Goal: Task Accomplishment & Management: Use online tool/utility

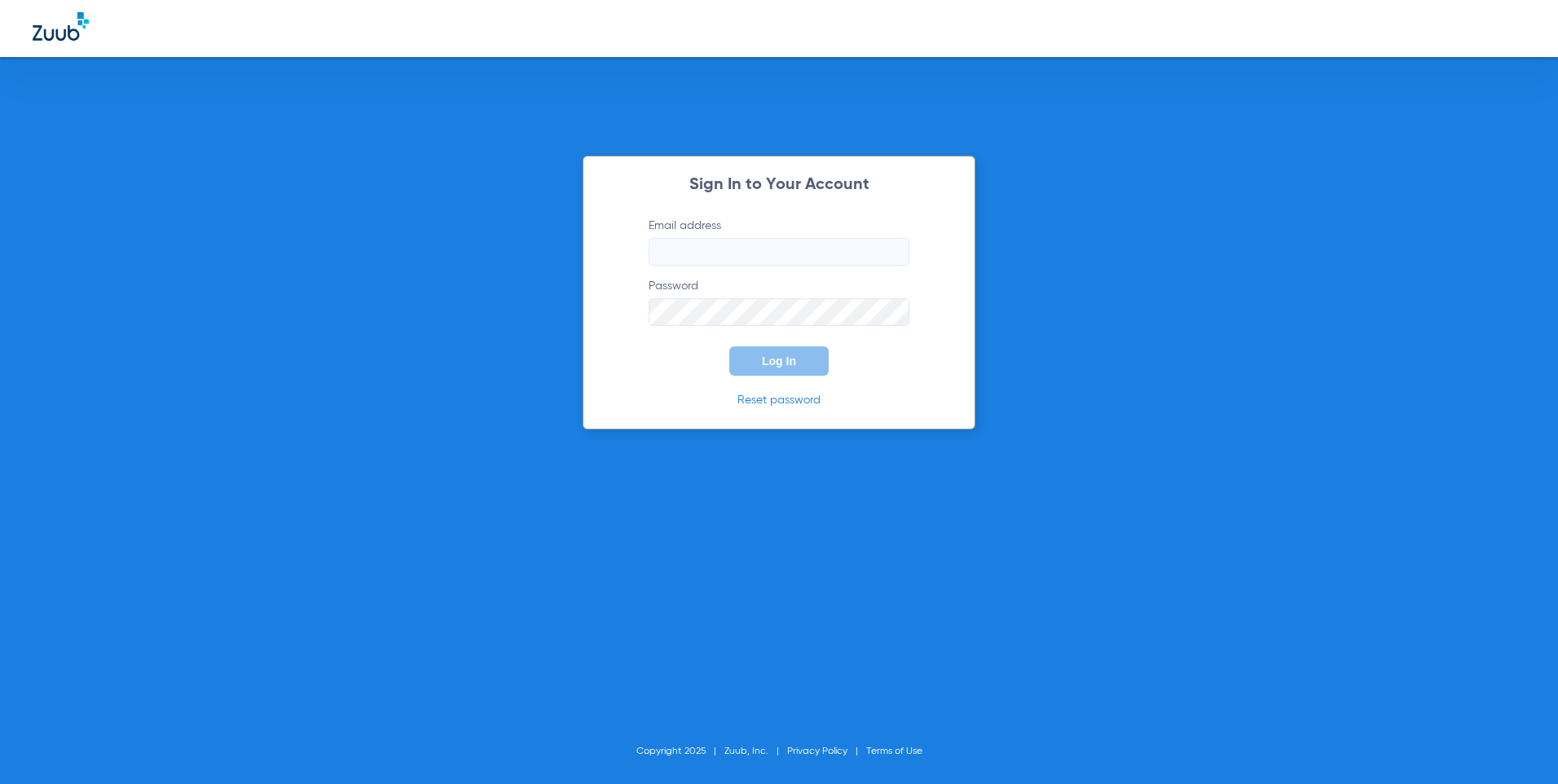
type input "[EMAIL_ADDRESS][DOMAIN_NAME]"
click at [768, 357] on span "Log In" at bounding box center [779, 360] width 34 height 13
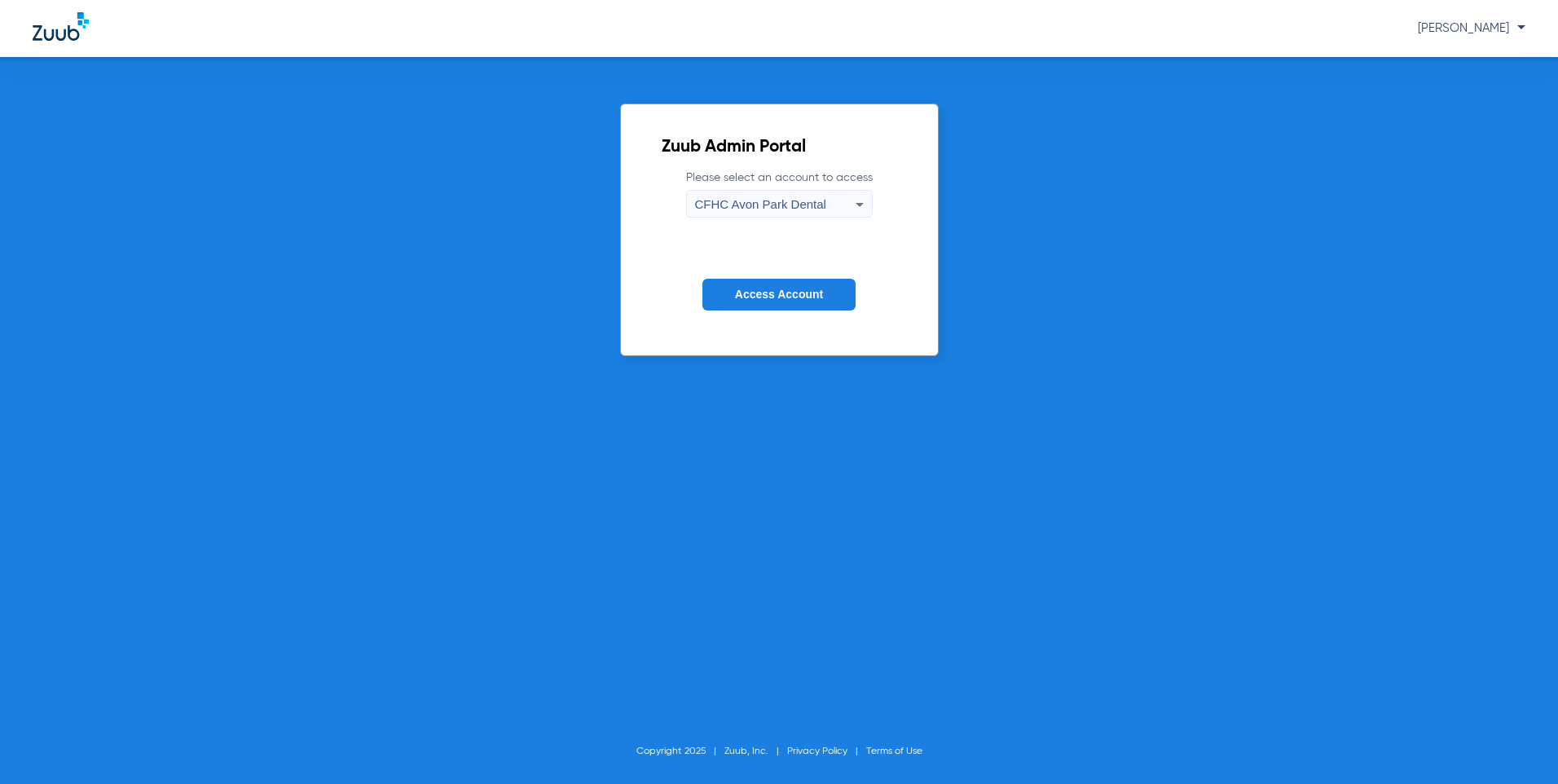
click at [858, 205] on icon at bounding box center [859, 204] width 8 height 4
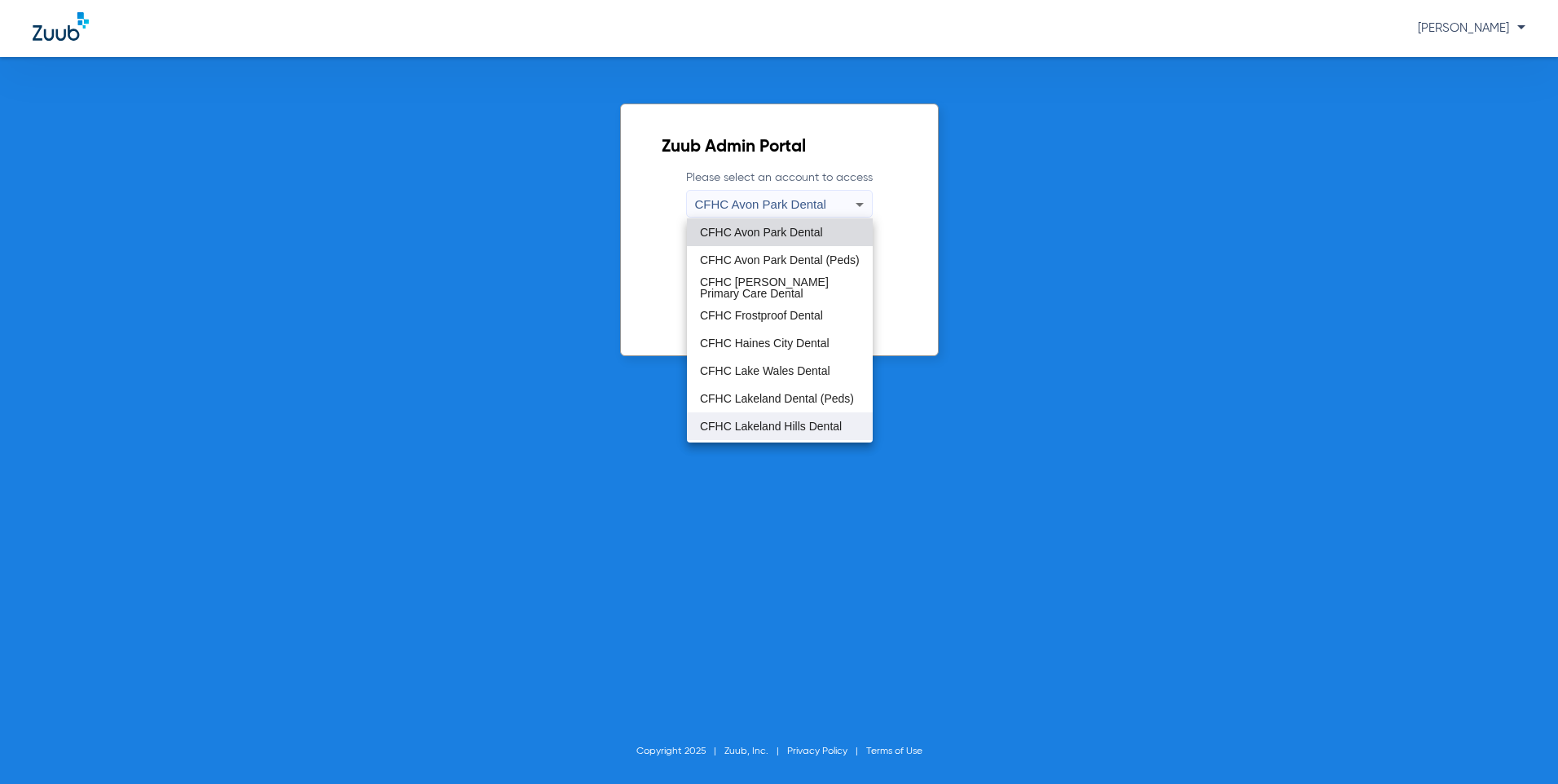
click at [749, 428] on span "CFHC Lakeland Hills Dental" at bounding box center [771, 426] width 142 height 11
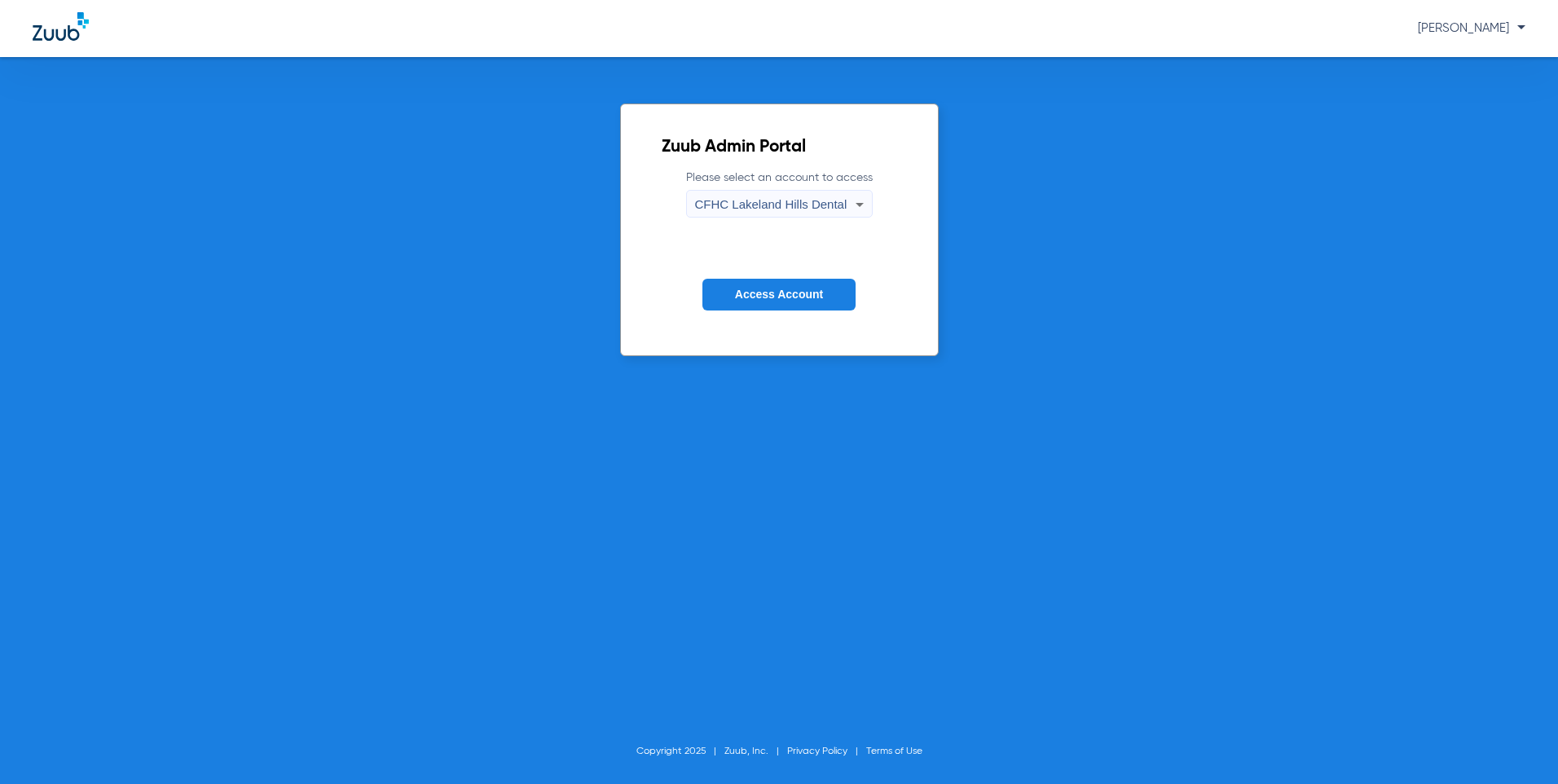
click at [757, 302] on button "Access Account" at bounding box center [778, 295] width 153 height 32
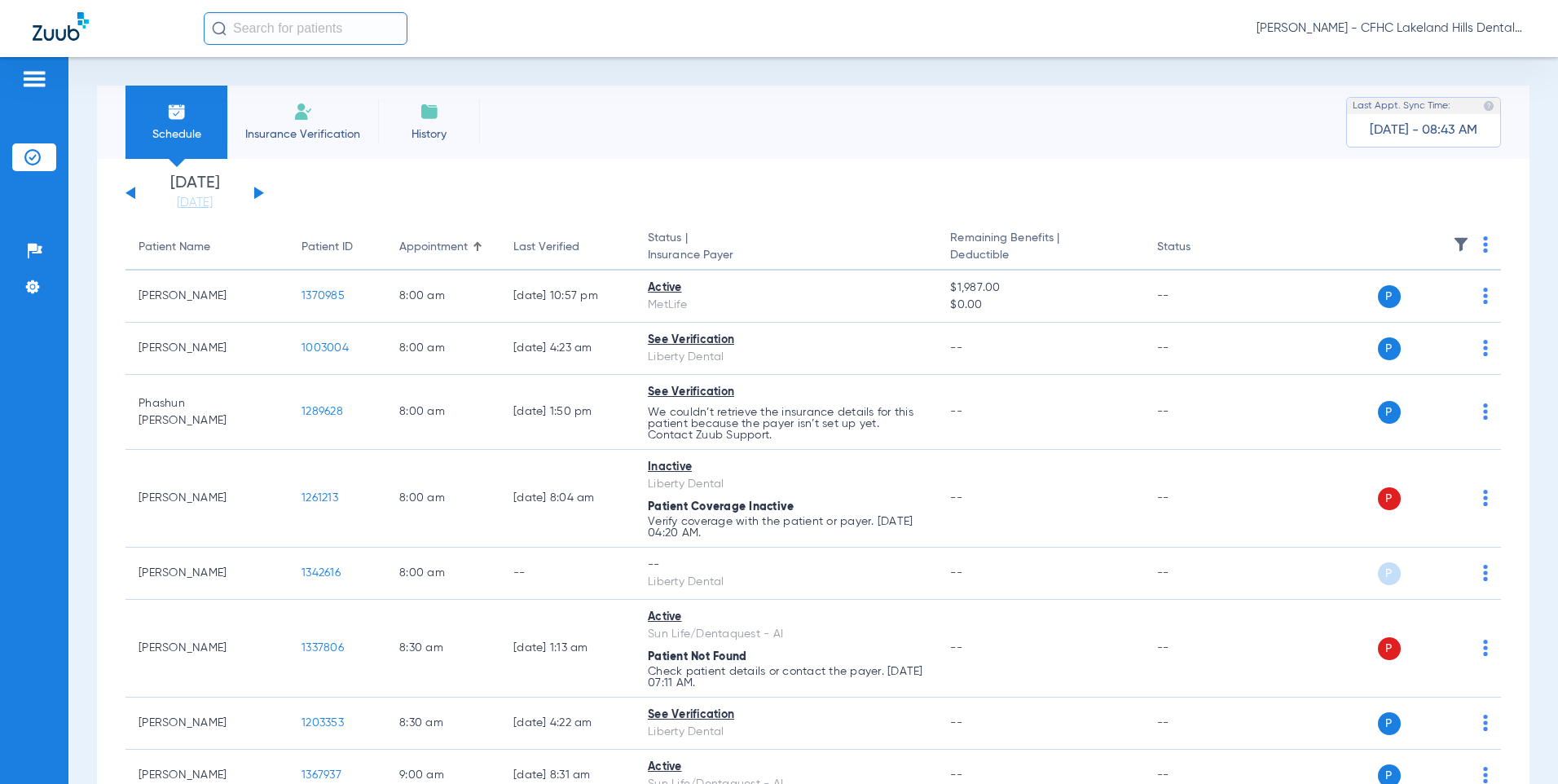
click at [254, 193] on button at bounding box center [259, 193] width 10 height 12
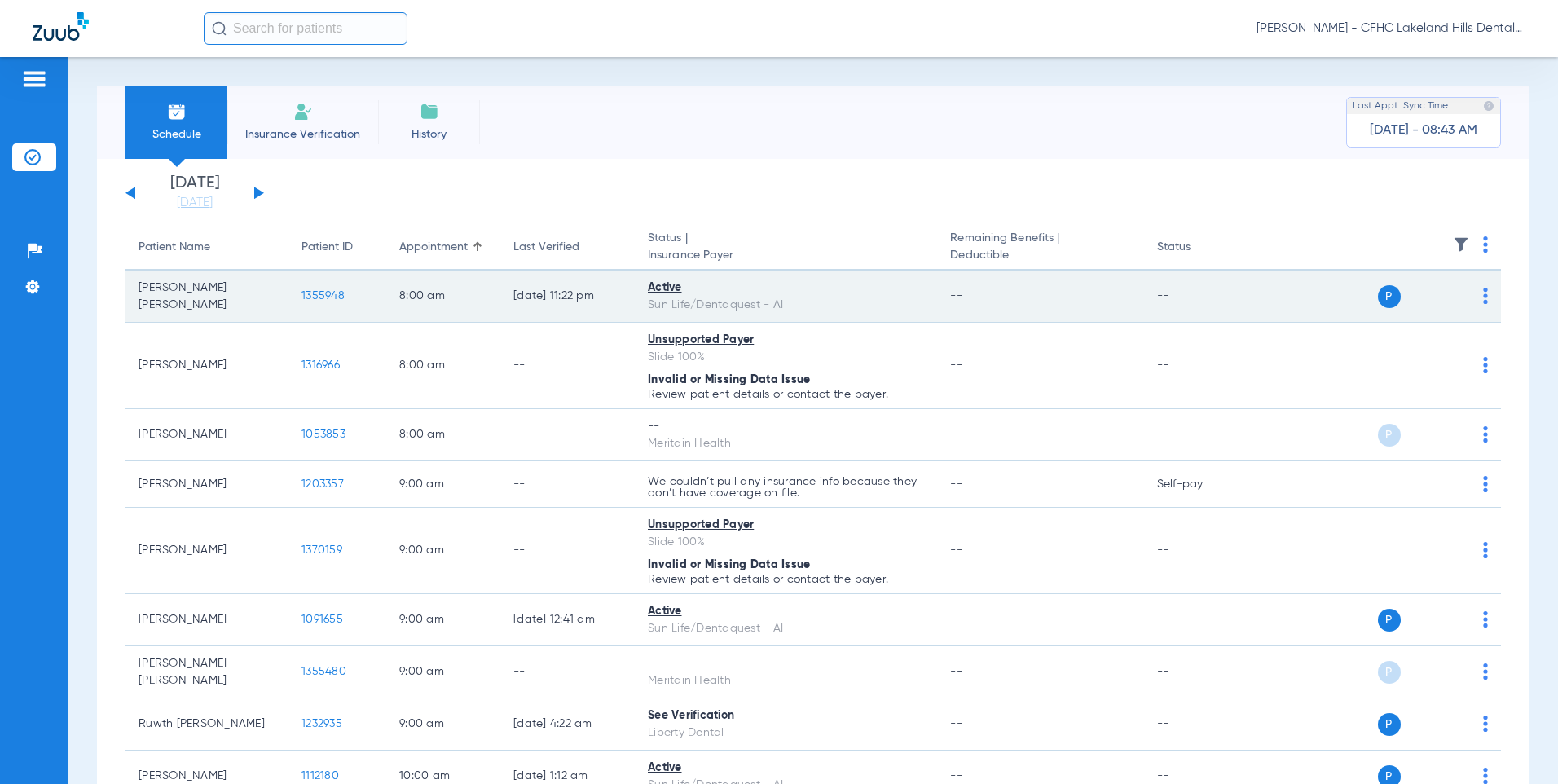
click at [329, 295] on span "1355948" at bounding box center [323, 295] width 43 height 11
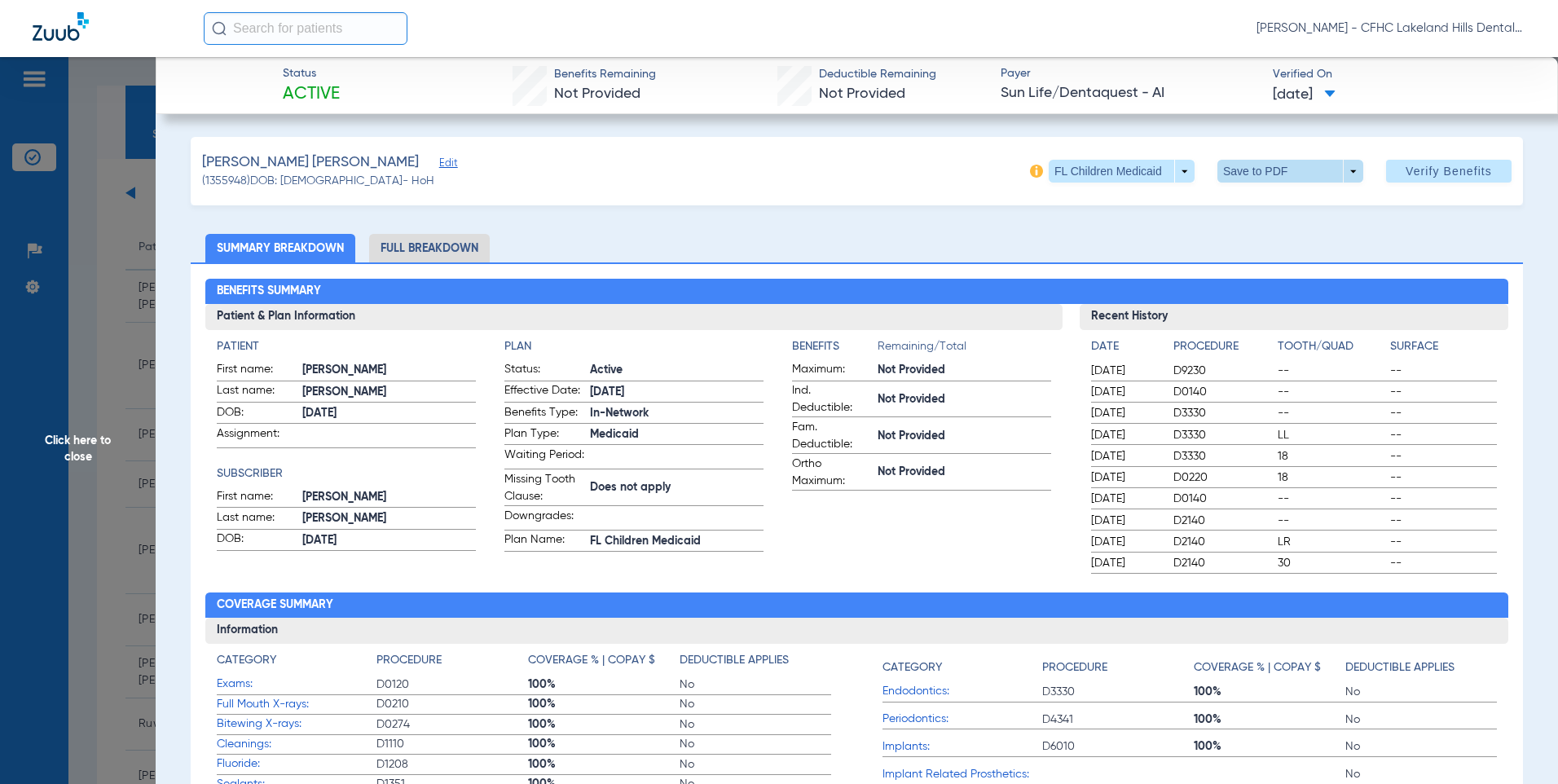
click at [1278, 168] on span at bounding box center [1289, 171] width 39 height 39
click at [1278, 203] on span "Save to PDF" at bounding box center [1283, 203] width 64 height 11
click at [85, 443] on span "Click here to close" at bounding box center [78, 449] width 155 height 784
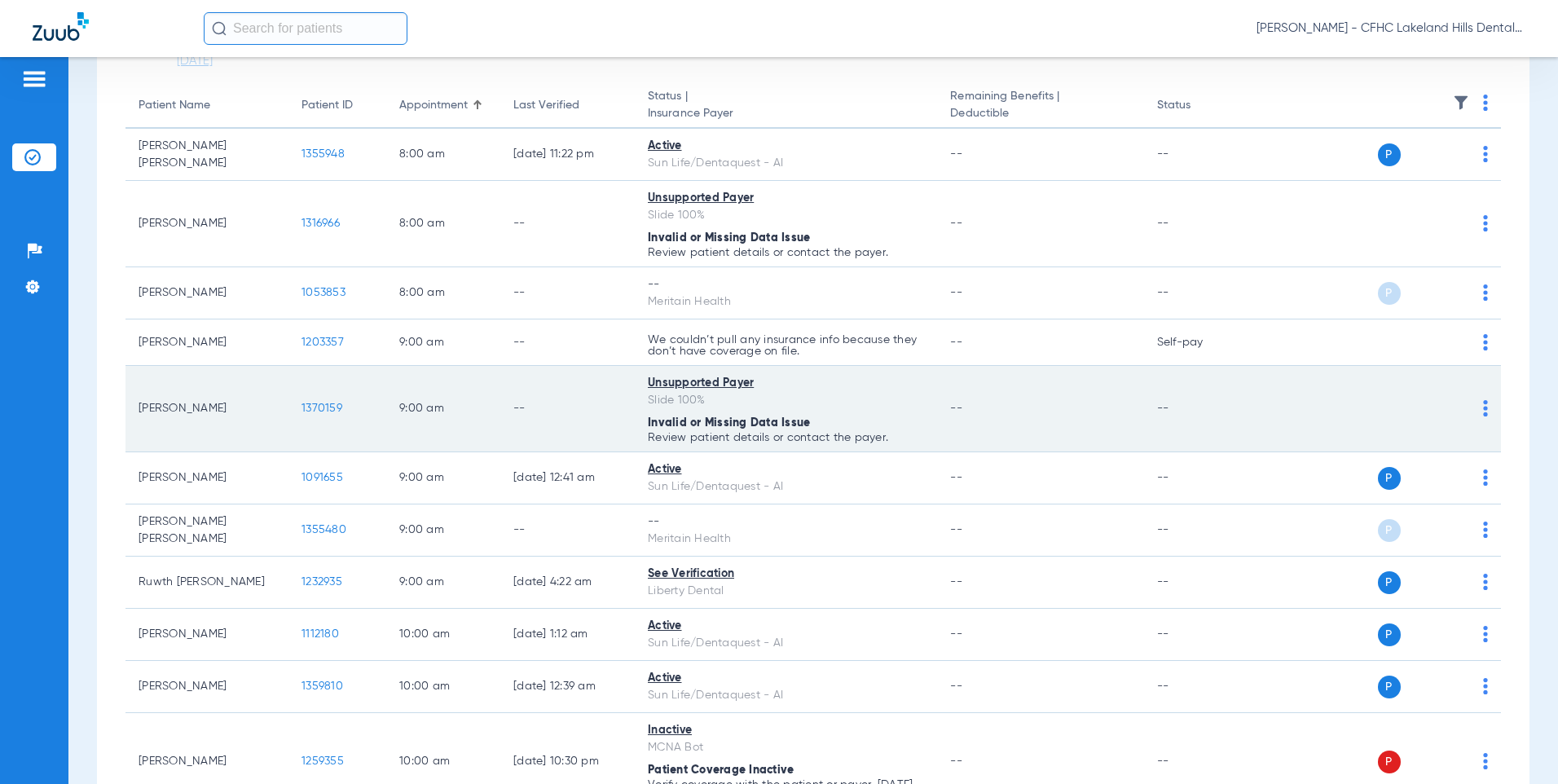
scroll to position [163, 0]
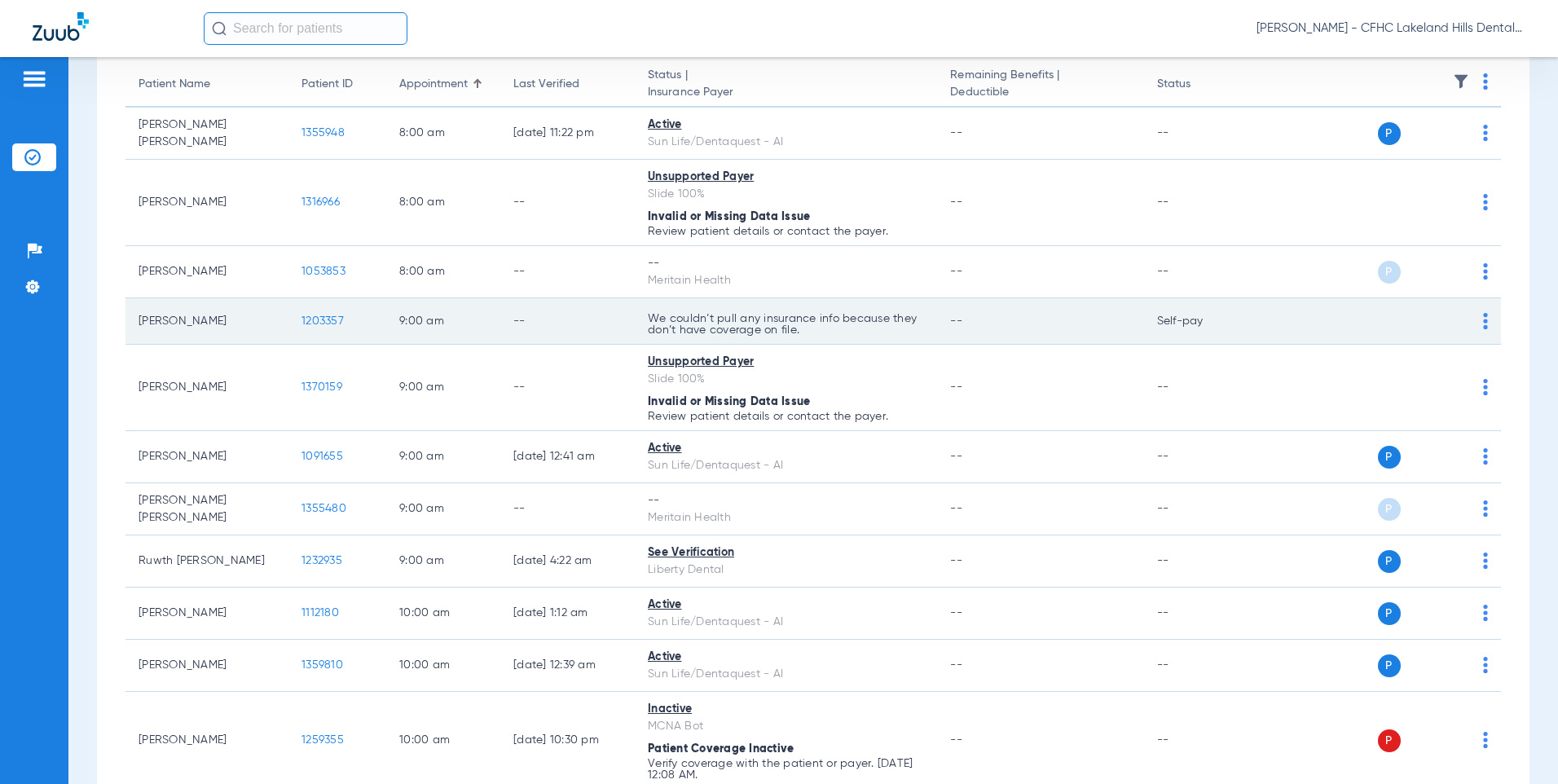
click at [320, 318] on span "1203357" at bounding box center [323, 320] width 42 height 11
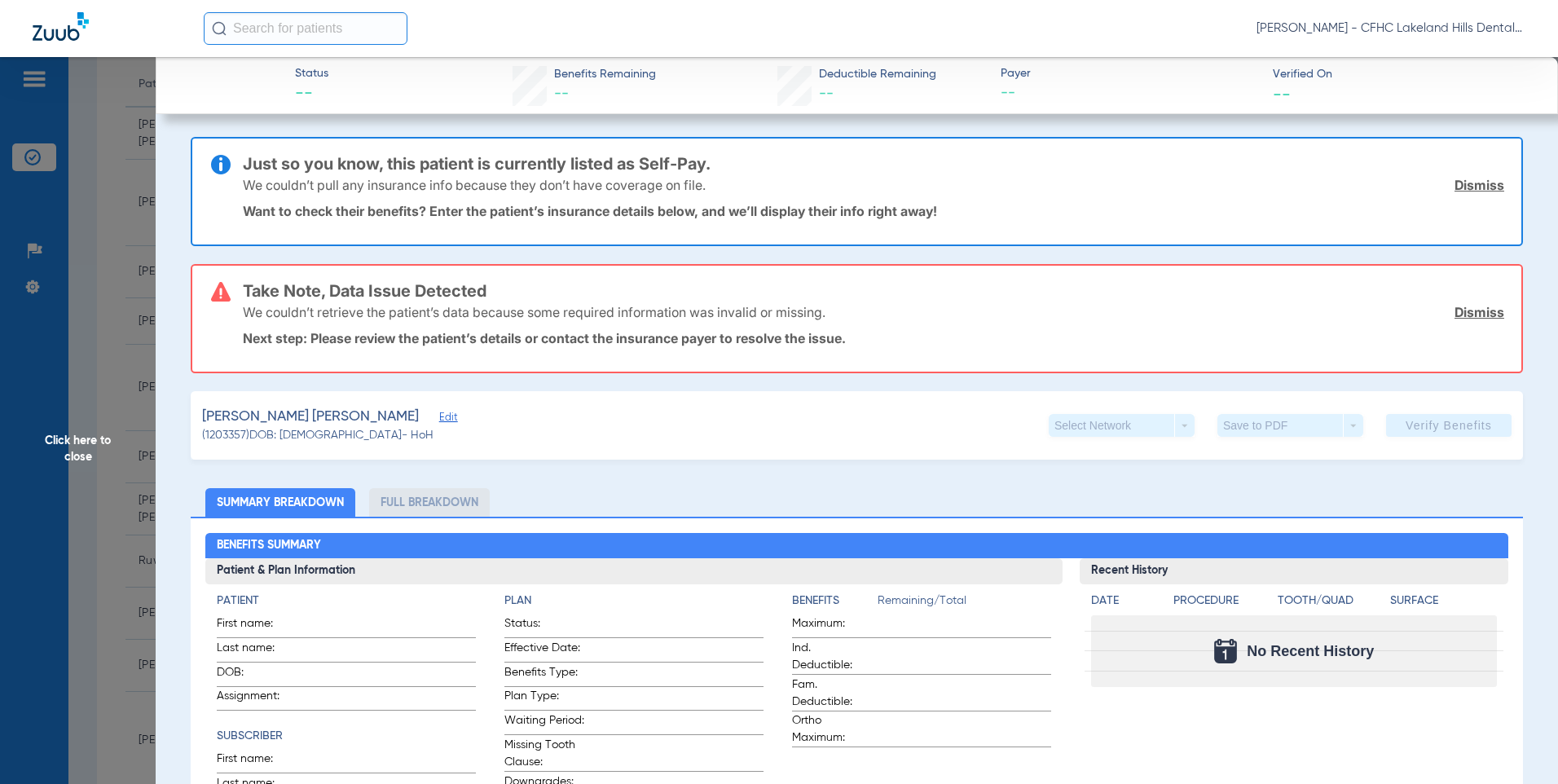
click at [439, 419] on span "Edit" at bounding box center [446, 419] width 14 height 15
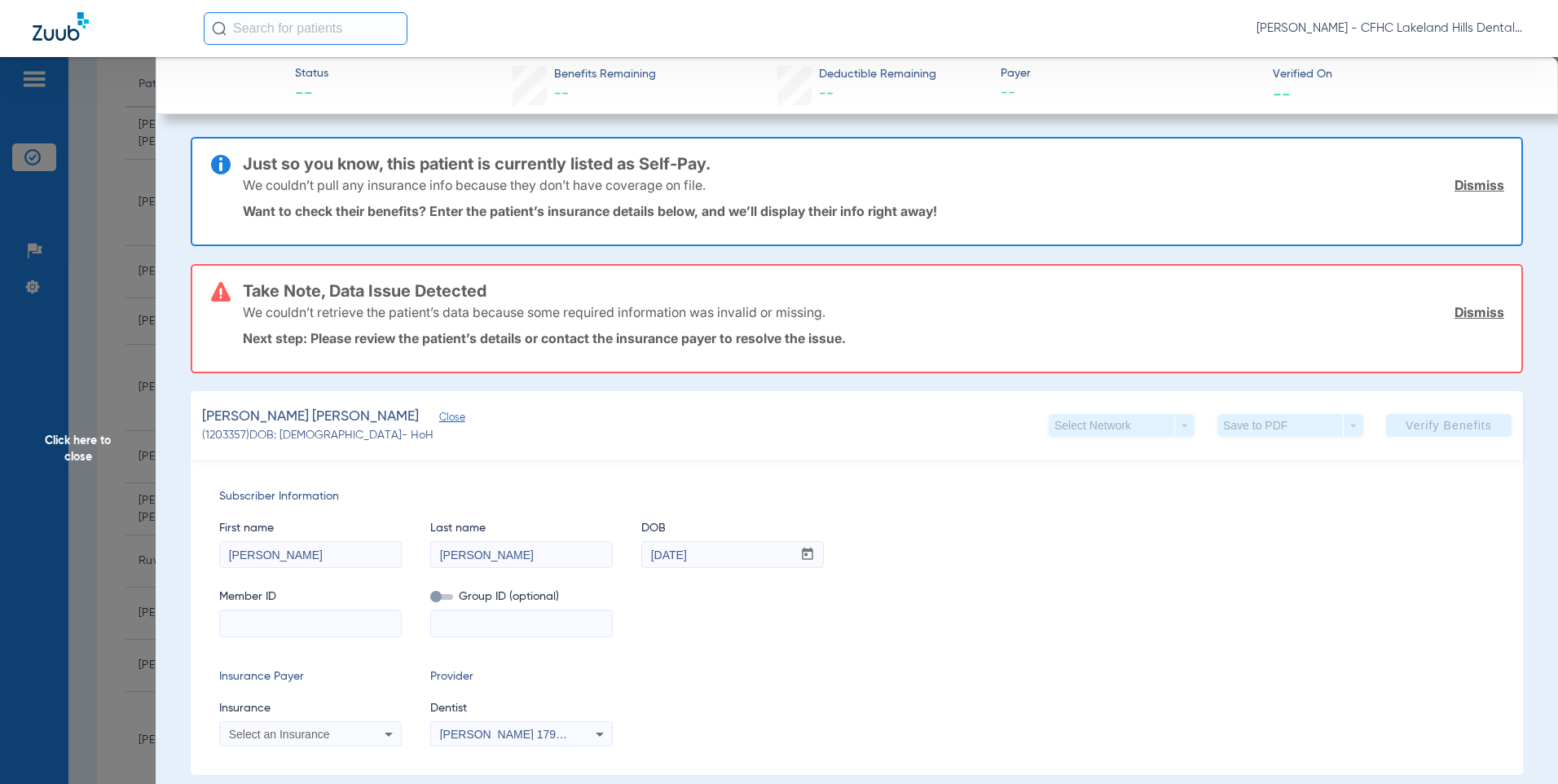
paste input "9572804880"
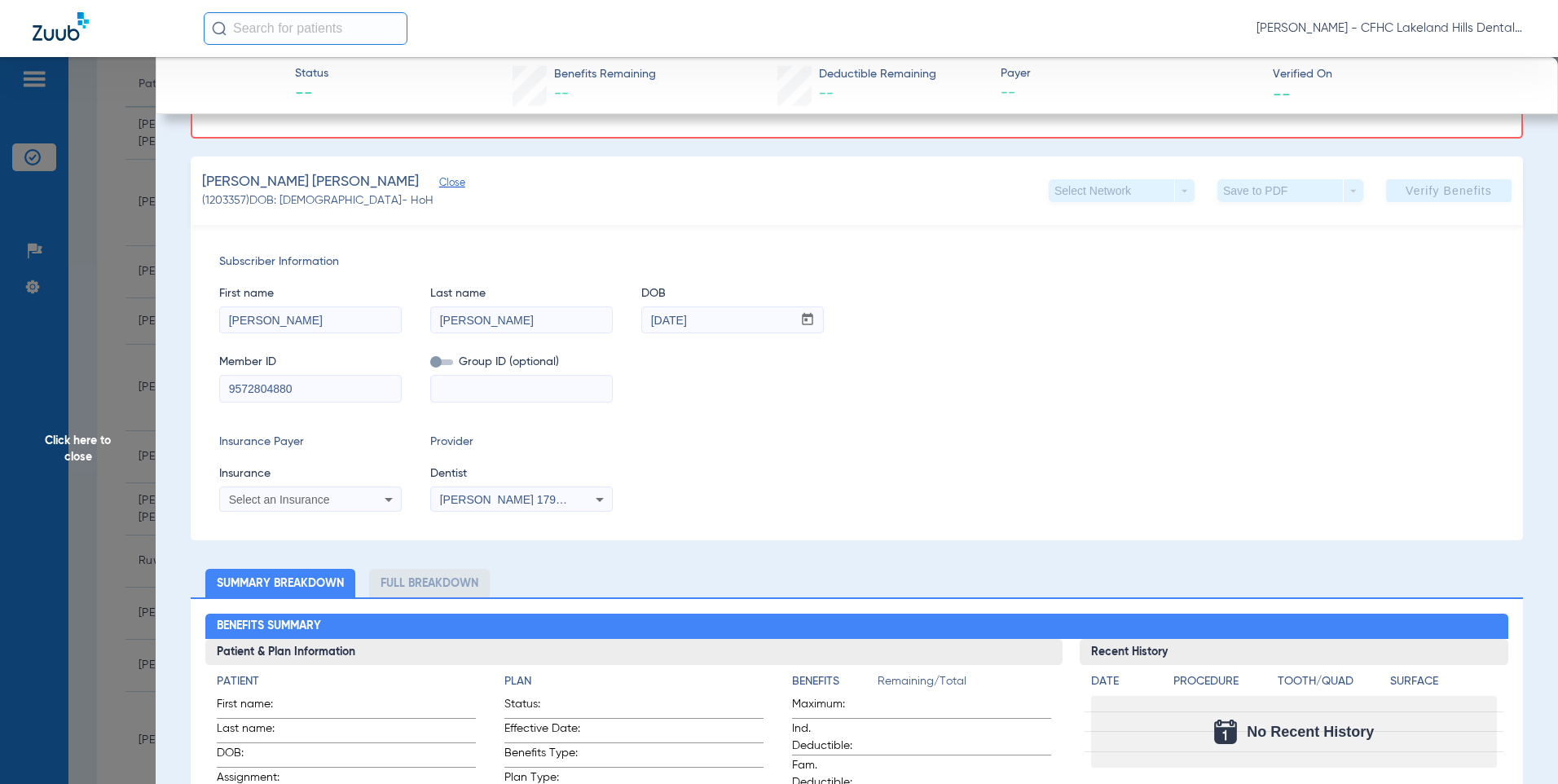
scroll to position [244, 0]
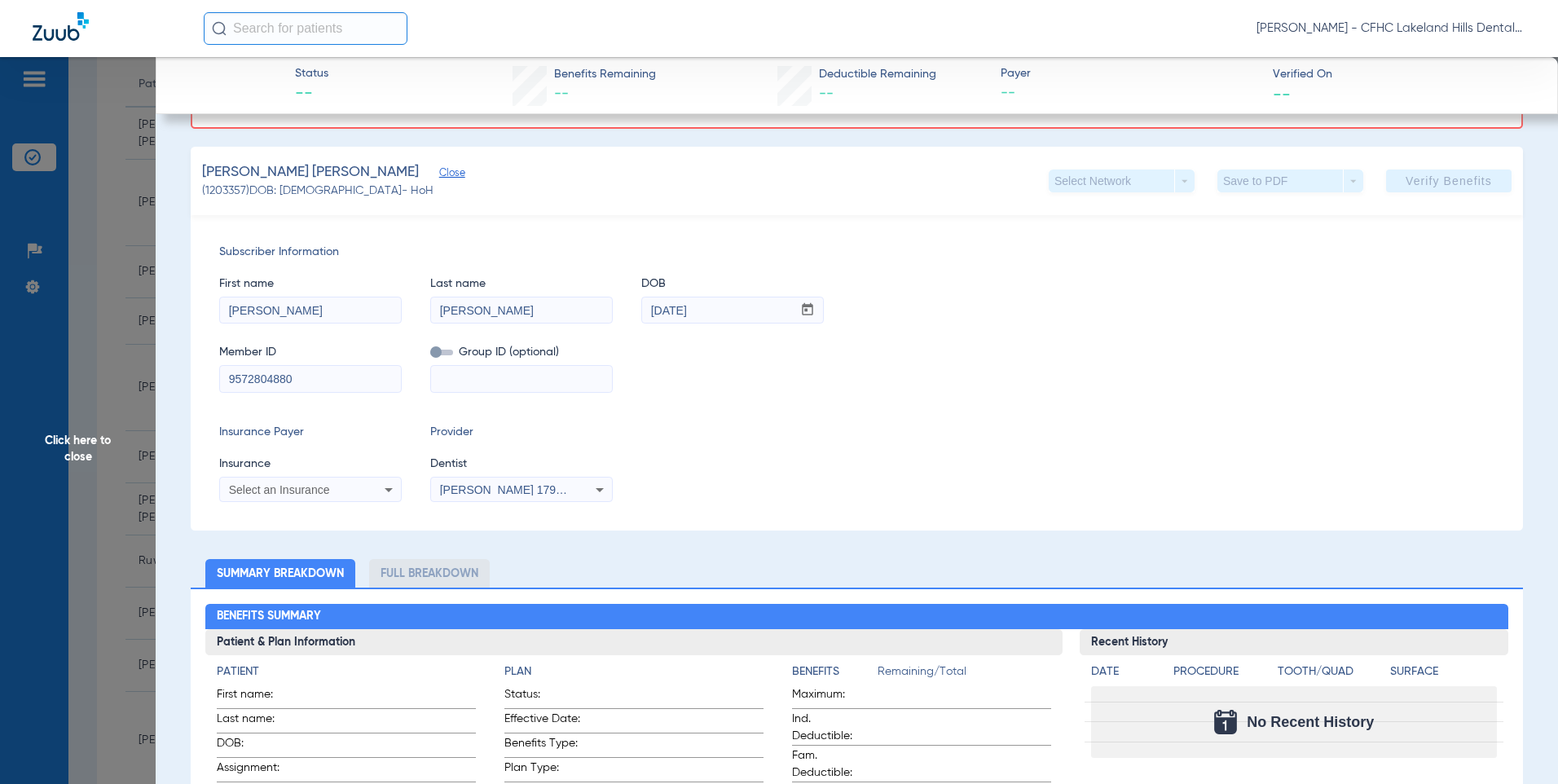
type input "9572804880"
click at [299, 490] on span "Select an Insurance" at bounding box center [280, 489] width 101 height 13
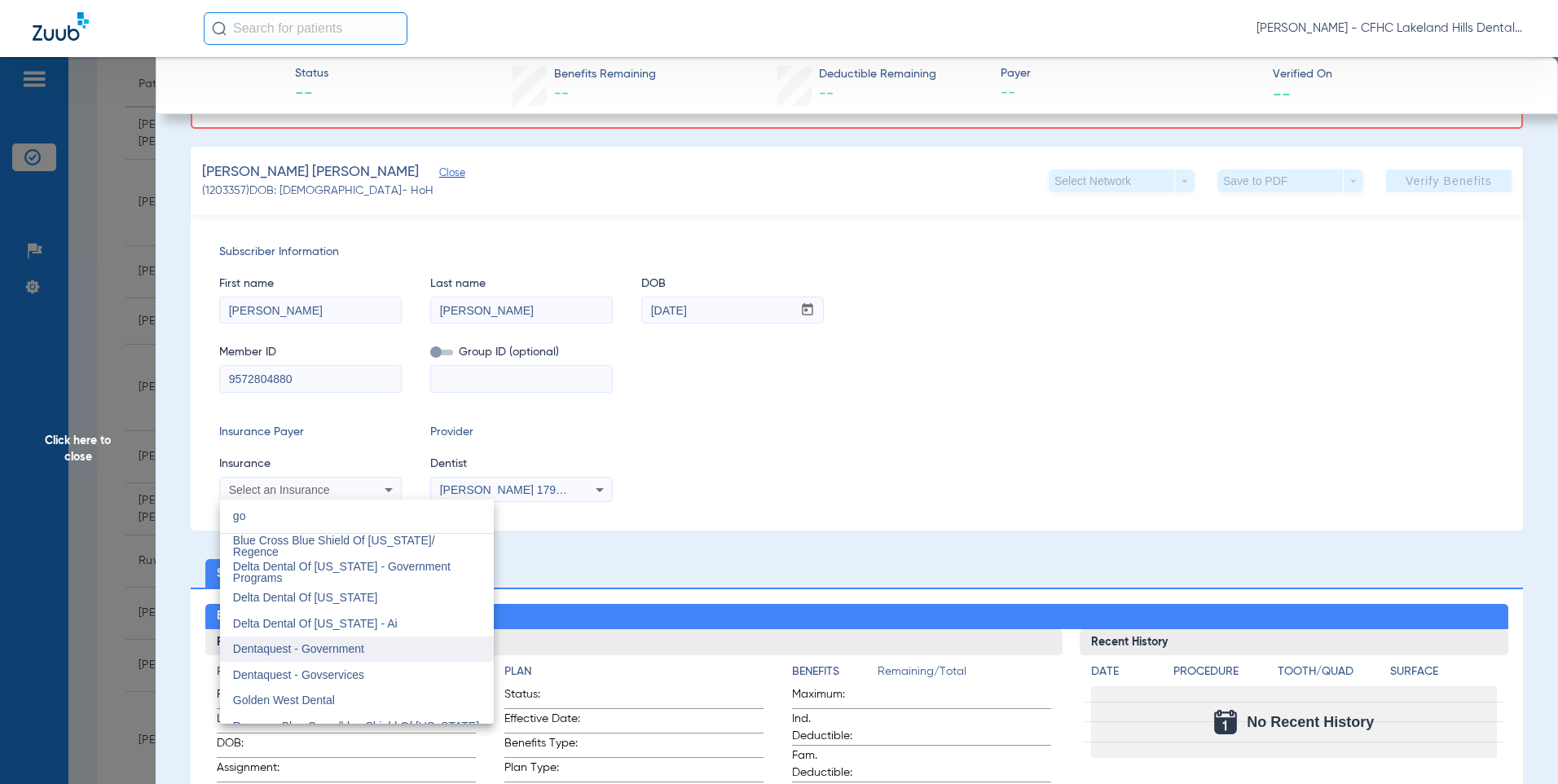
type input "go"
click at [284, 645] on span "Dentaquest - Government" at bounding box center [298, 648] width 131 height 13
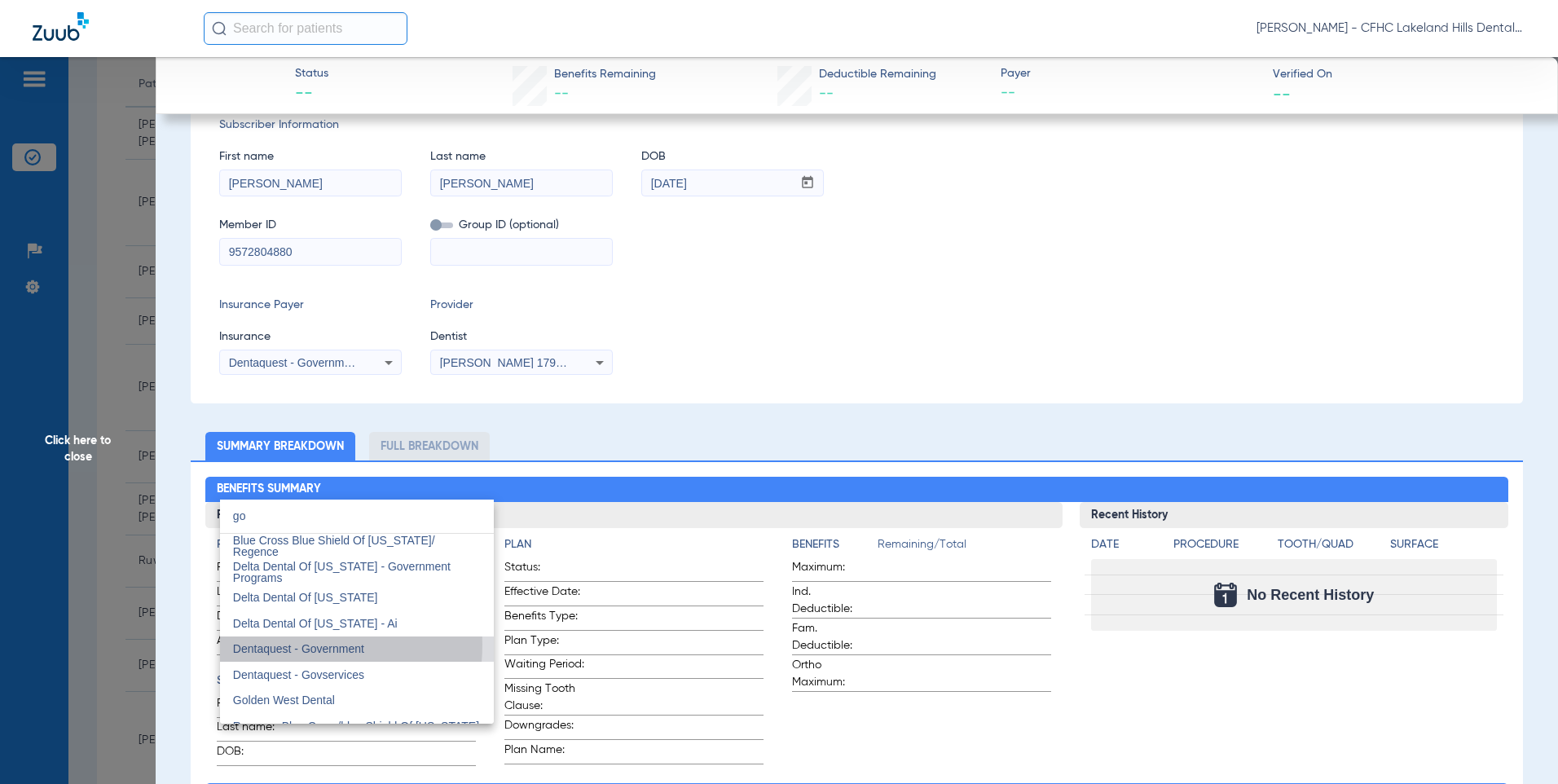
scroll to position [117, 0]
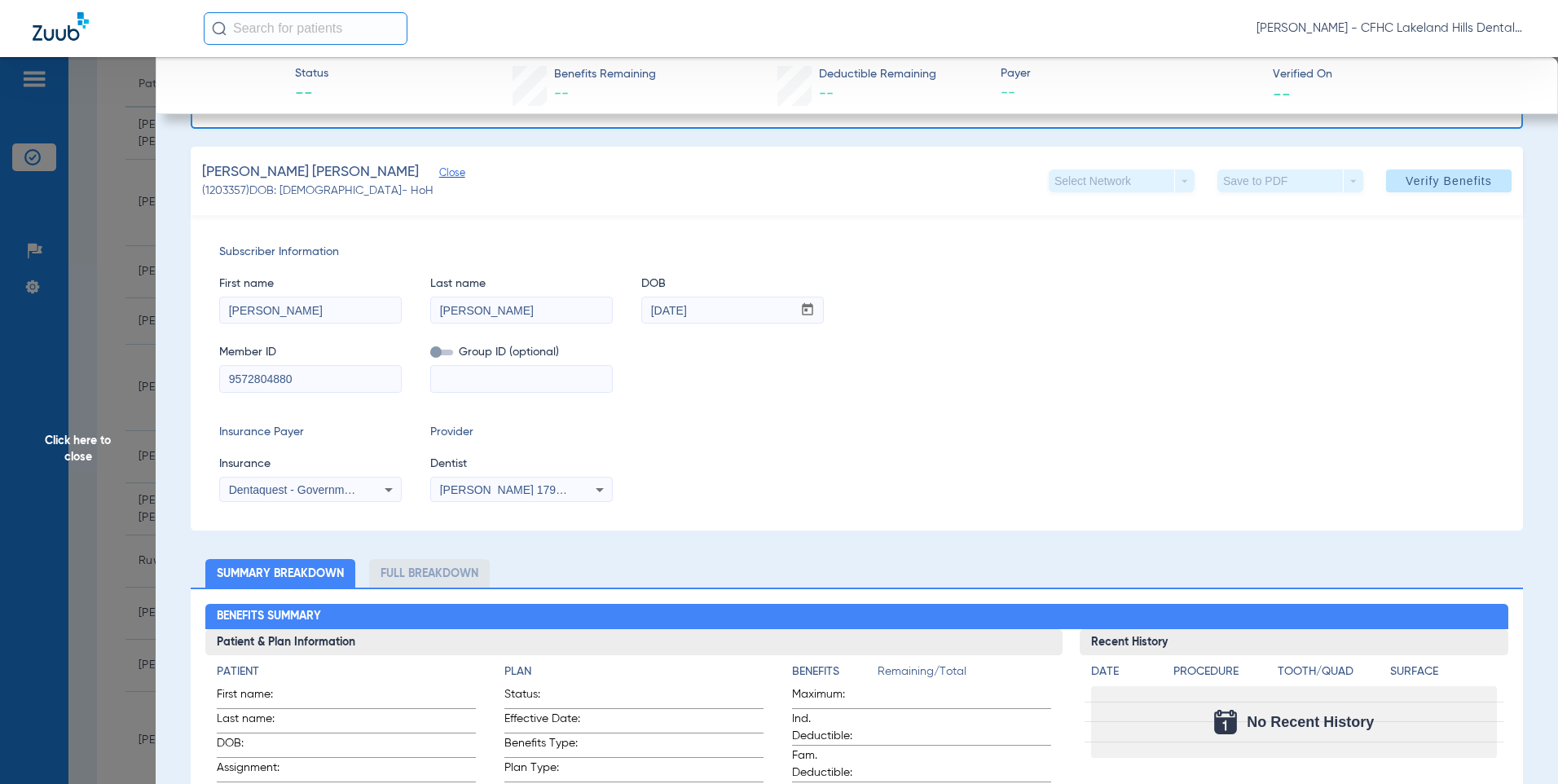
click at [1414, 188] on span at bounding box center [1448, 181] width 125 height 39
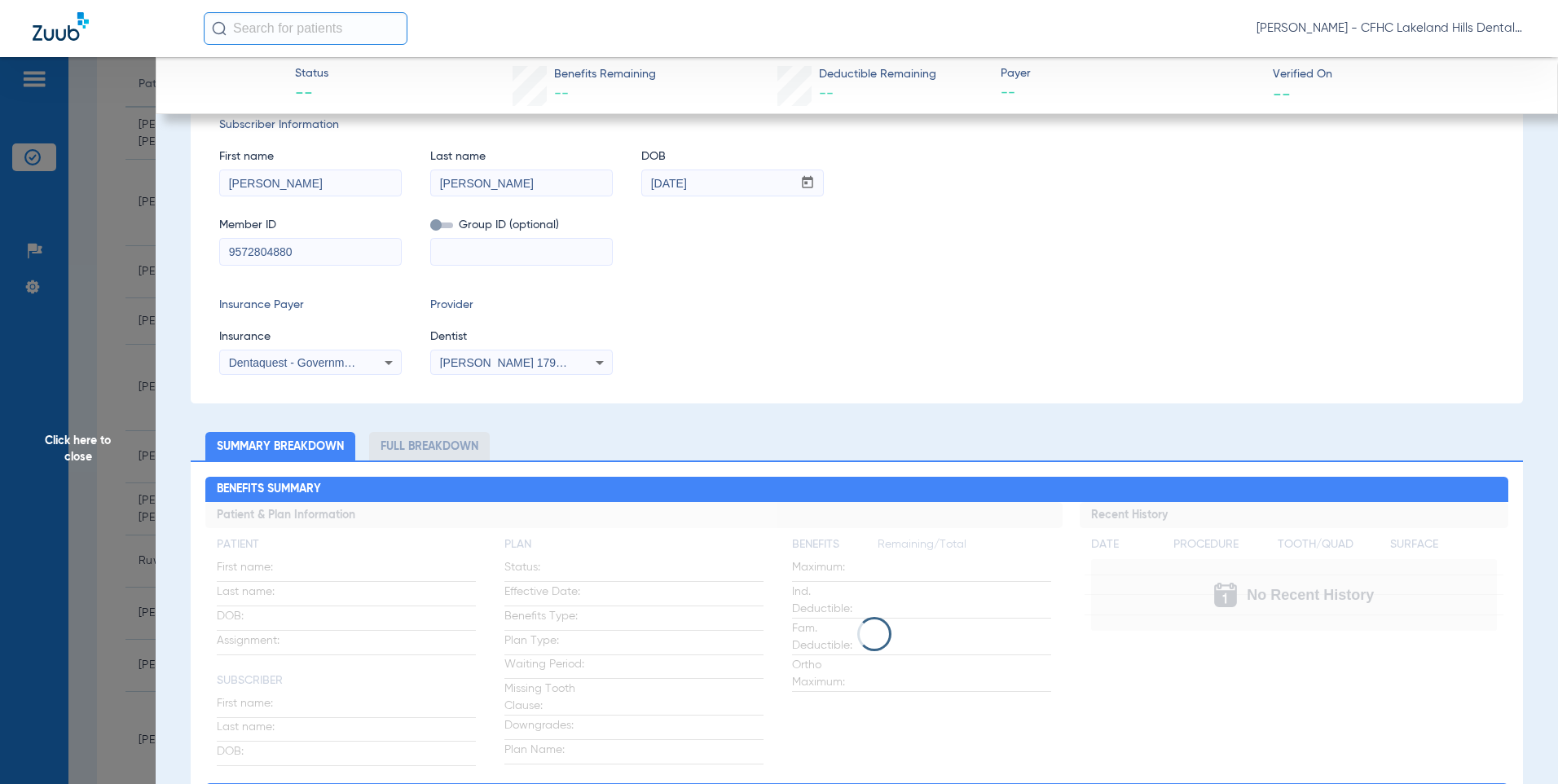
scroll to position [0, 0]
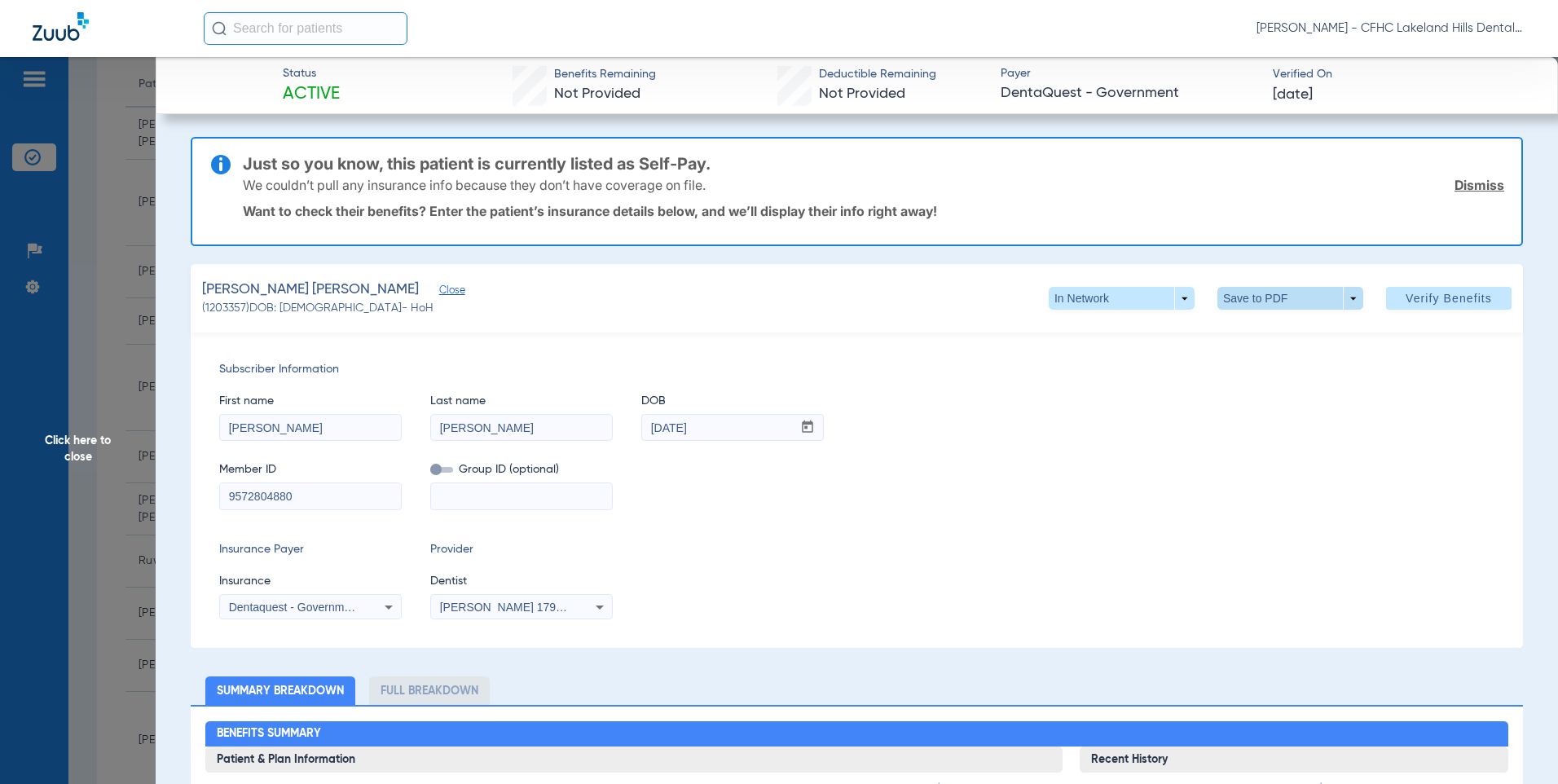
click at [1294, 302] on span at bounding box center [1289, 298] width 39 height 39
click at [1277, 337] on button "insert_drive_file Save to PDF" at bounding box center [1267, 330] width 123 height 33
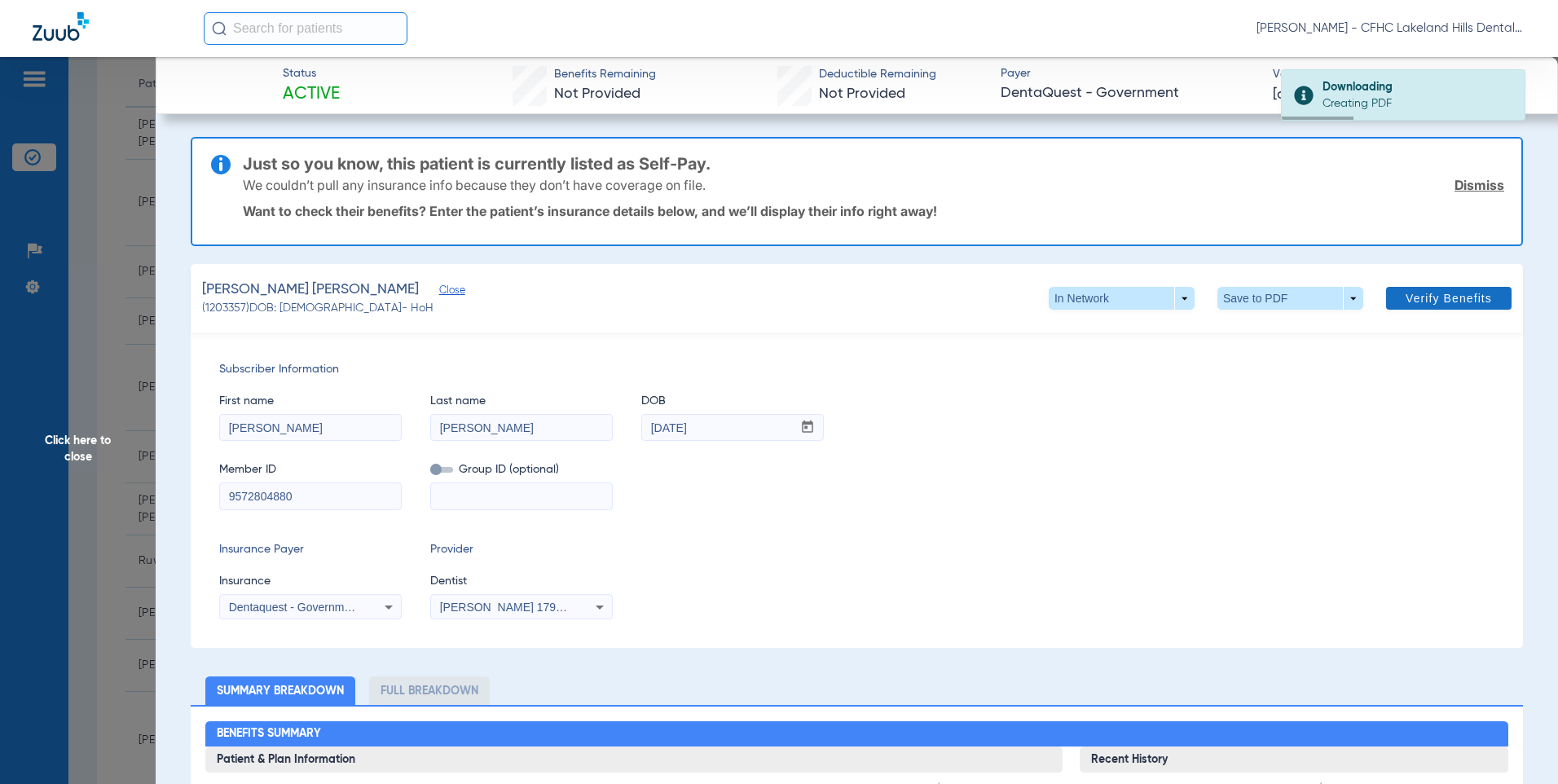
click at [1454, 188] on link "Dismiss" at bounding box center [1479, 184] width 50 height 16
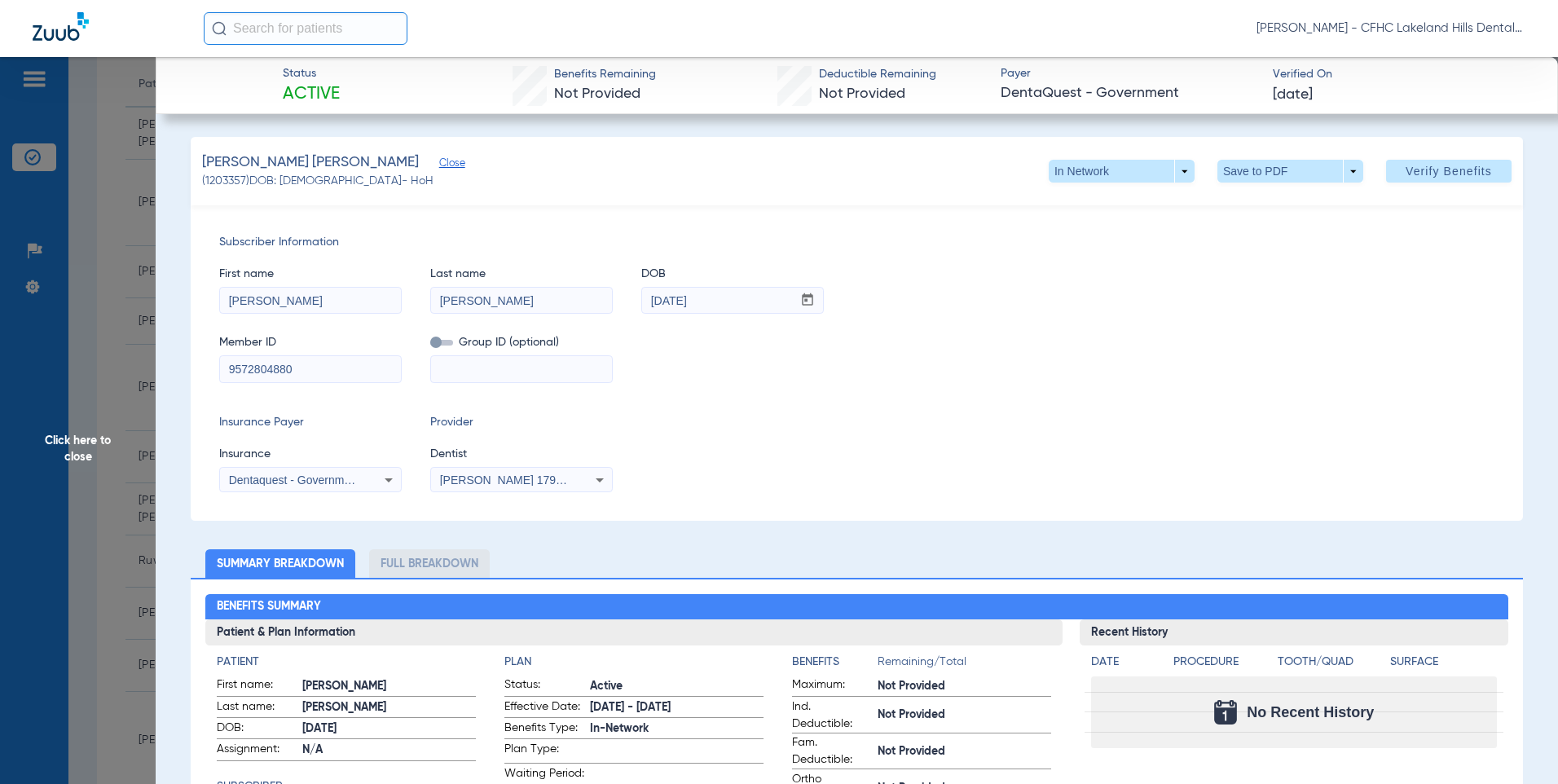
click at [53, 443] on span "Click here to close" at bounding box center [78, 449] width 155 height 784
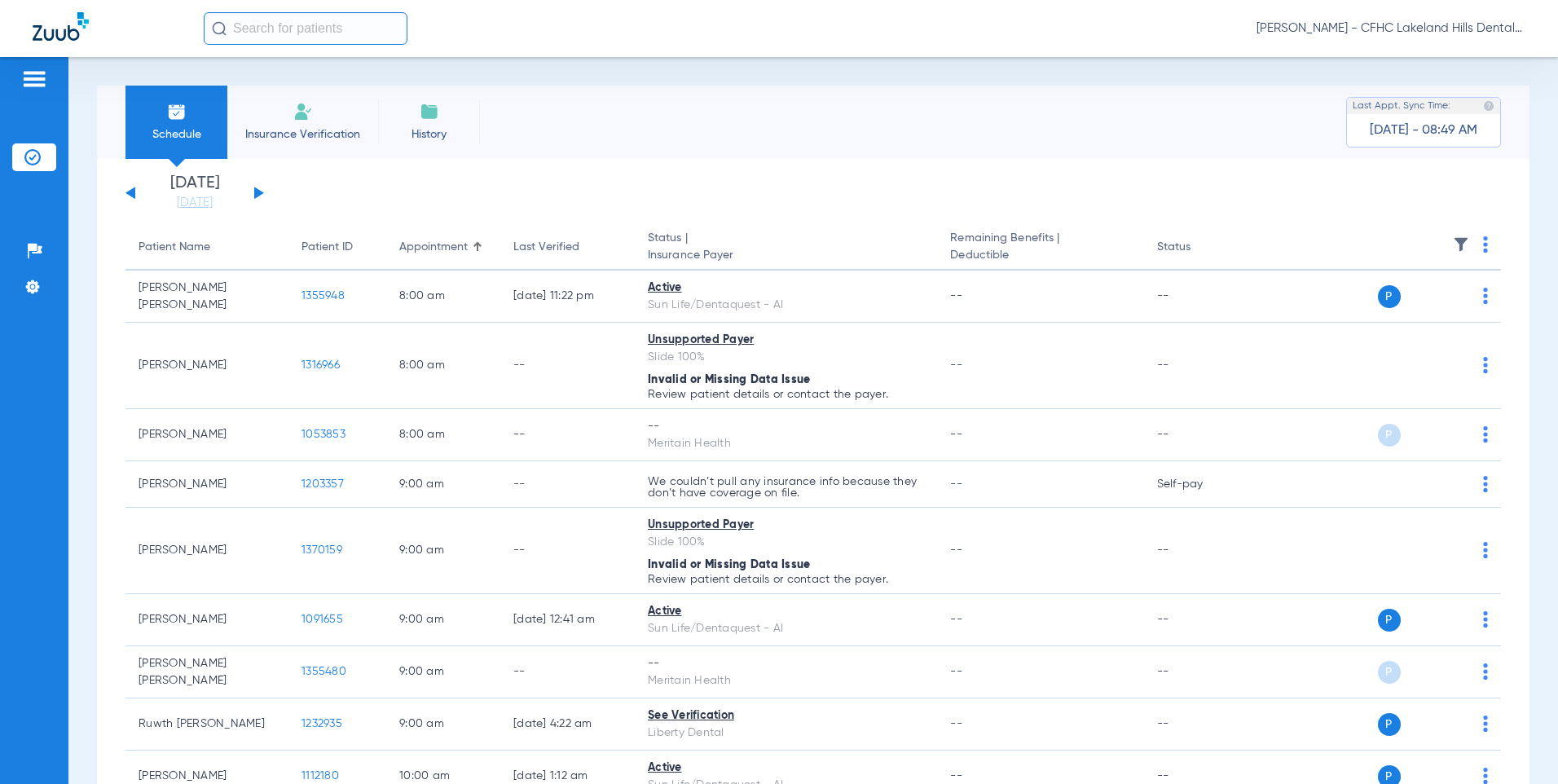
click at [277, 38] on input "text" at bounding box center [305, 28] width 204 height 33
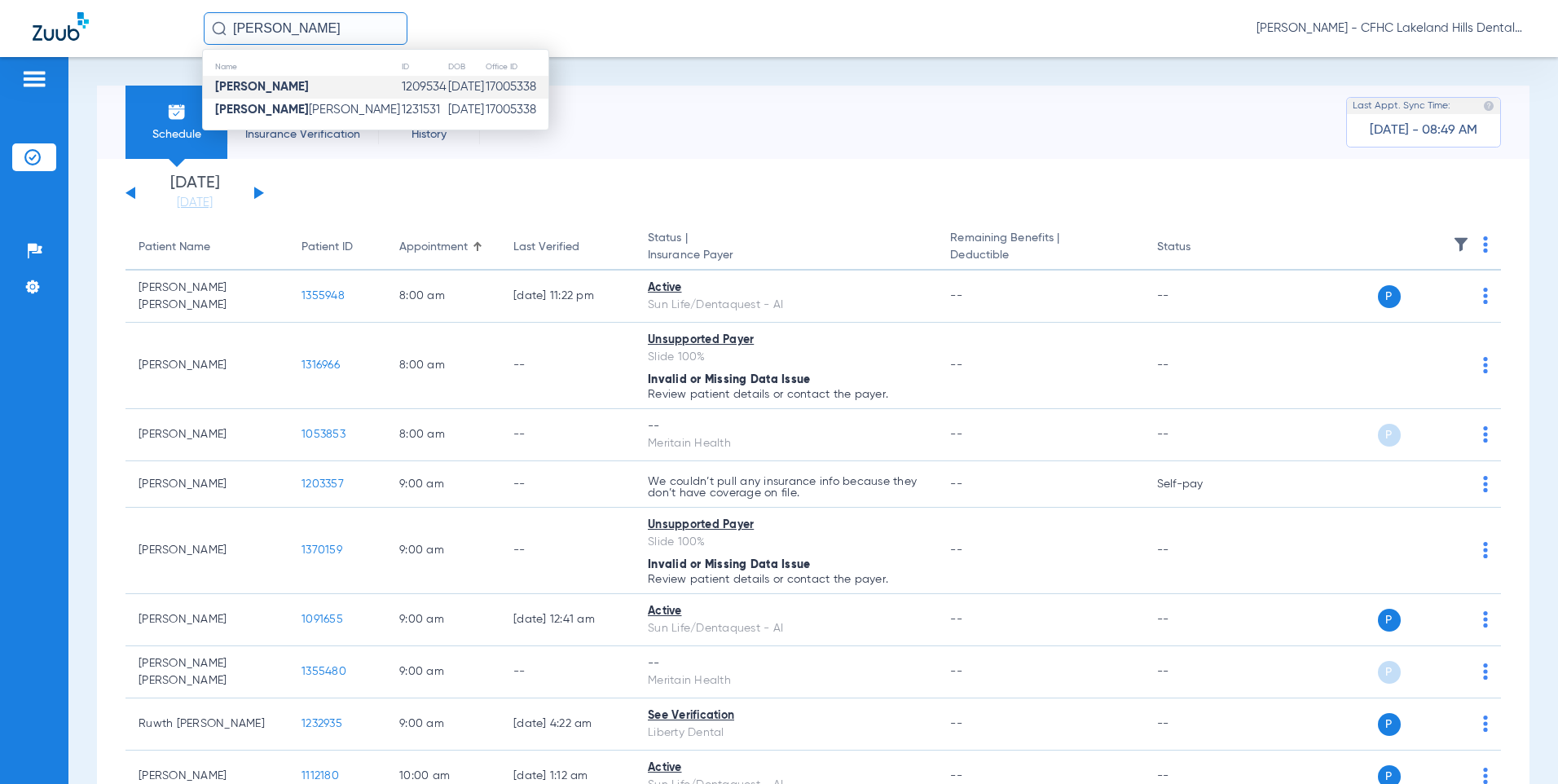
type input "[PERSON_NAME]"
click at [447, 83] on td "[DATE]" at bounding box center [466, 87] width 37 height 23
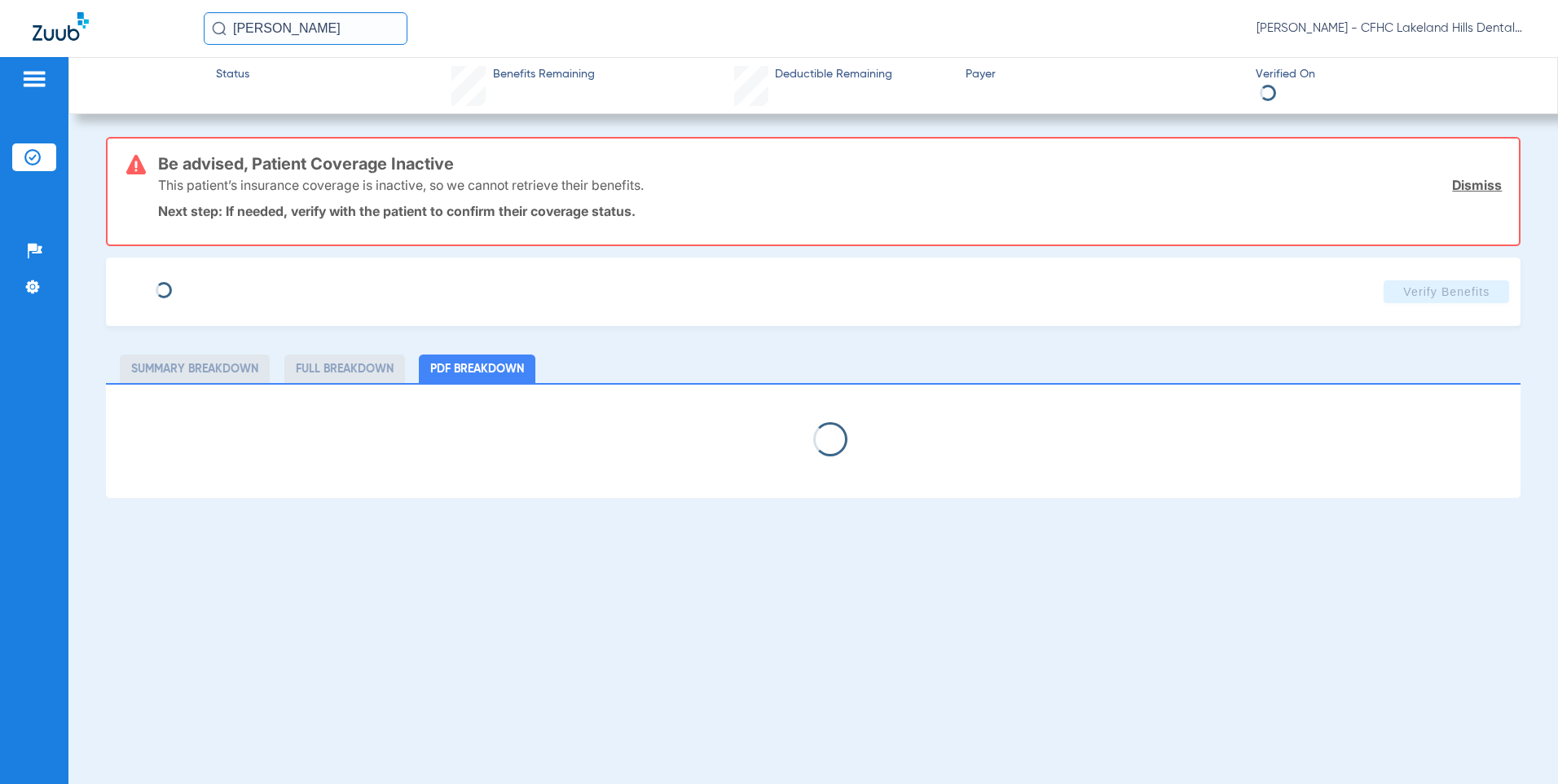
type input "[PERSON_NAME]"
type input "[DATE]"
type input "100 SELF PAY"
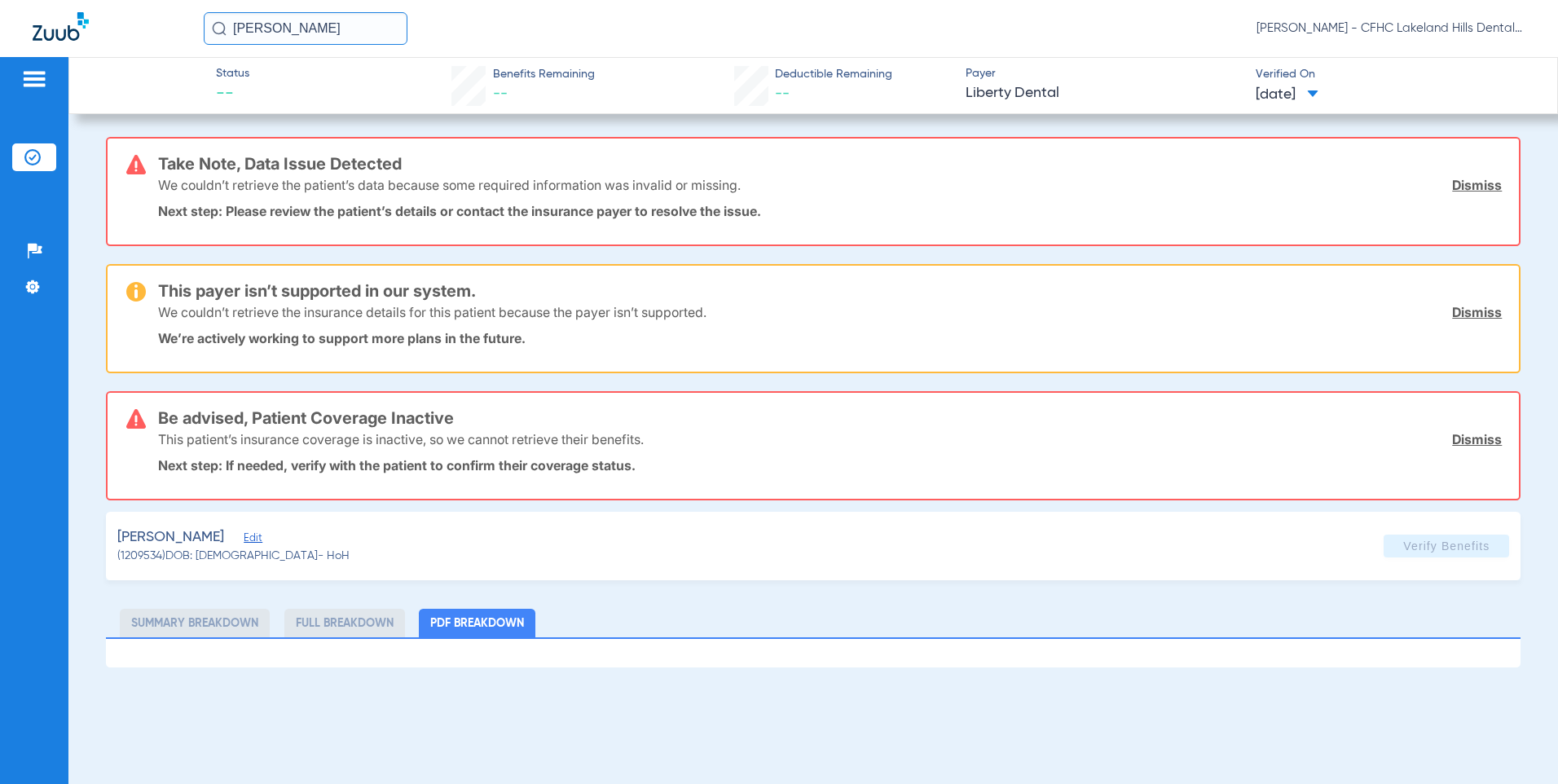
click at [253, 537] on span "Edit" at bounding box center [250, 540] width 14 height 15
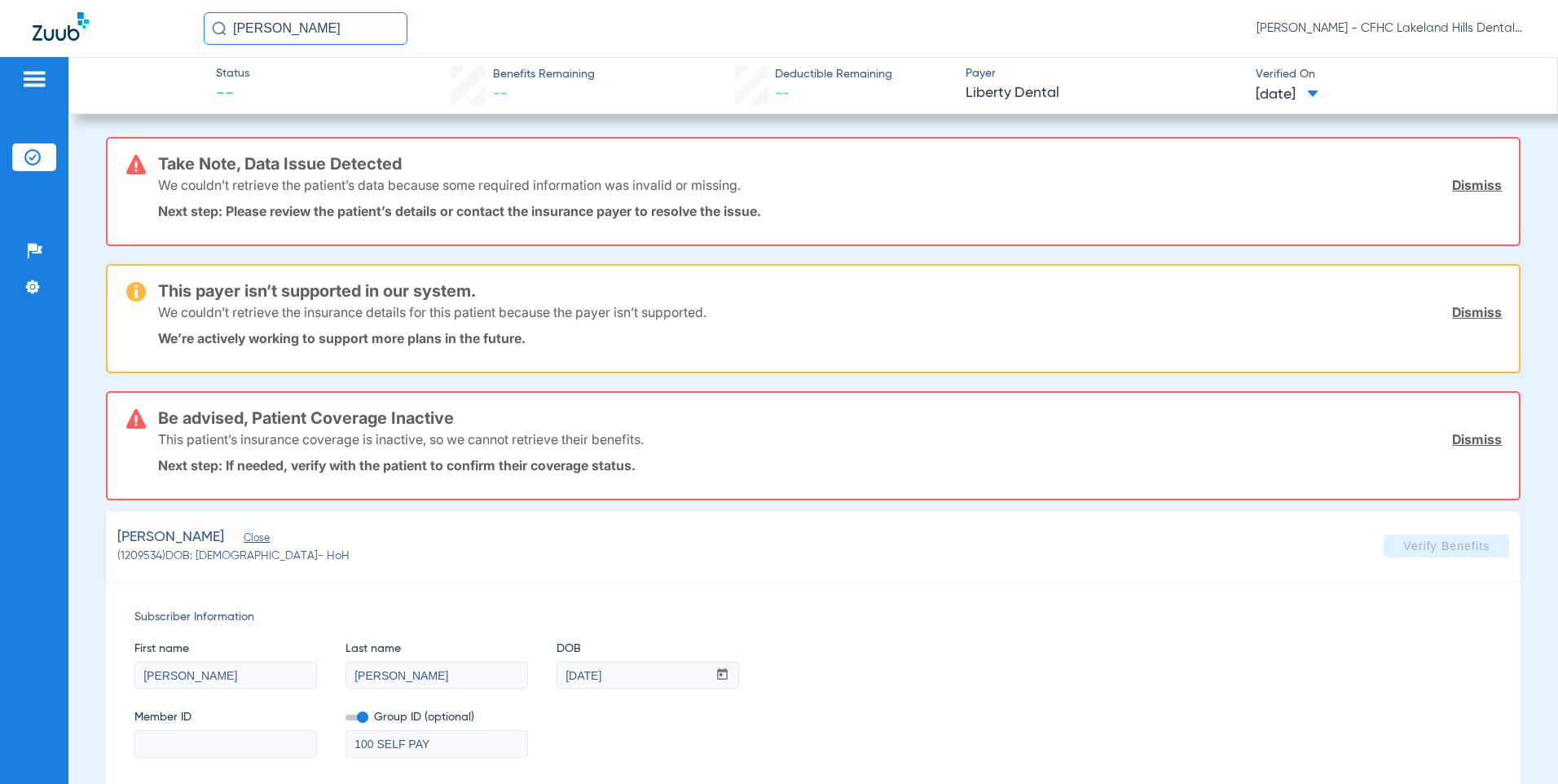
scroll to position [199, 0]
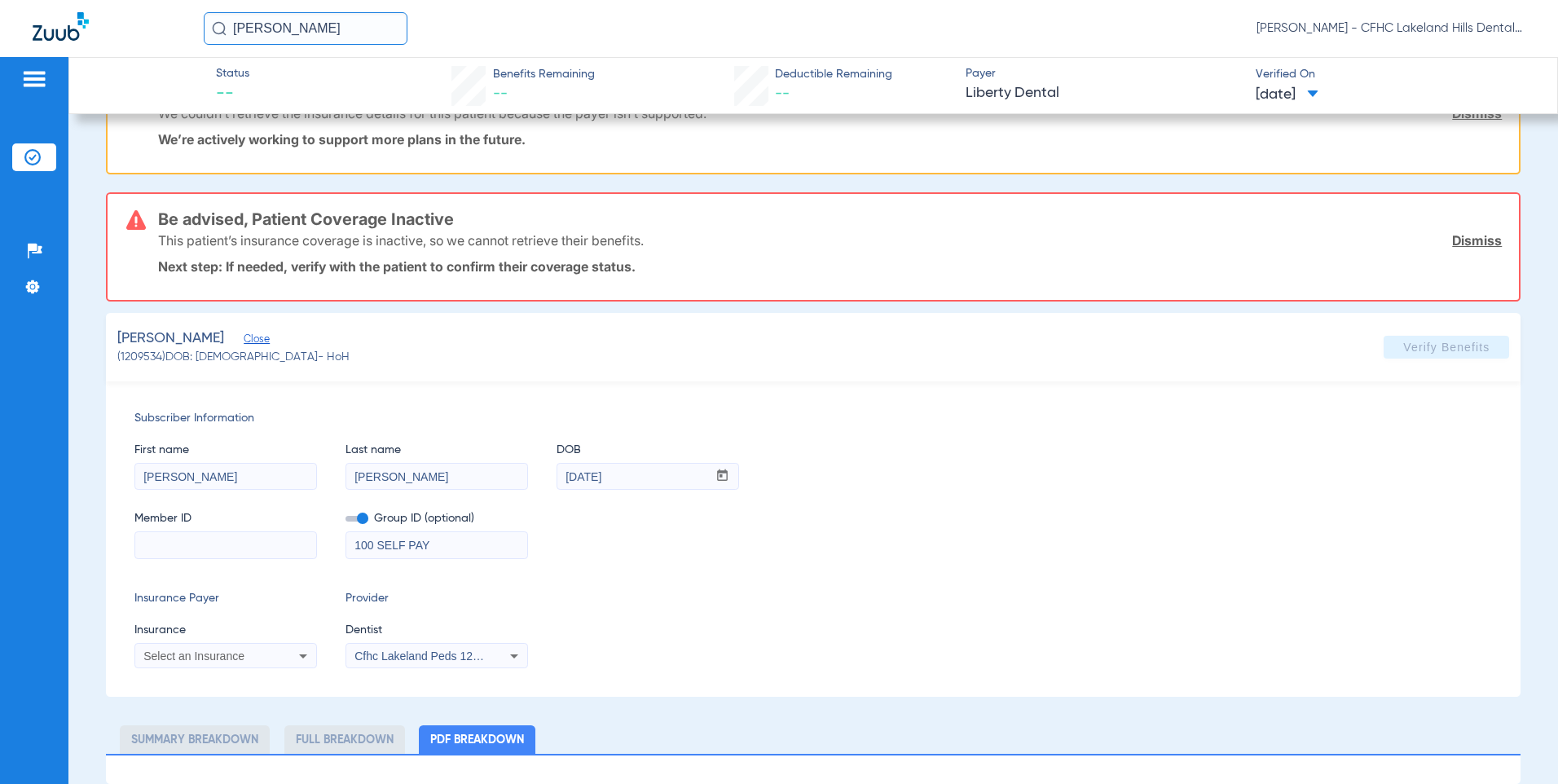
click at [146, 543] on input at bounding box center [226, 545] width 181 height 26
type input "7656311076"
click at [275, 670] on div "Subscriber Information First name [PERSON_NAME] Last name [PERSON_NAME] mm / dd…" at bounding box center [813, 538] width 1415 height 315
click at [275, 662] on div "Select an Insurance" at bounding box center [226, 656] width 181 height 19
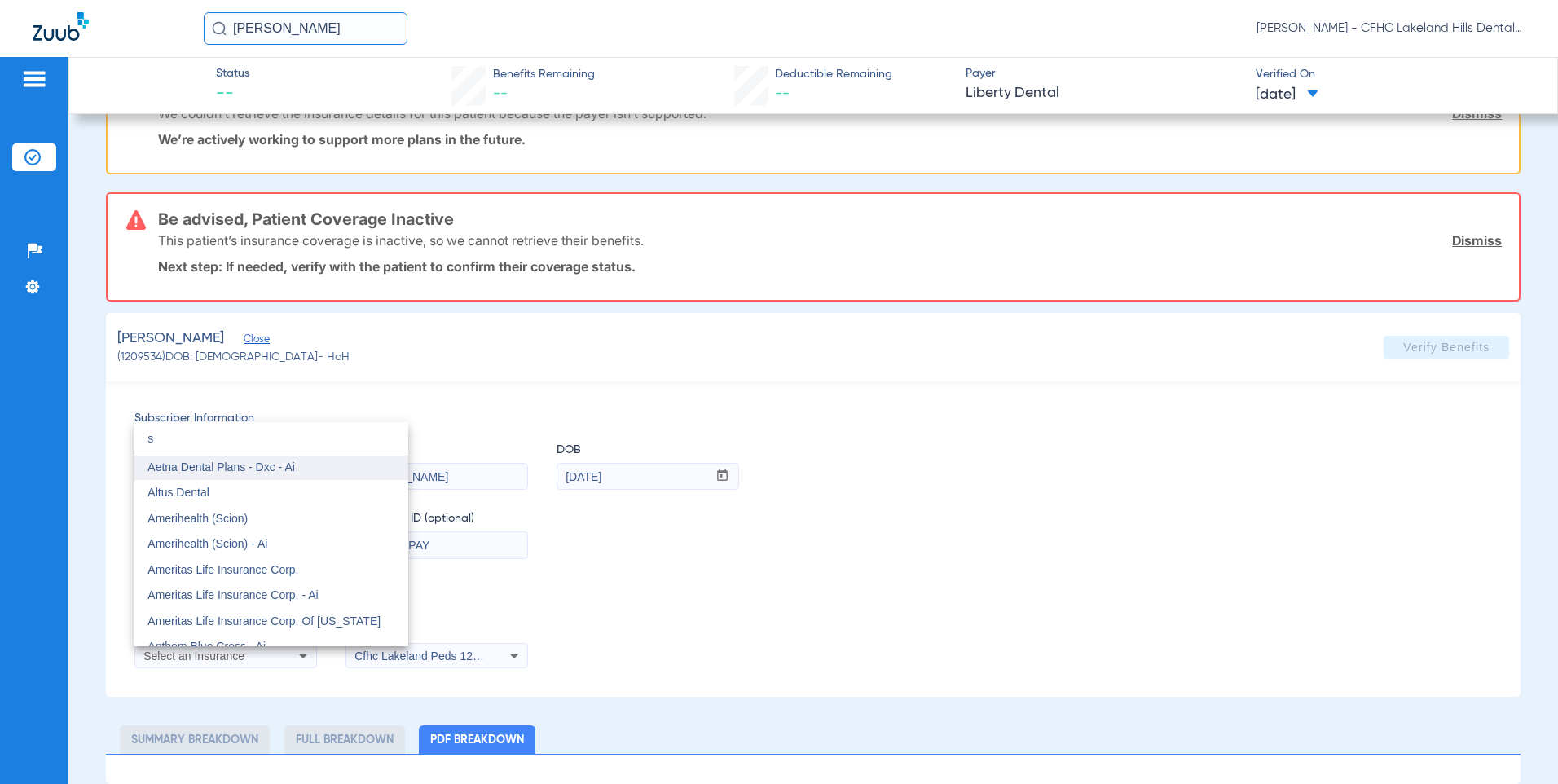
scroll to position [0, 0]
type input "s"
click at [558, 411] on div at bounding box center [779, 392] width 1558 height 784
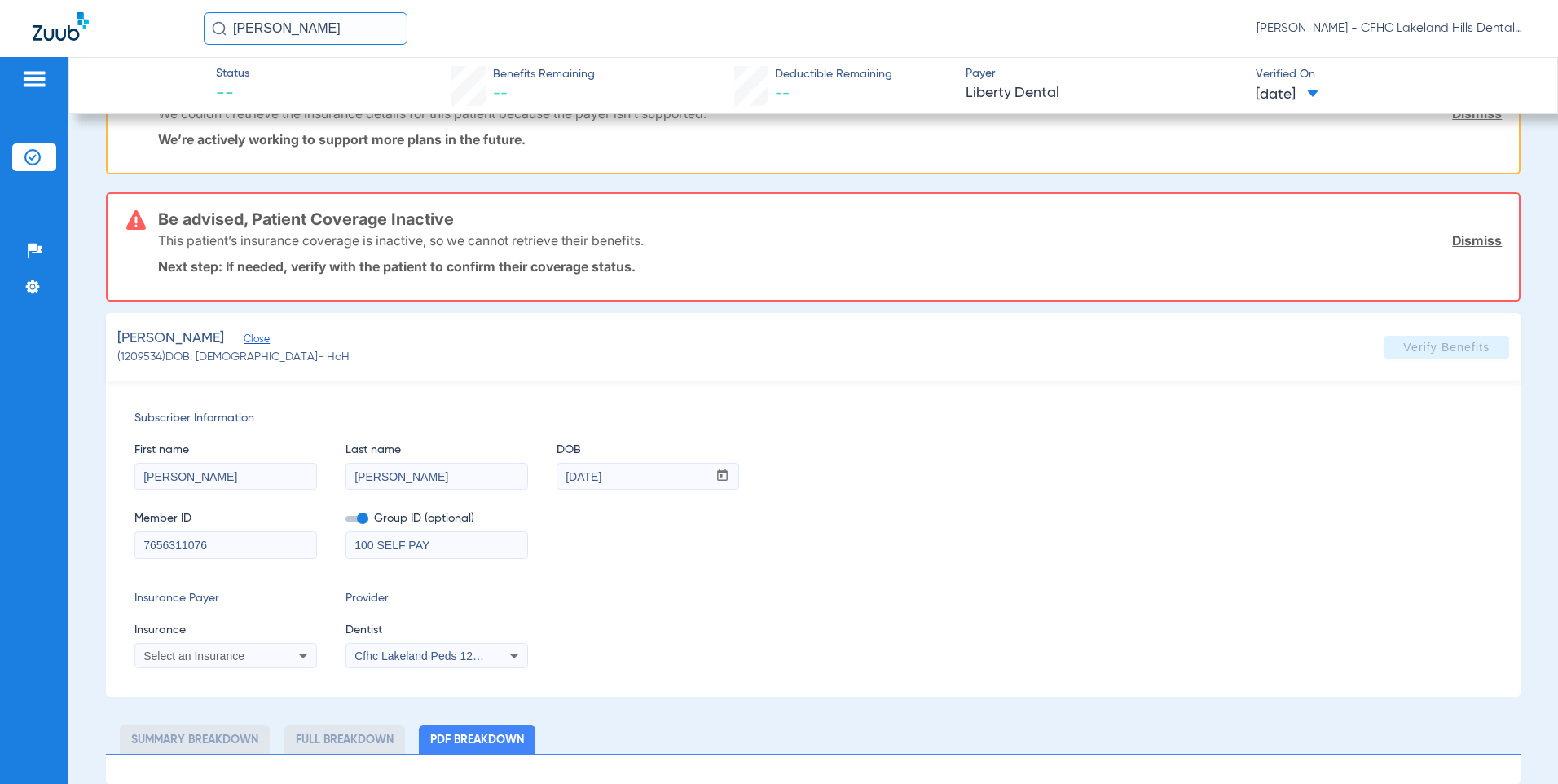
click at [200, 660] on span "Select an Insurance" at bounding box center [194, 655] width 101 height 13
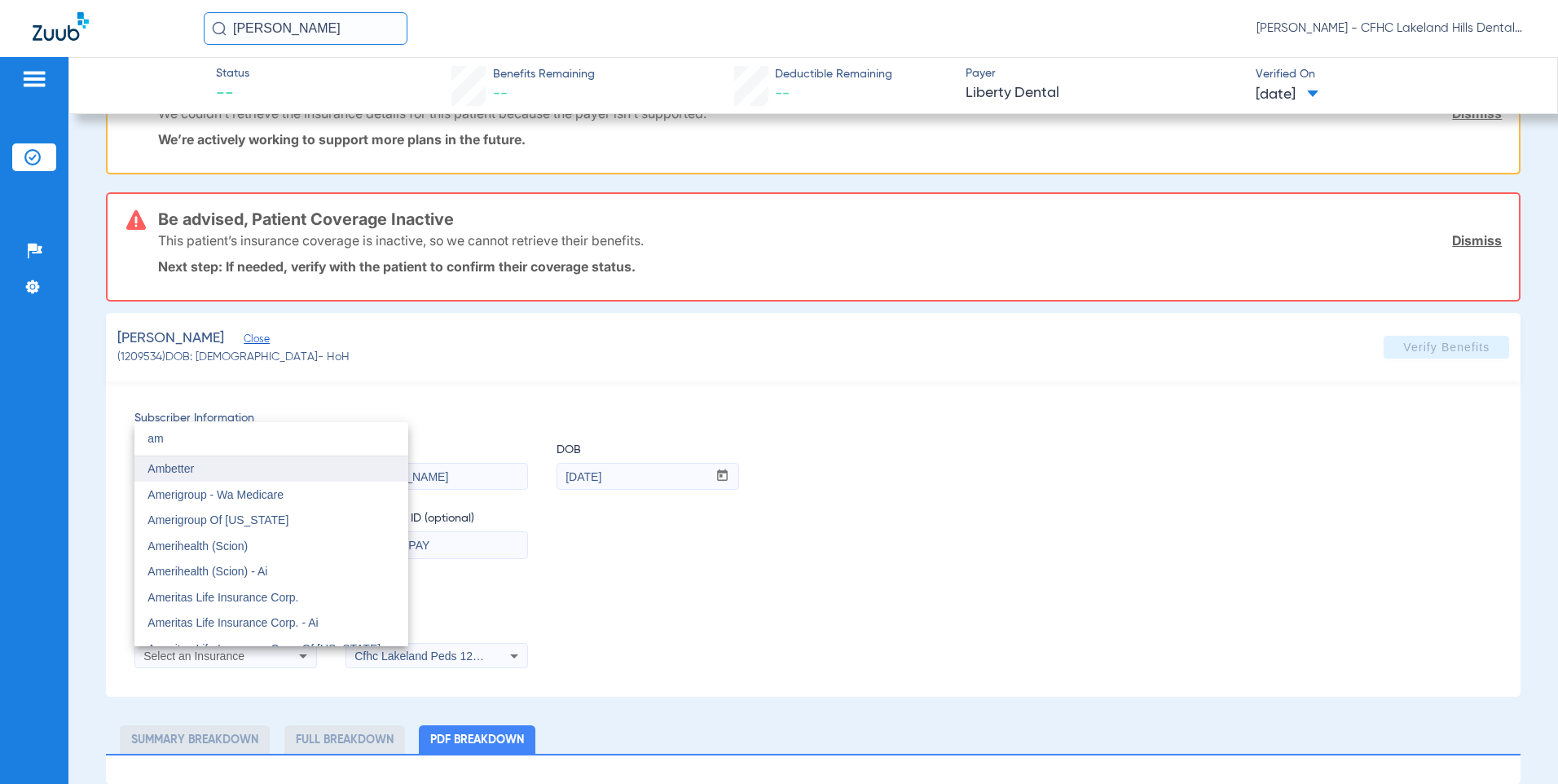
type input "am"
click at [223, 471] on mat-option "Ambetter" at bounding box center [271, 469] width 274 height 26
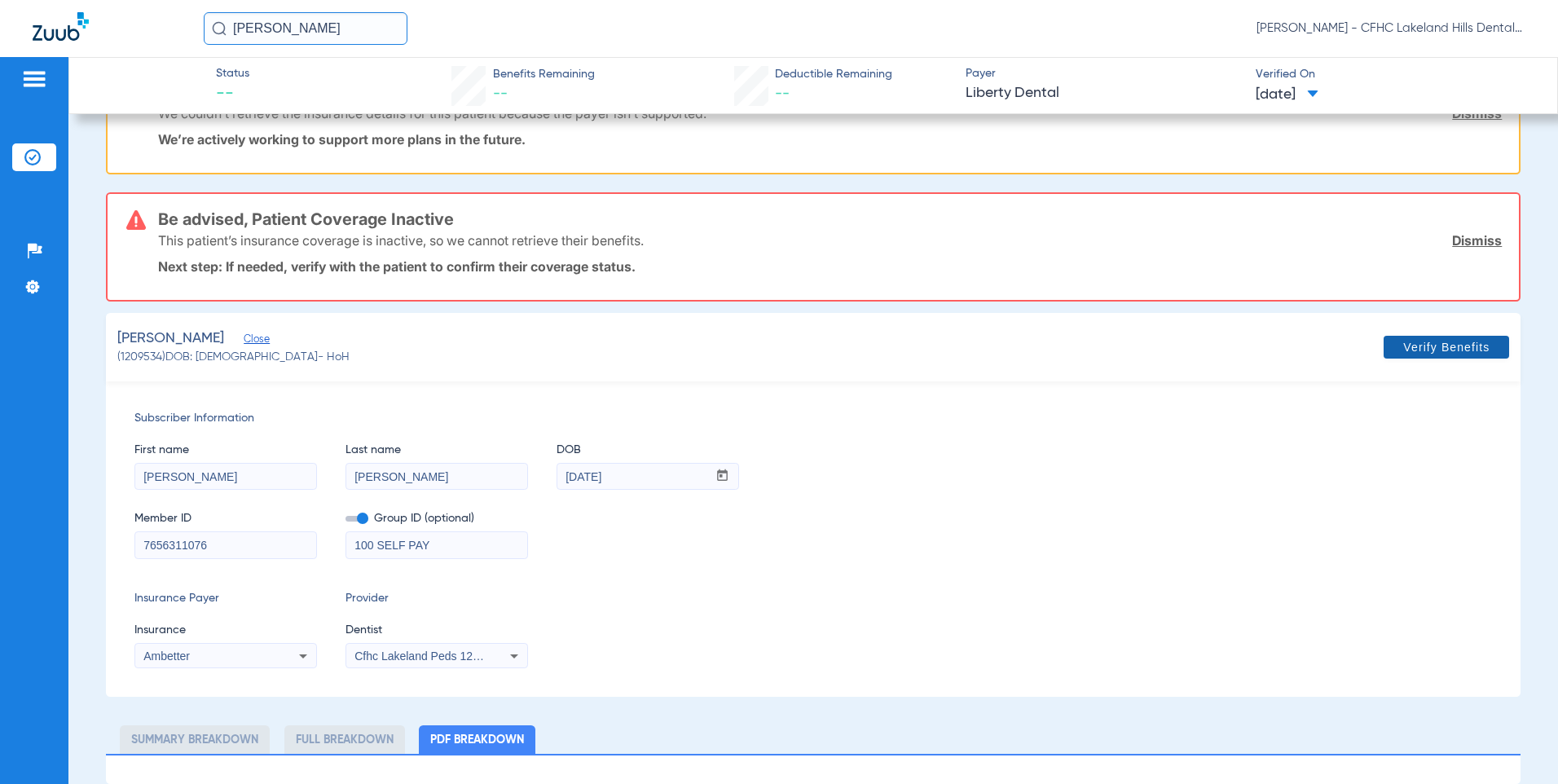
click at [1440, 342] on span "Verify Benefits" at bounding box center [1446, 346] width 86 height 13
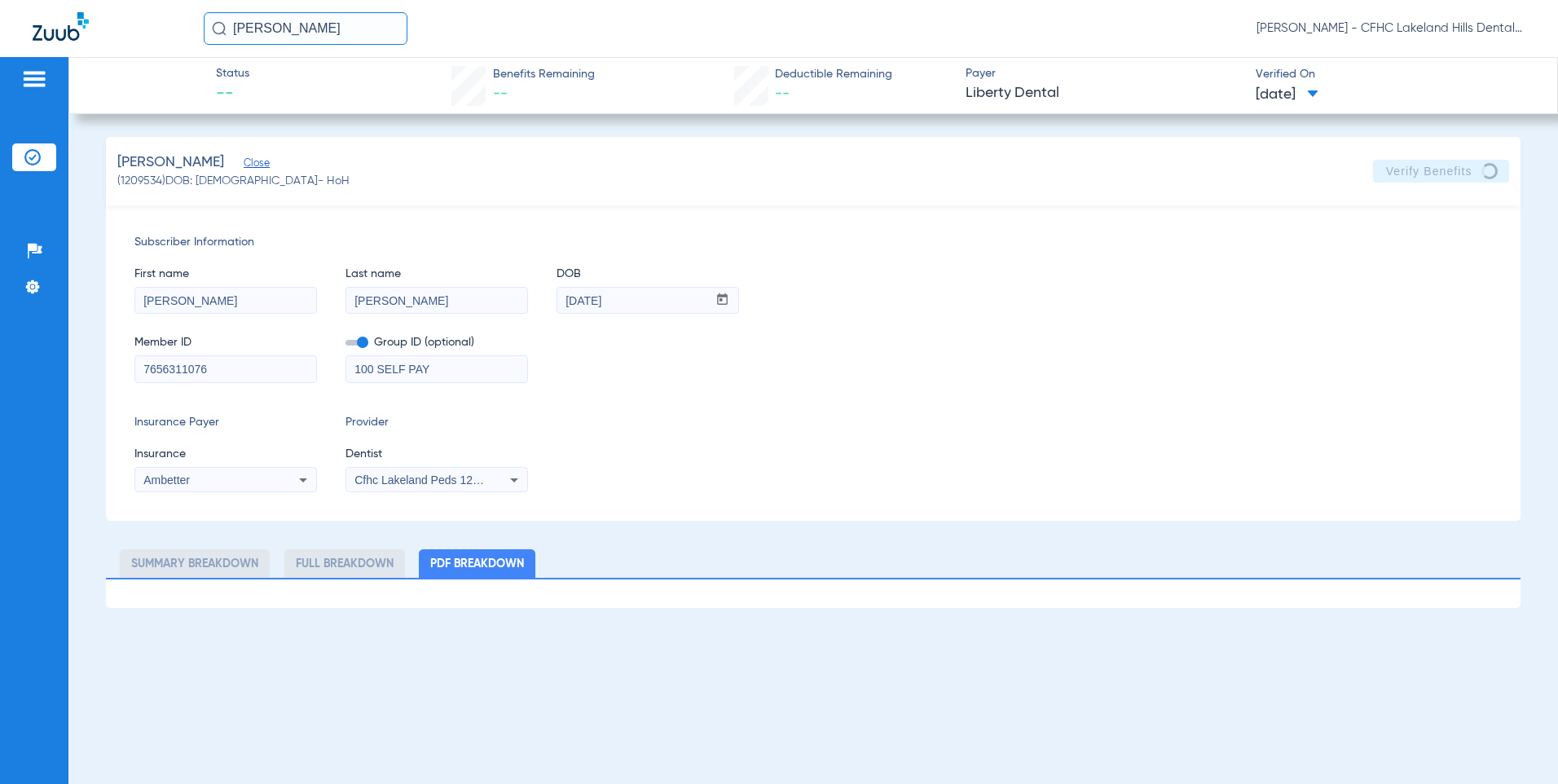
click at [211, 378] on input "7656311076" at bounding box center [226, 368] width 181 height 26
type input "7"
type input "u"
type input "U9423614901"
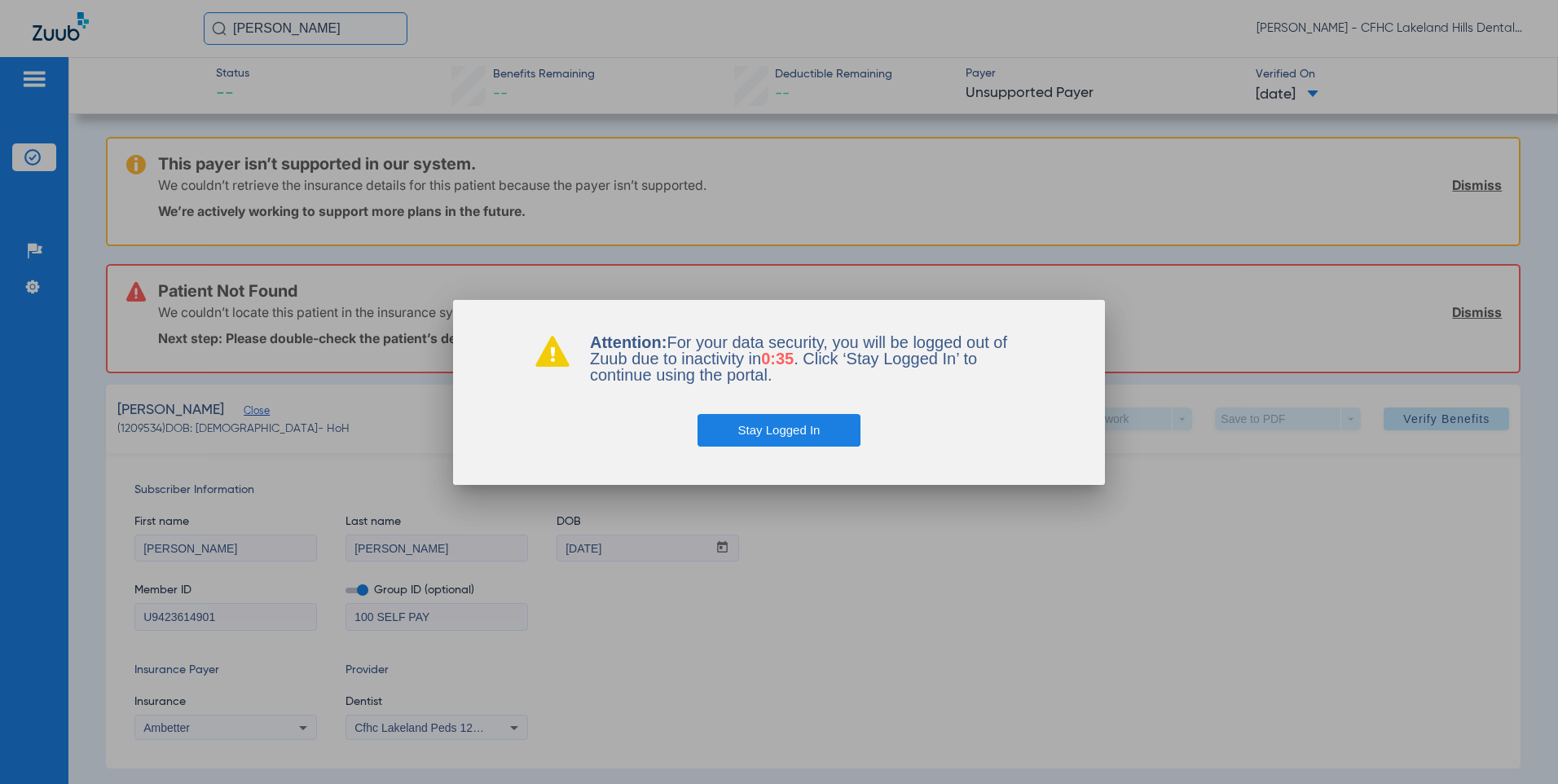
click at [749, 440] on button "Stay Logged In" at bounding box center [779, 430] width 164 height 33
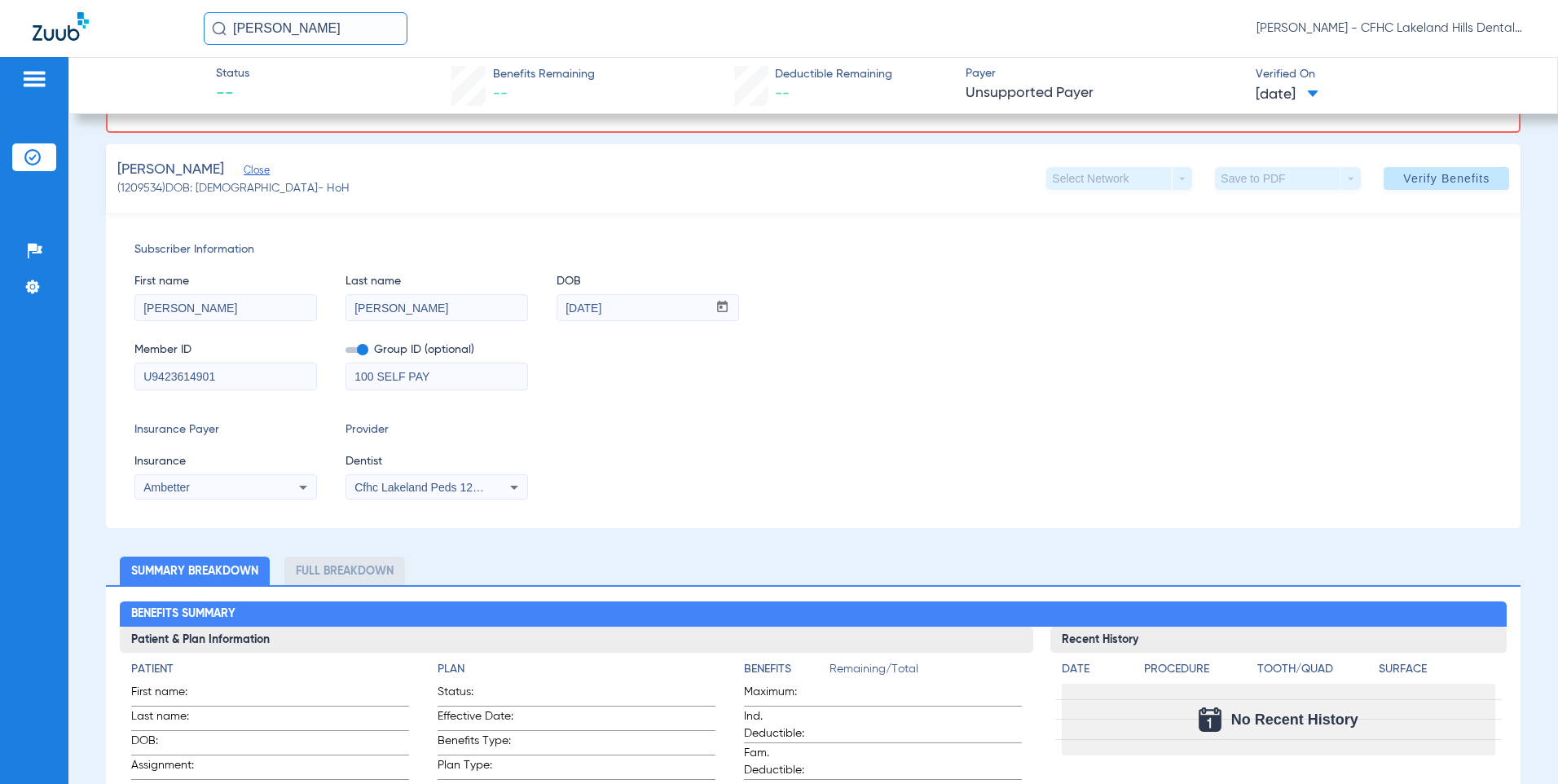
scroll to position [163, 0]
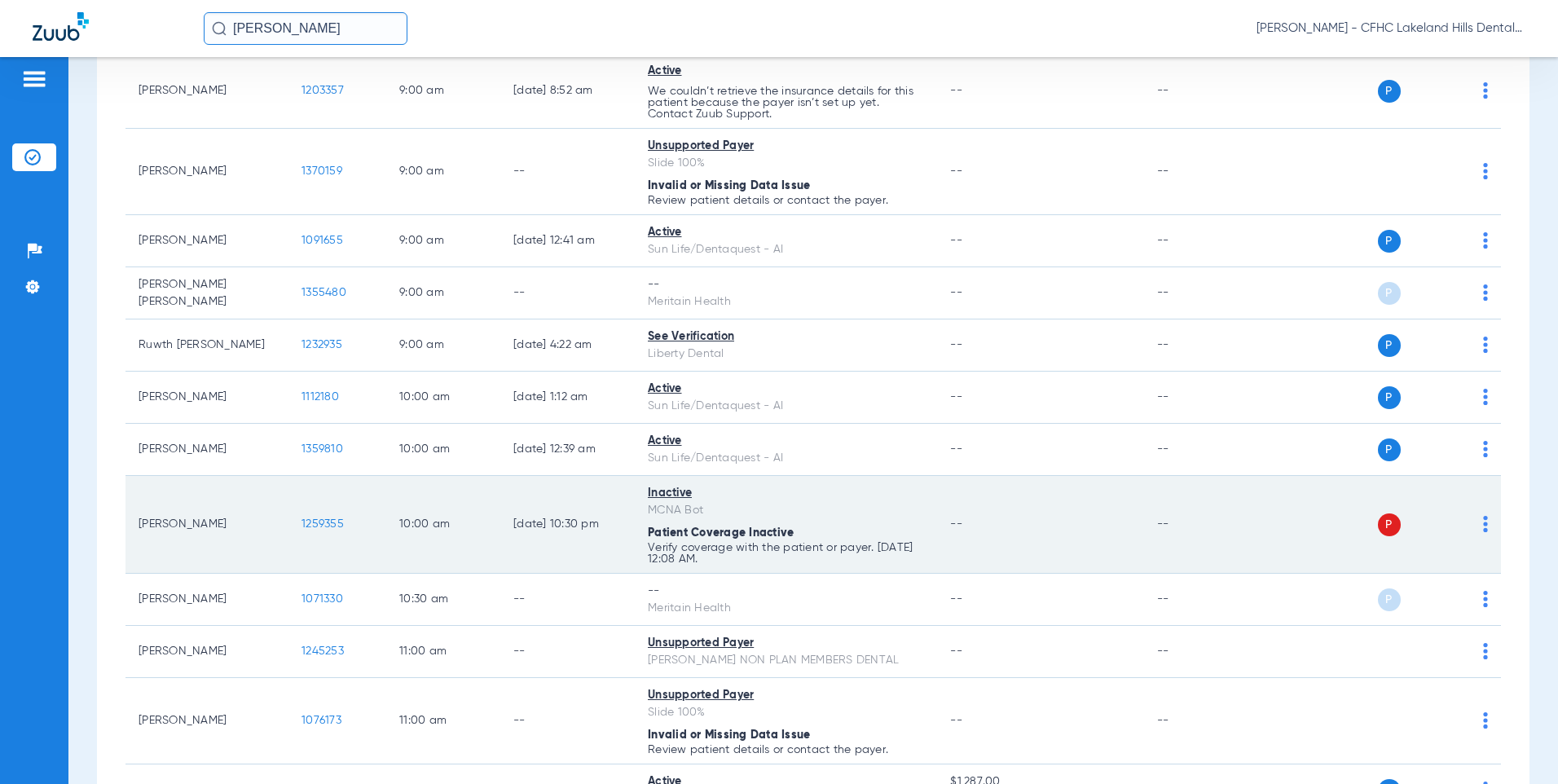
scroll to position [489, 0]
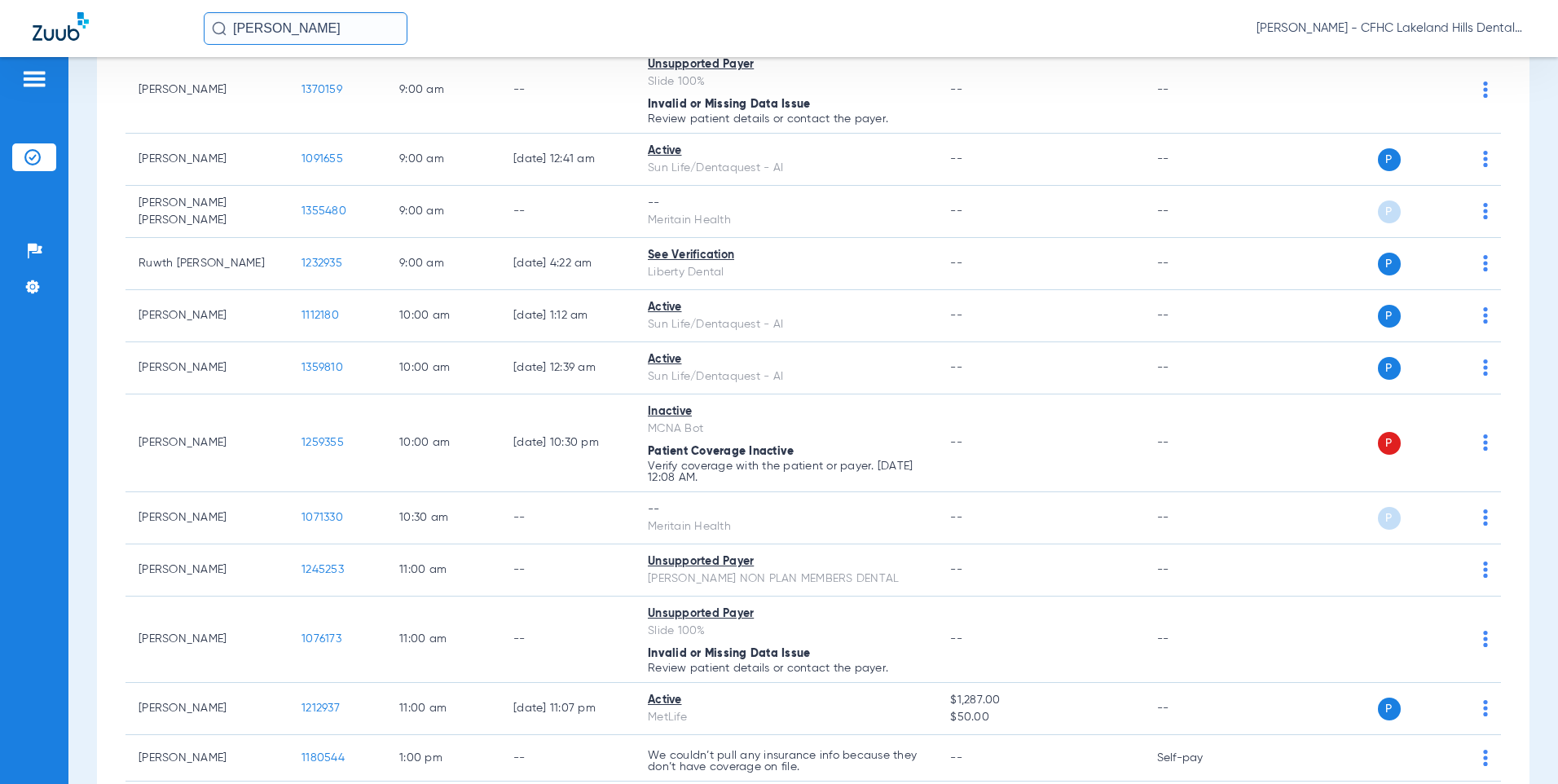
click at [320, 24] on input "[PERSON_NAME]" at bounding box center [305, 28] width 204 height 33
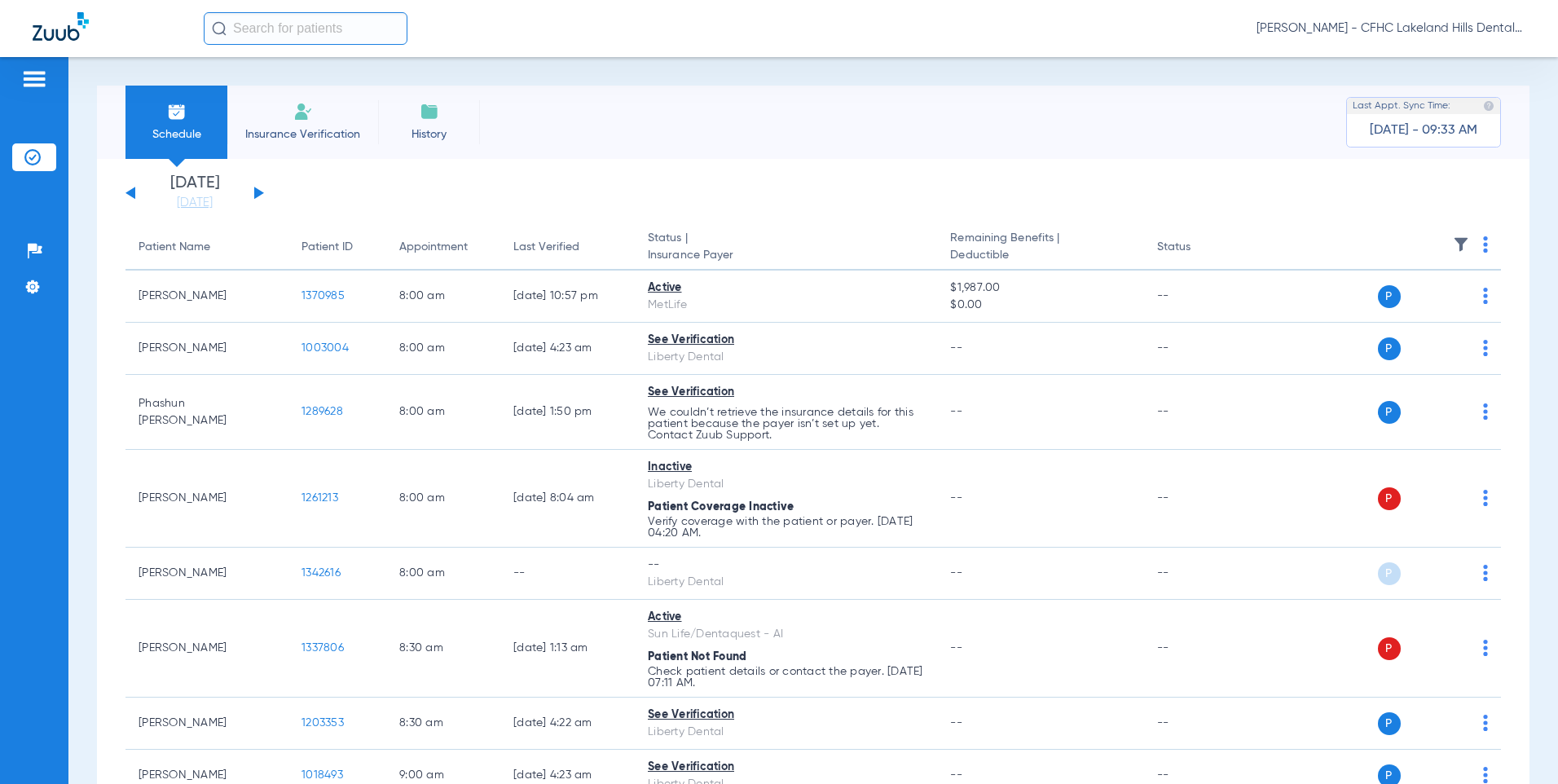
click at [258, 193] on button at bounding box center [259, 193] width 10 height 12
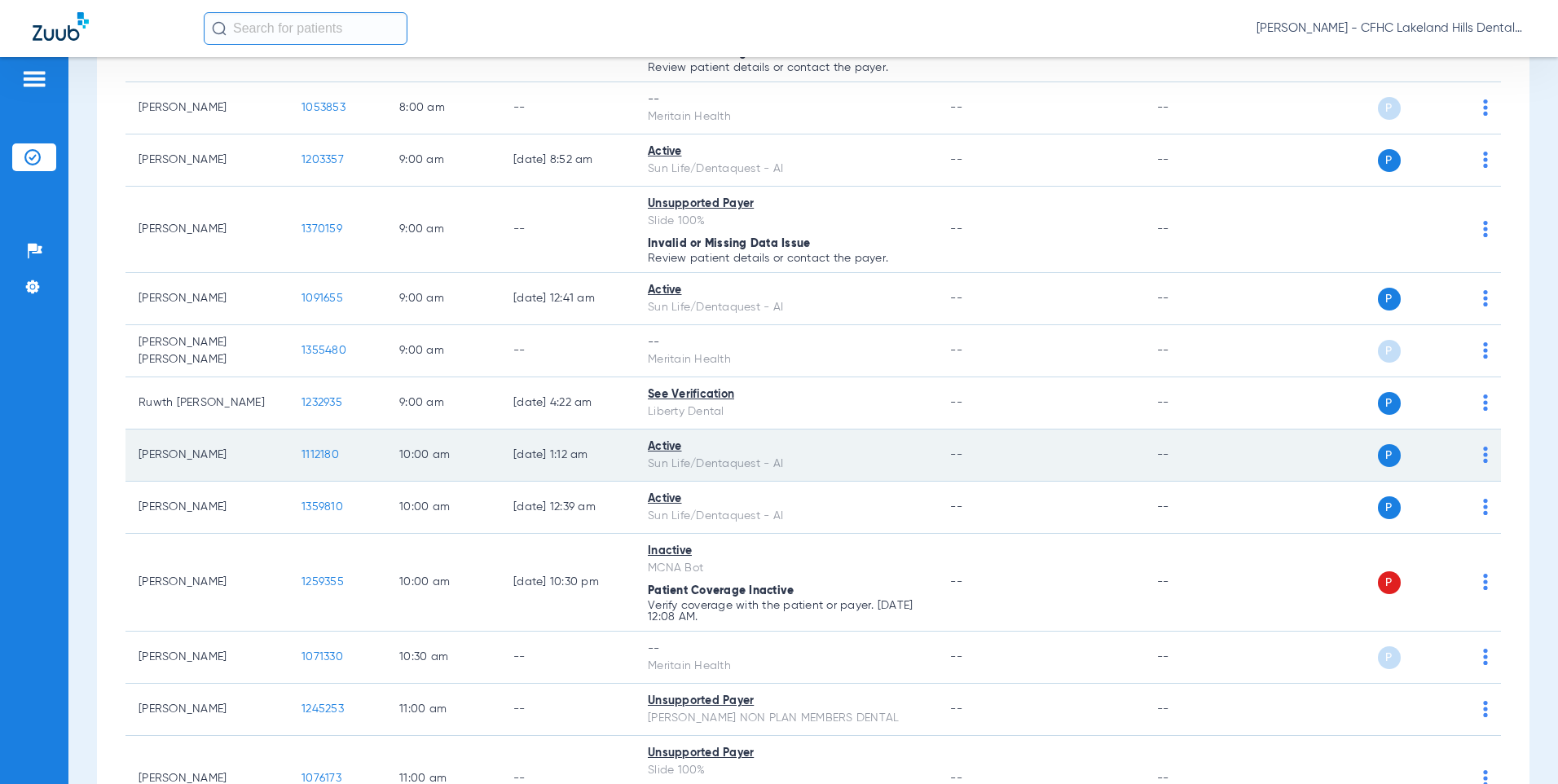
scroll to position [326, 0]
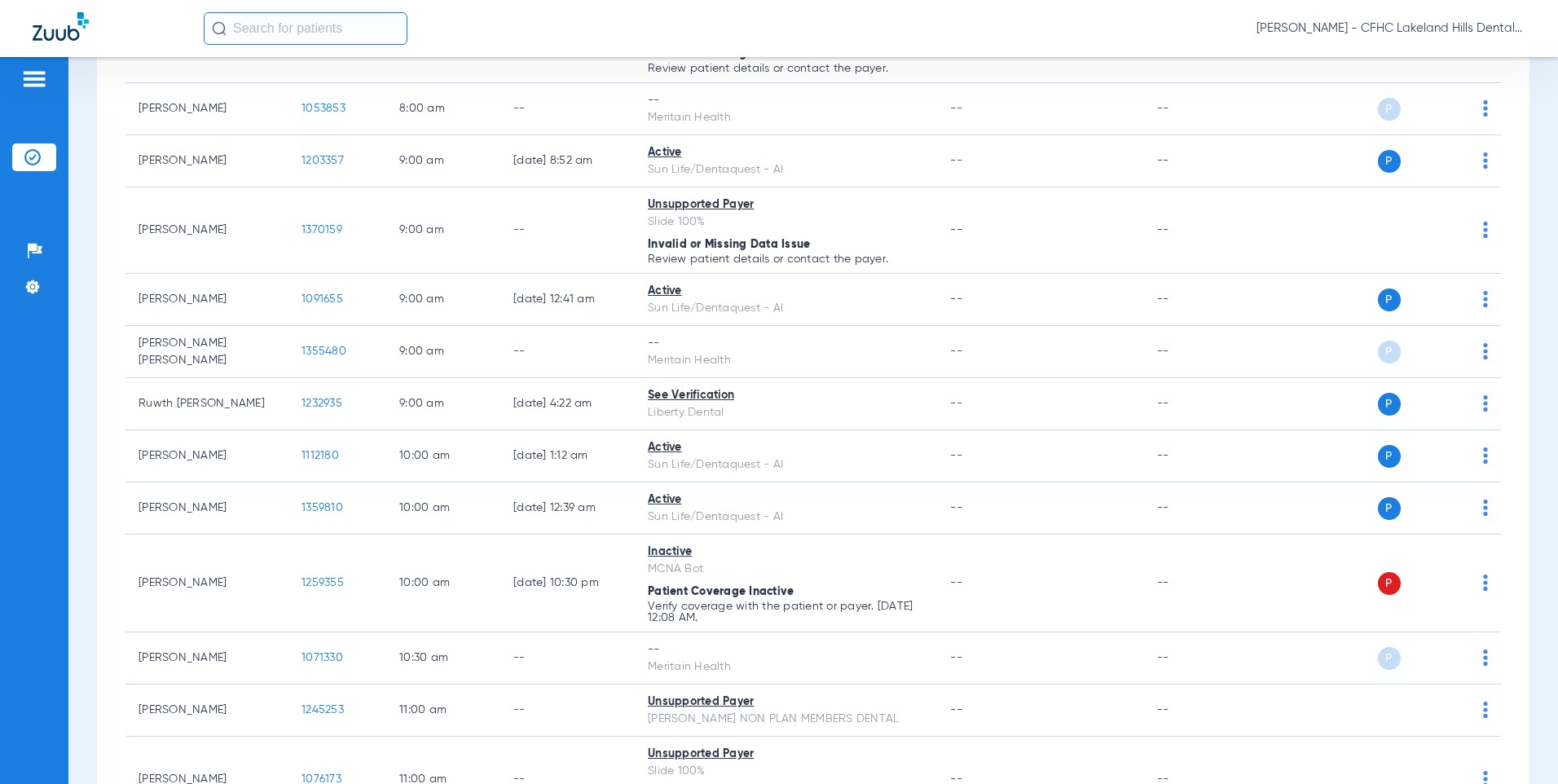
click at [287, 35] on input "text" at bounding box center [305, 28] width 204 height 33
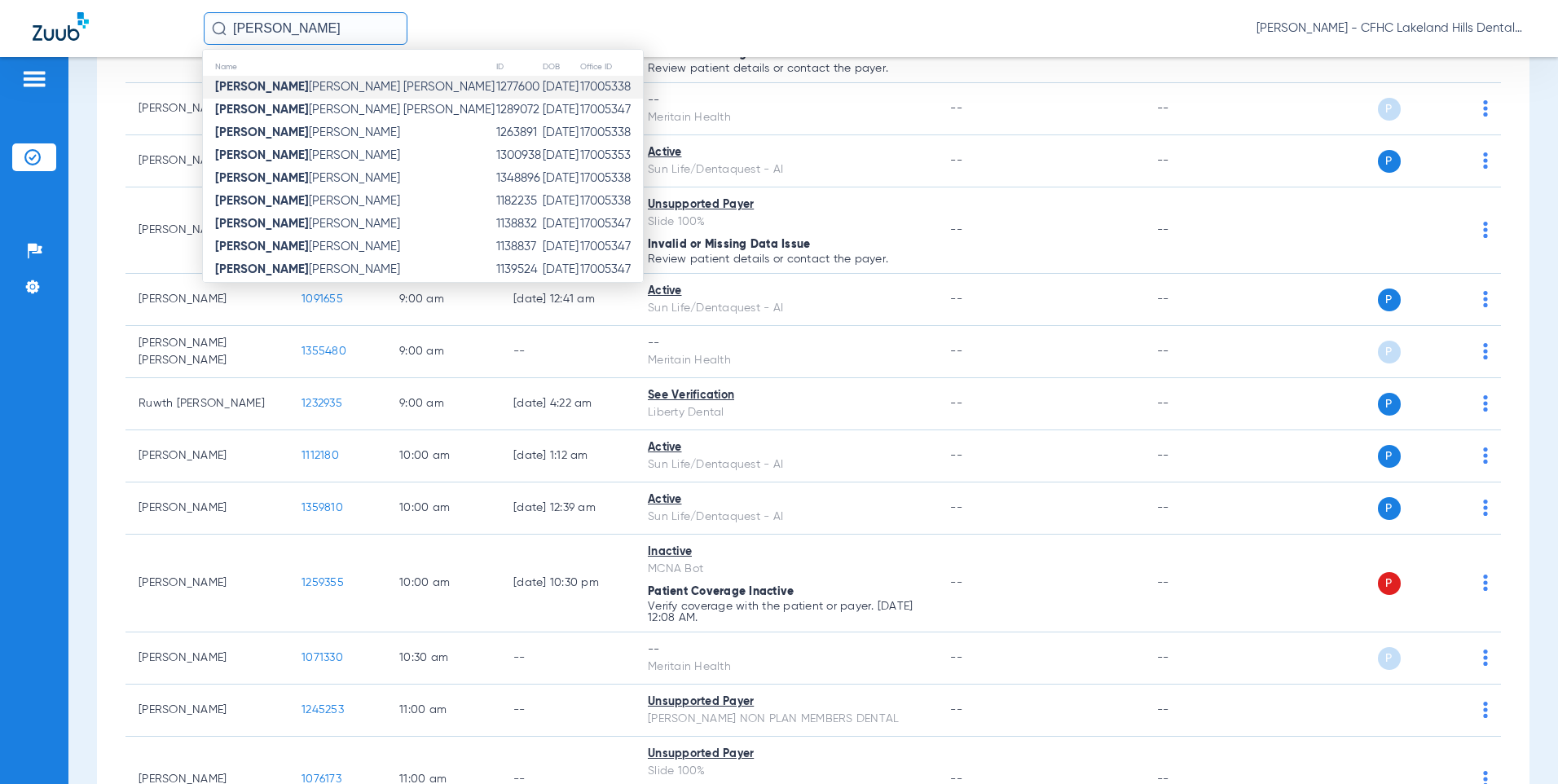
type input "[PERSON_NAME]"
click at [542, 85] on td "[DATE]" at bounding box center [560, 87] width 37 height 23
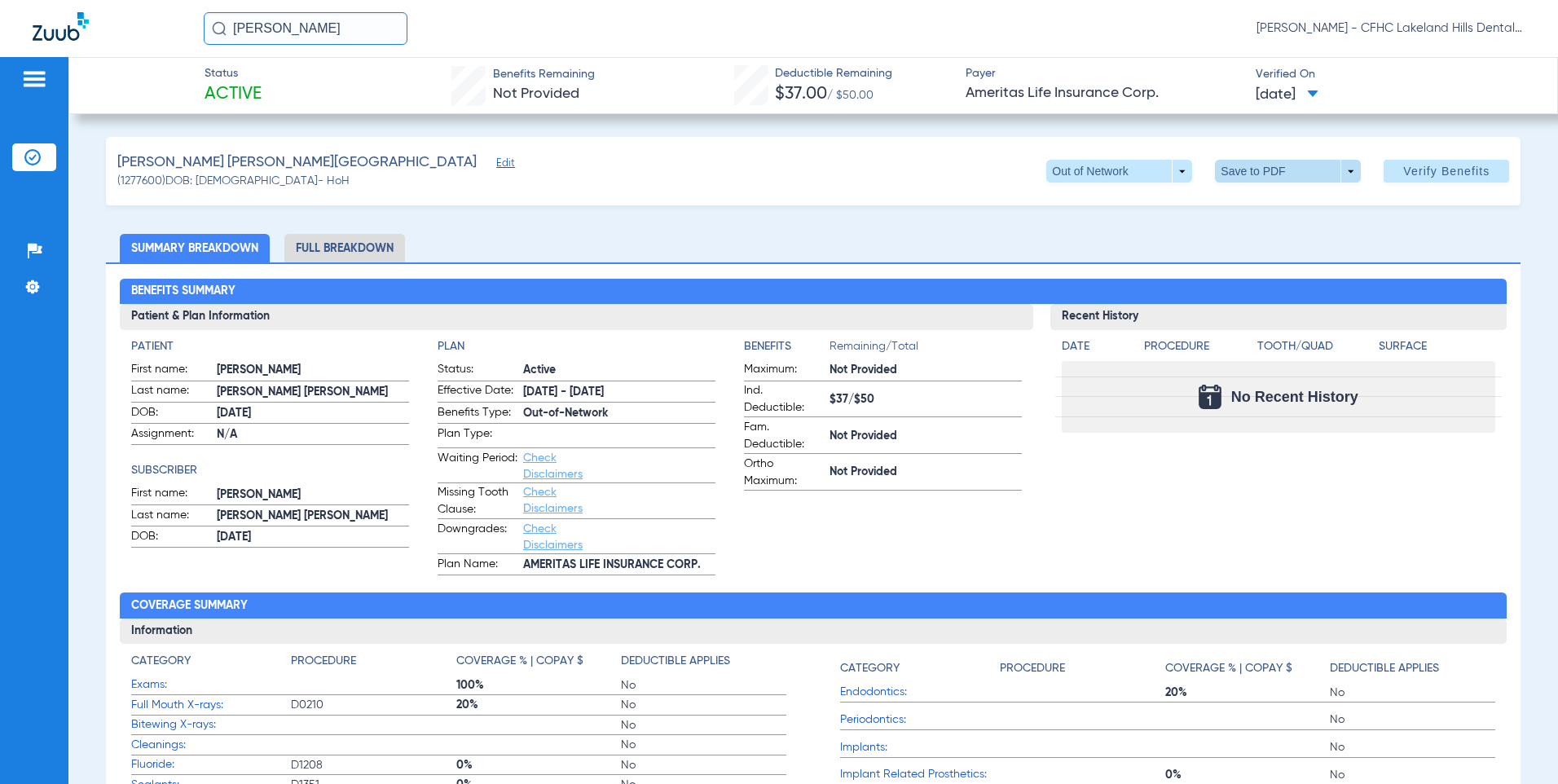
click at [1293, 170] on span at bounding box center [1288, 171] width 39 height 39
click at [1275, 212] on button "insert_drive_file Save to PDF" at bounding box center [1266, 204] width 123 height 33
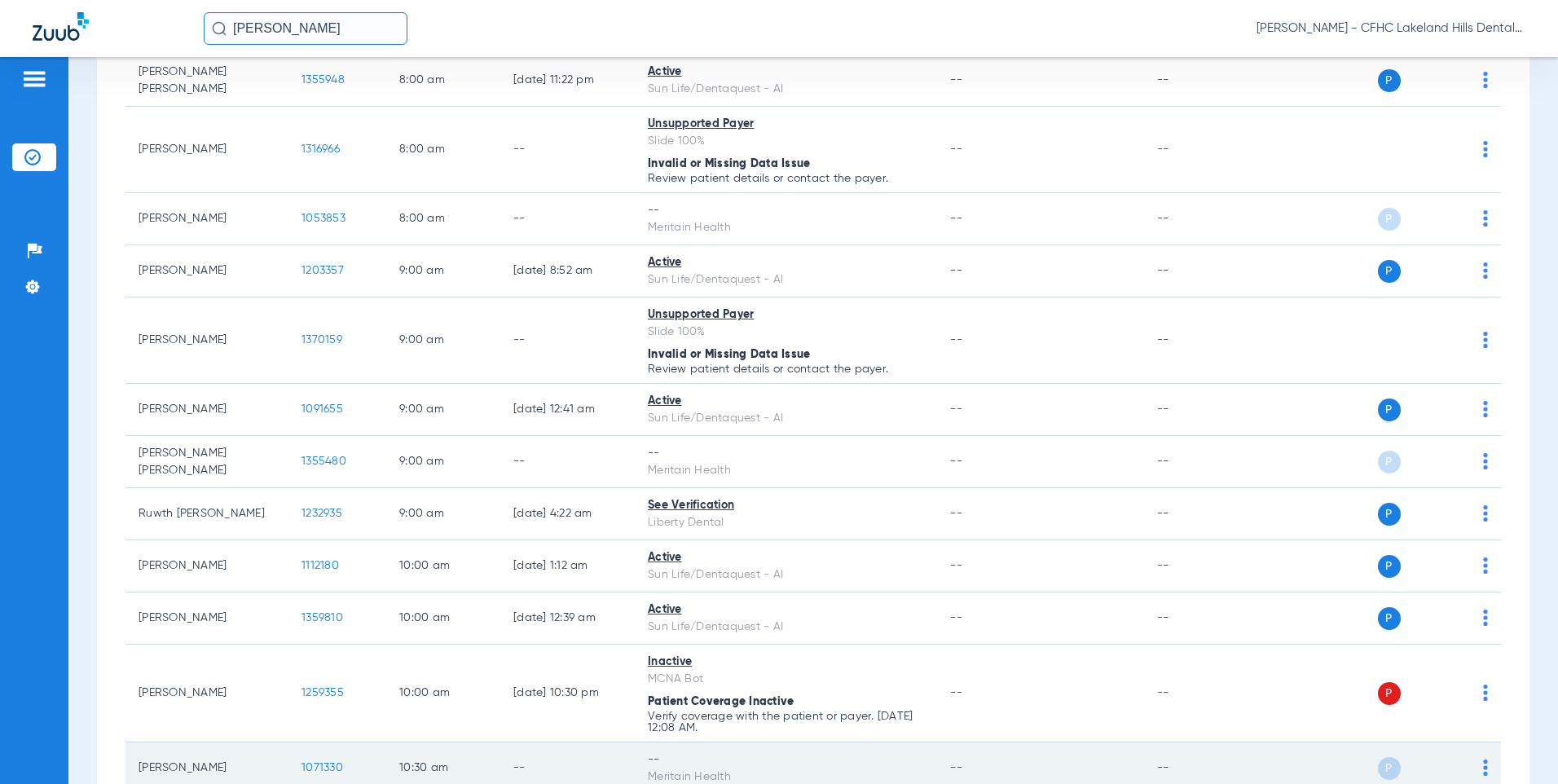
scroll to position [407, 0]
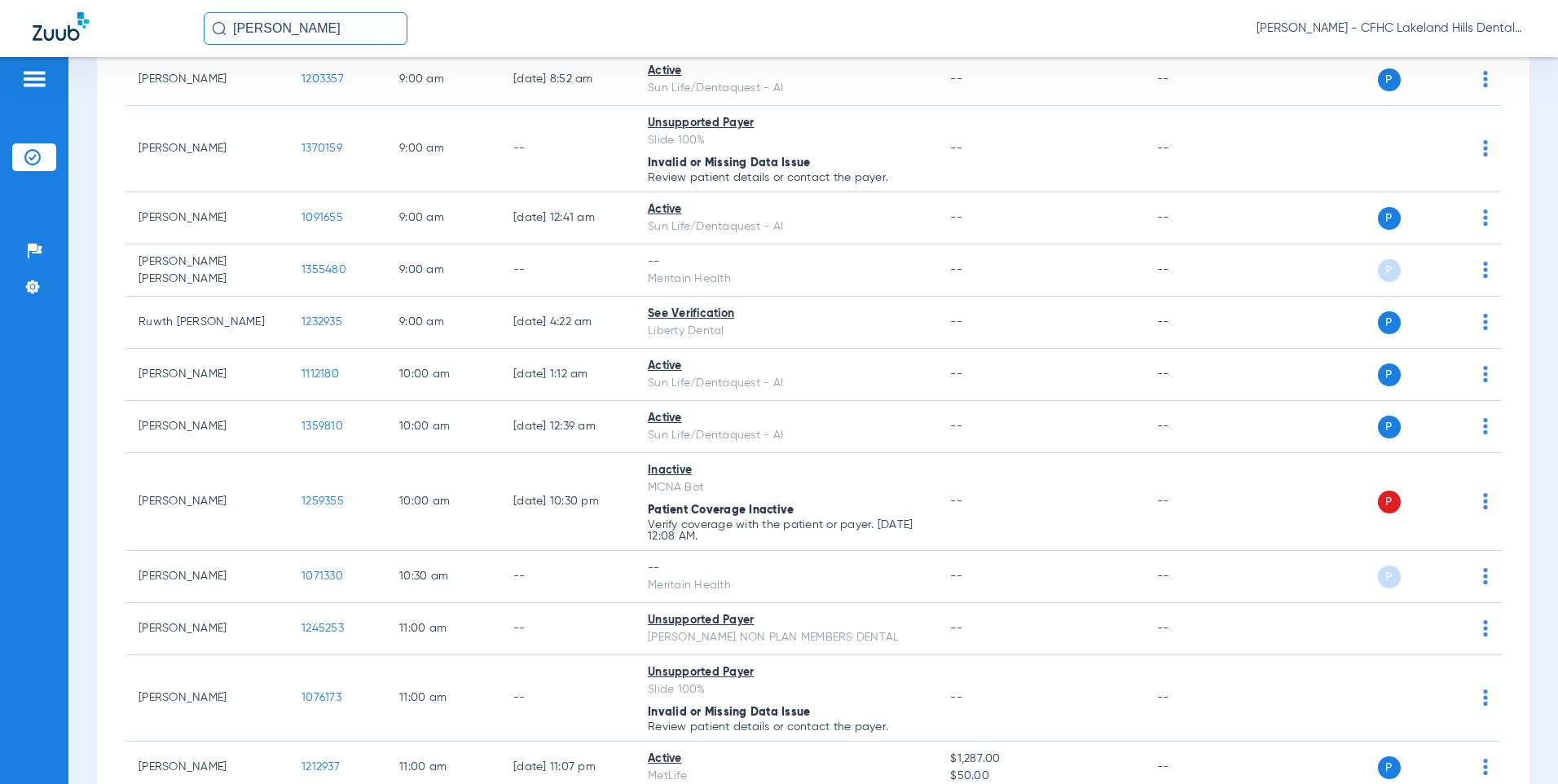
click at [292, 24] on input "ARLYN" at bounding box center [305, 28] width 204 height 33
click at [260, 20] on input "text" at bounding box center [305, 28] width 204 height 33
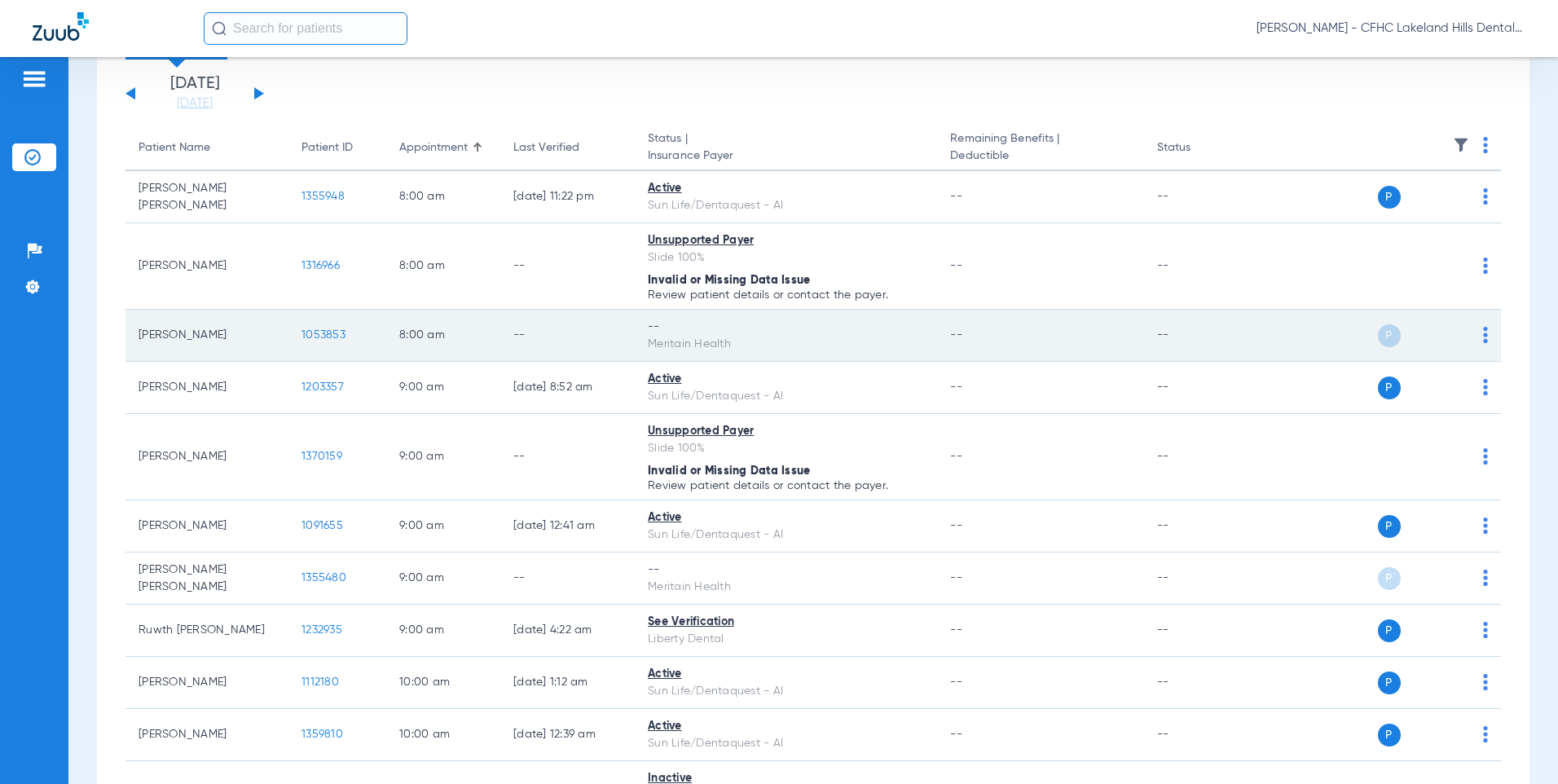
scroll to position [0, 0]
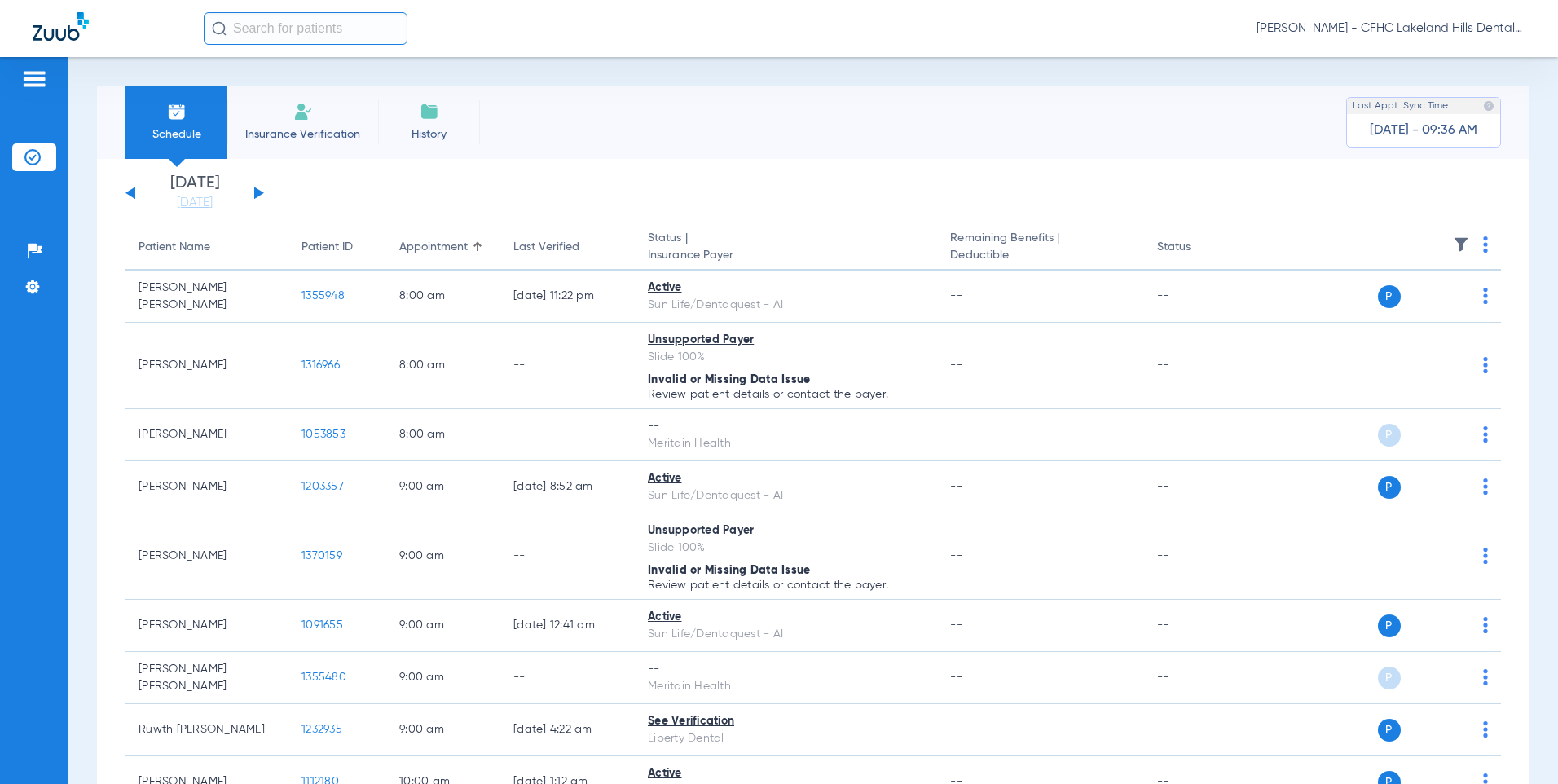
click at [289, 30] on input "text" at bounding box center [305, 28] width 204 height 33
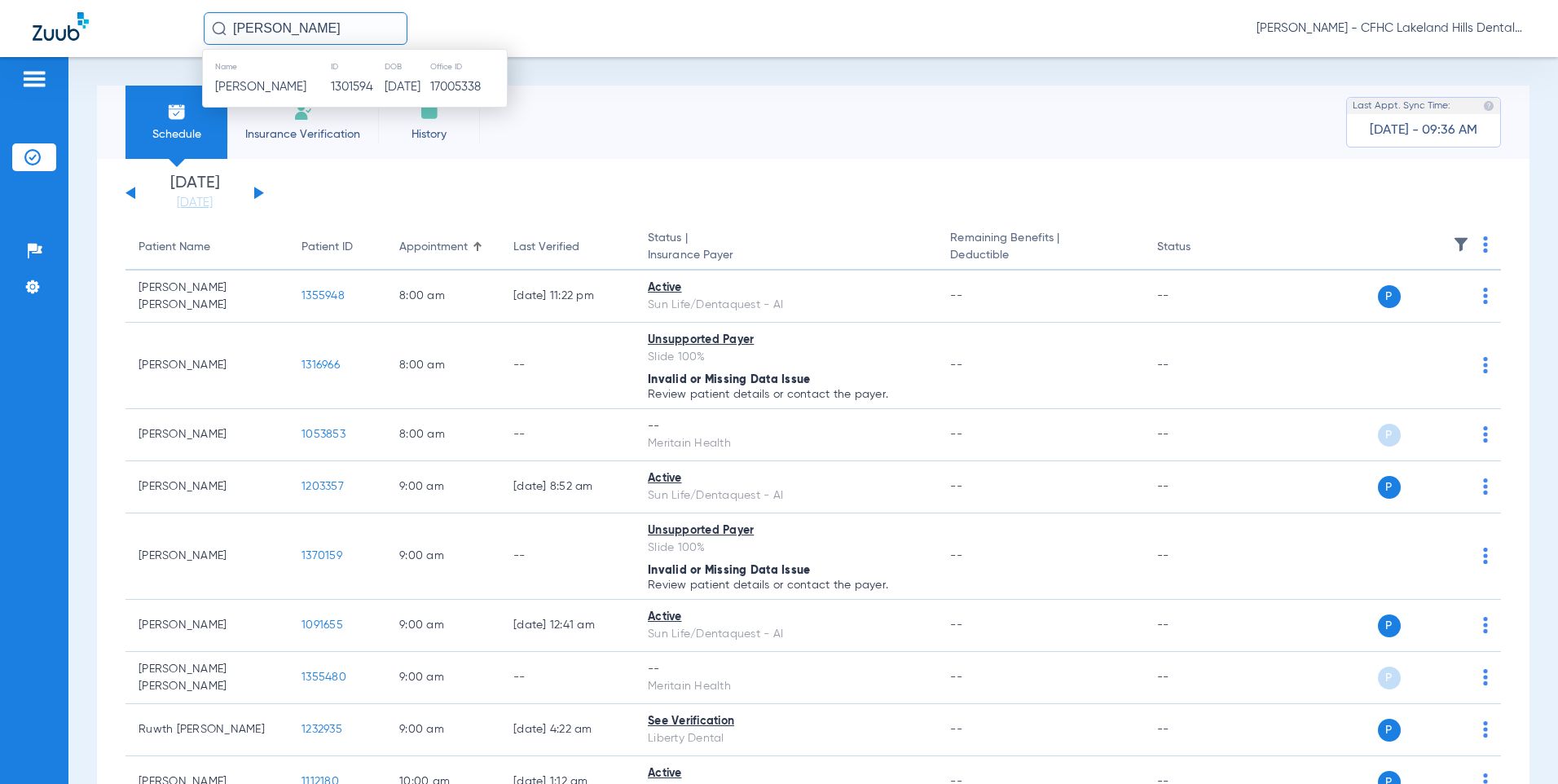
type input "ANA CABRERA"
click at [384, 86] on td "10/24/1969" at bounding box center [406, 87] width 46 height 23
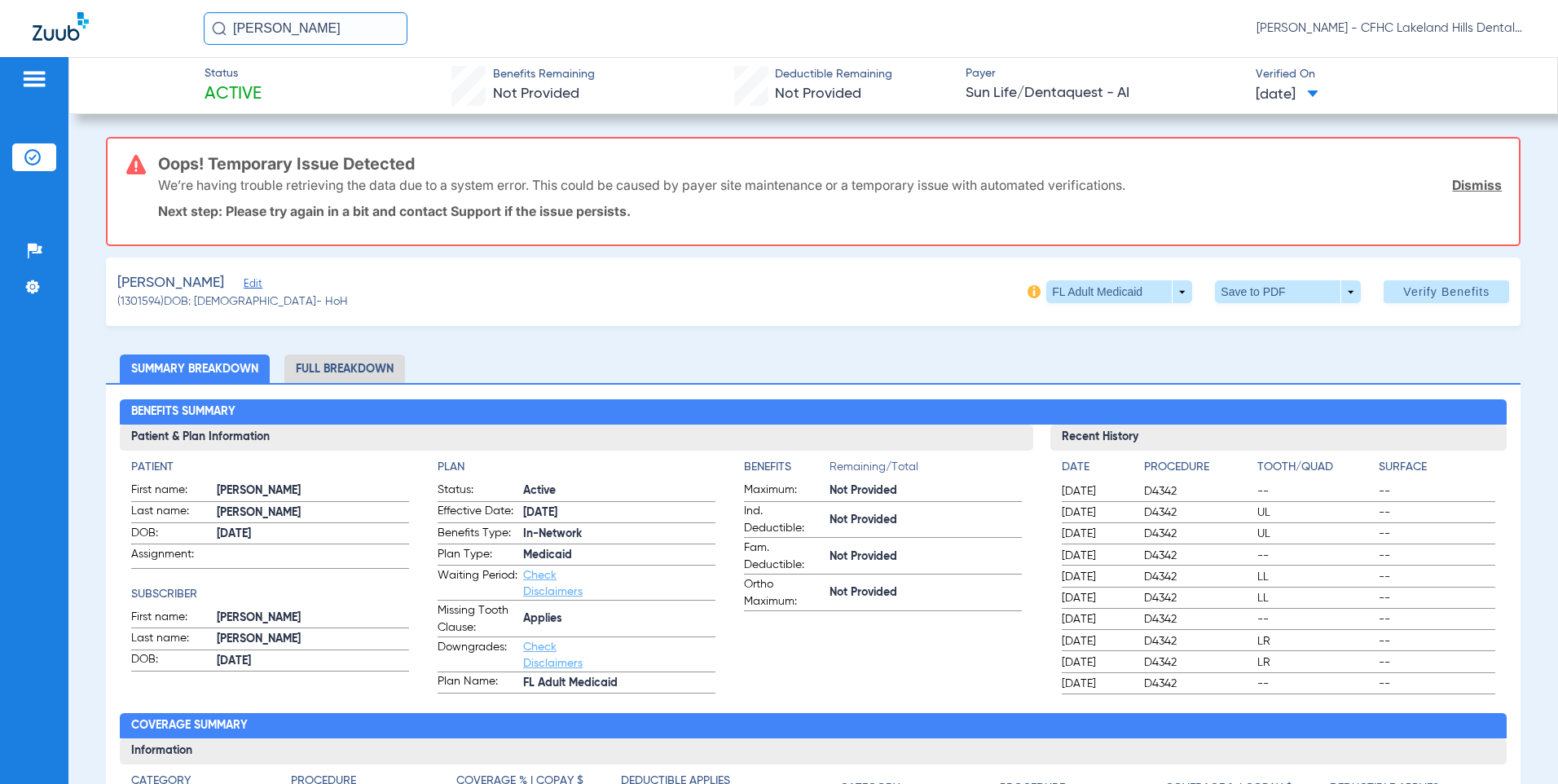
click at [1467, 188] on link "Dismiss" at bounding box center [1476, 184] width 50 height 16
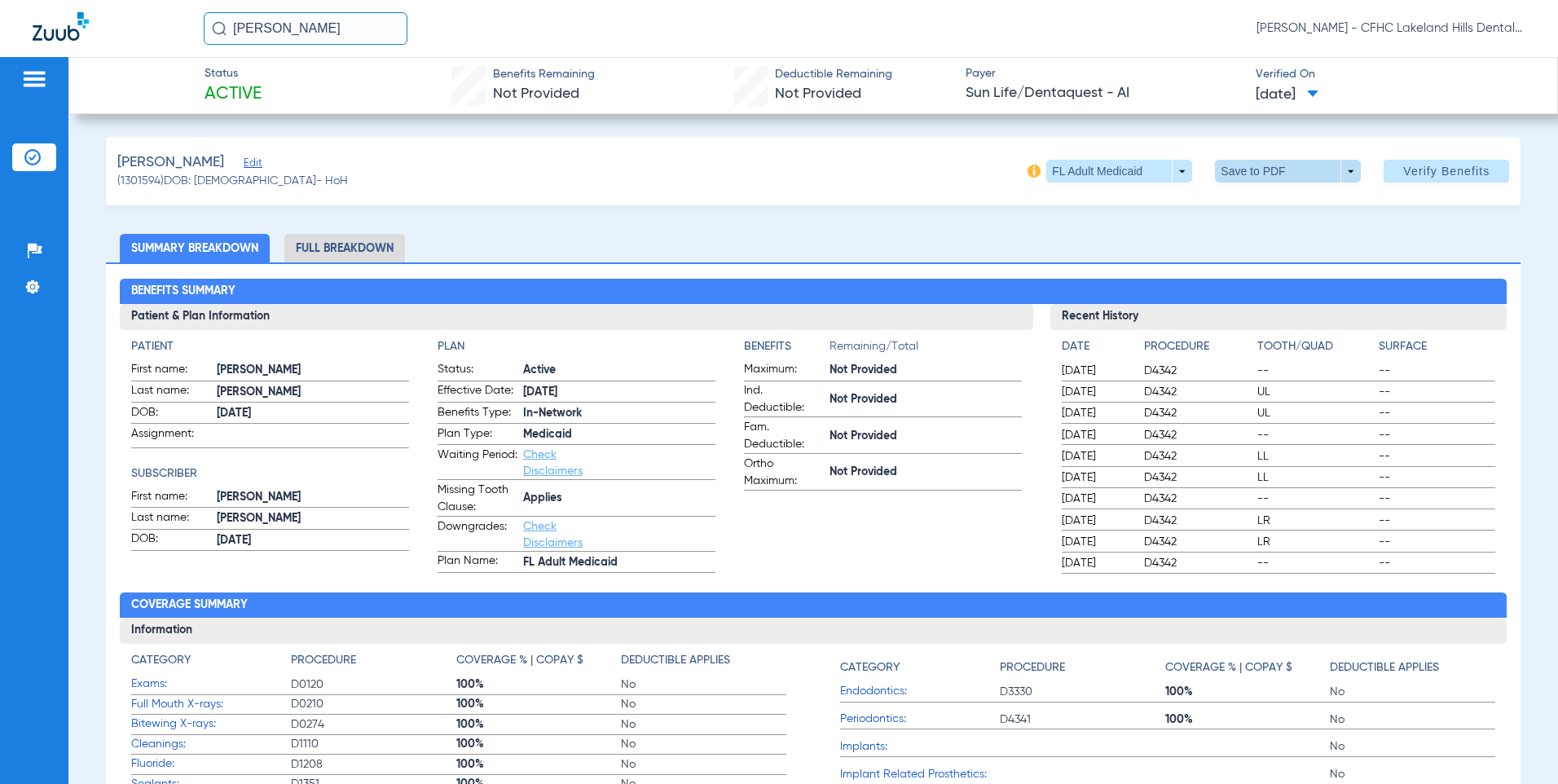
click at [1274, 171] on span at bounding box center [1288, 171] width 39 height 39
click at [1284, 207] on span "Save to PDF" at bounding box center [1282, 203] width 64 height 11
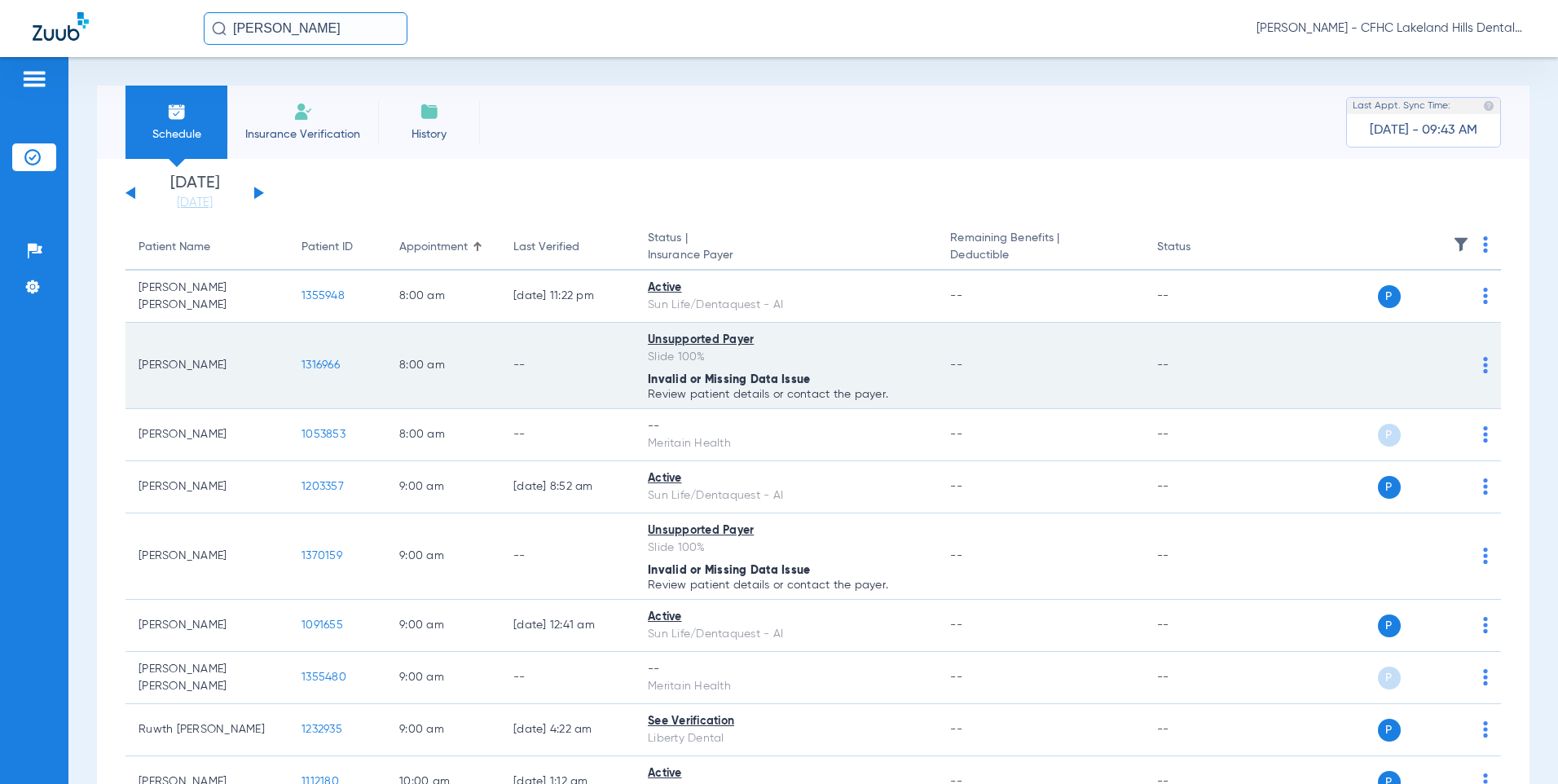
click at [316, 359] on span "1316966" at bounding box center [320, 364] width 38 height 11
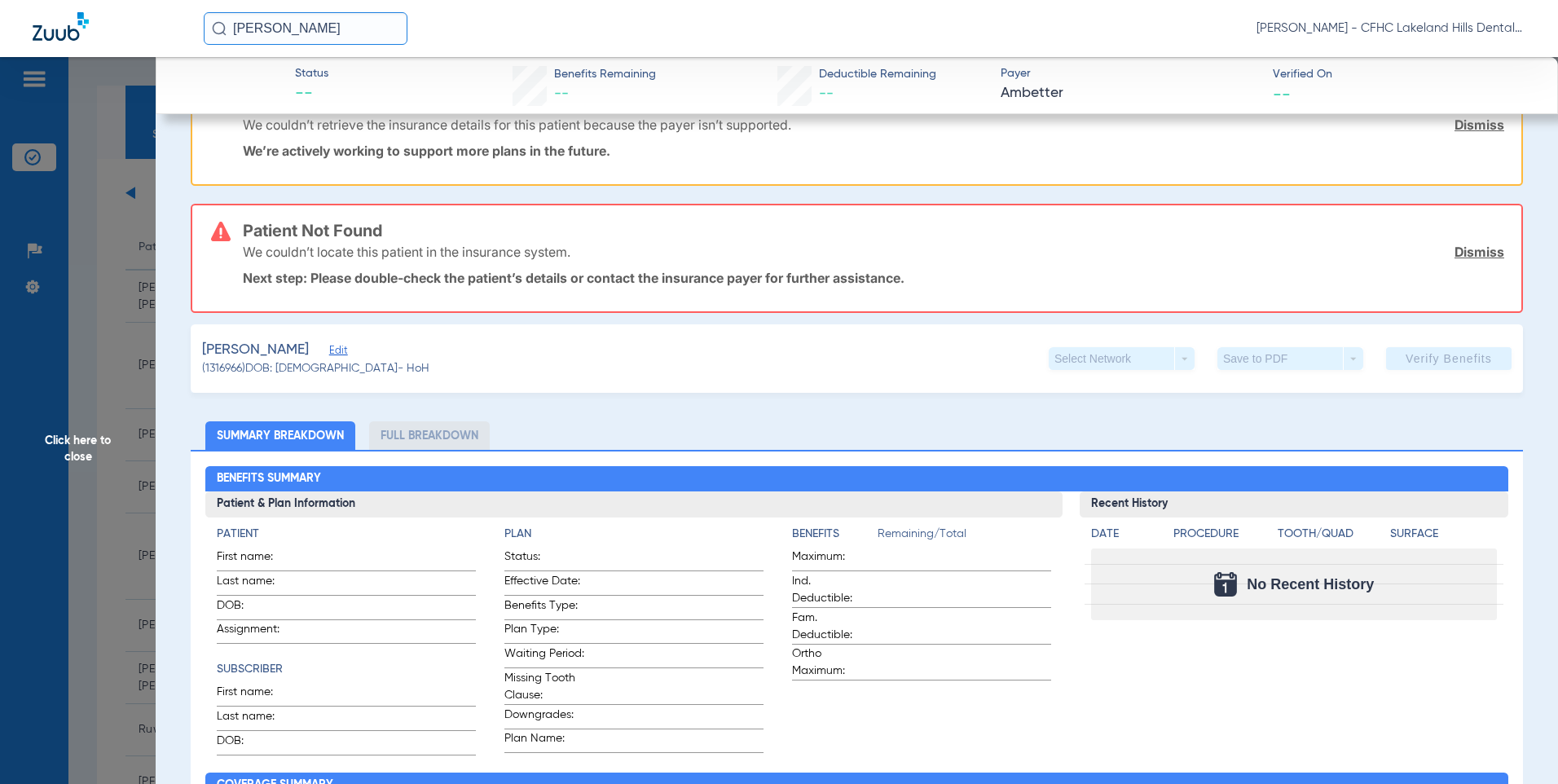
scroll to position [185, 0]
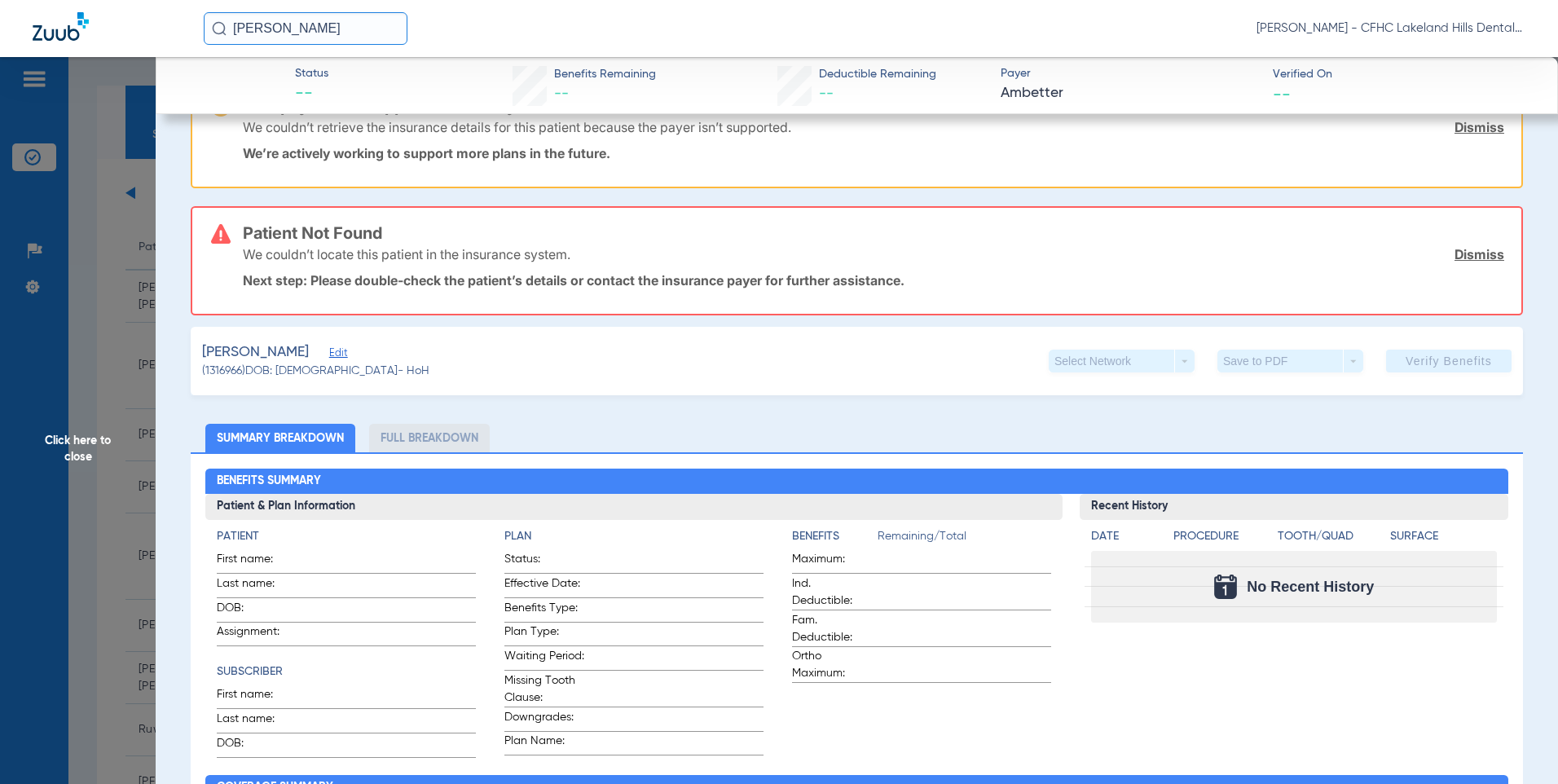
click at [1472, 254] on link "Dismiss" at bounding box center [1479, 253] width 50 height 16
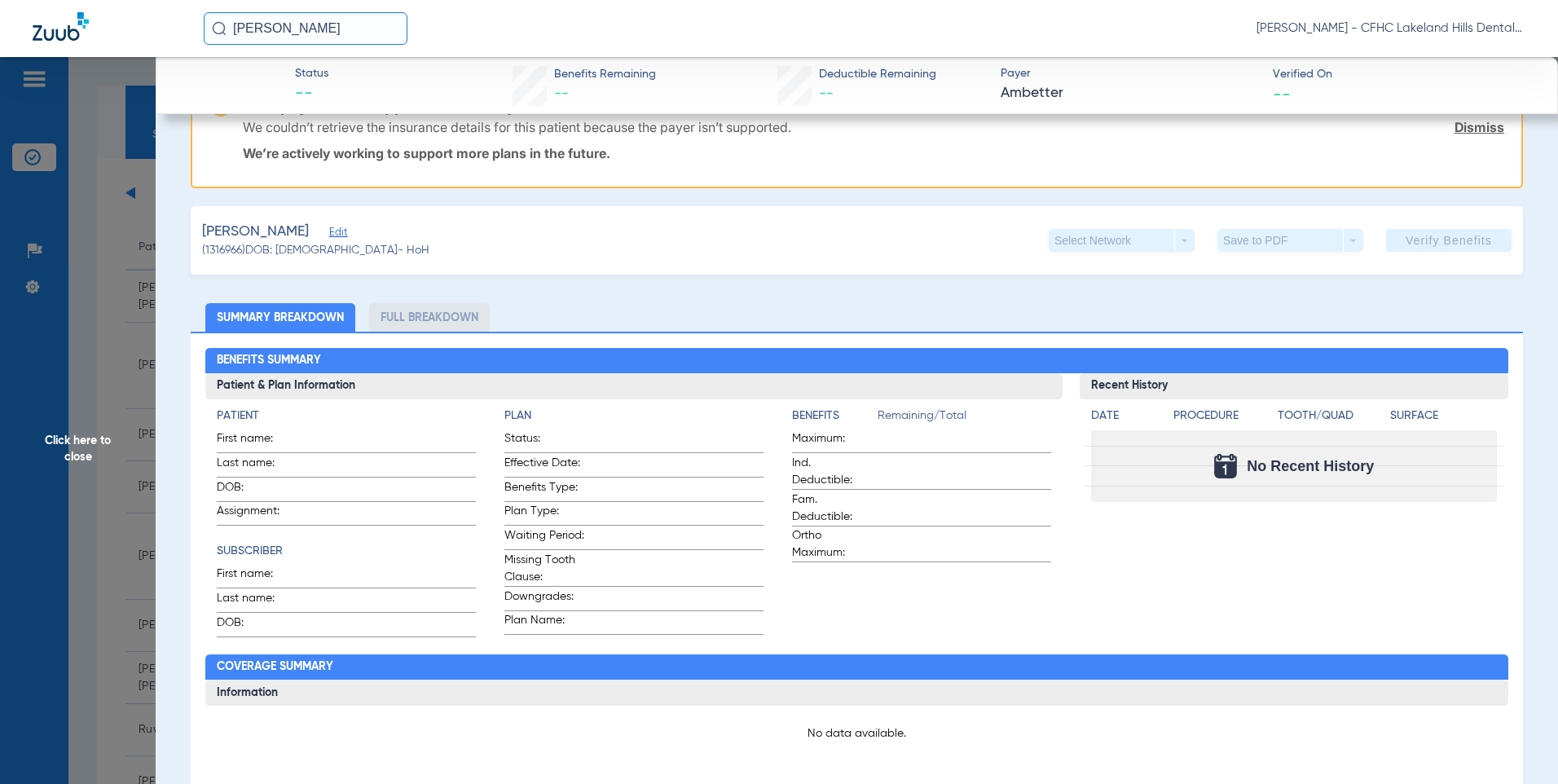
click at [1468, 131] on link "Dismiss" at bounding box center [1479, 127] width 50 height 16
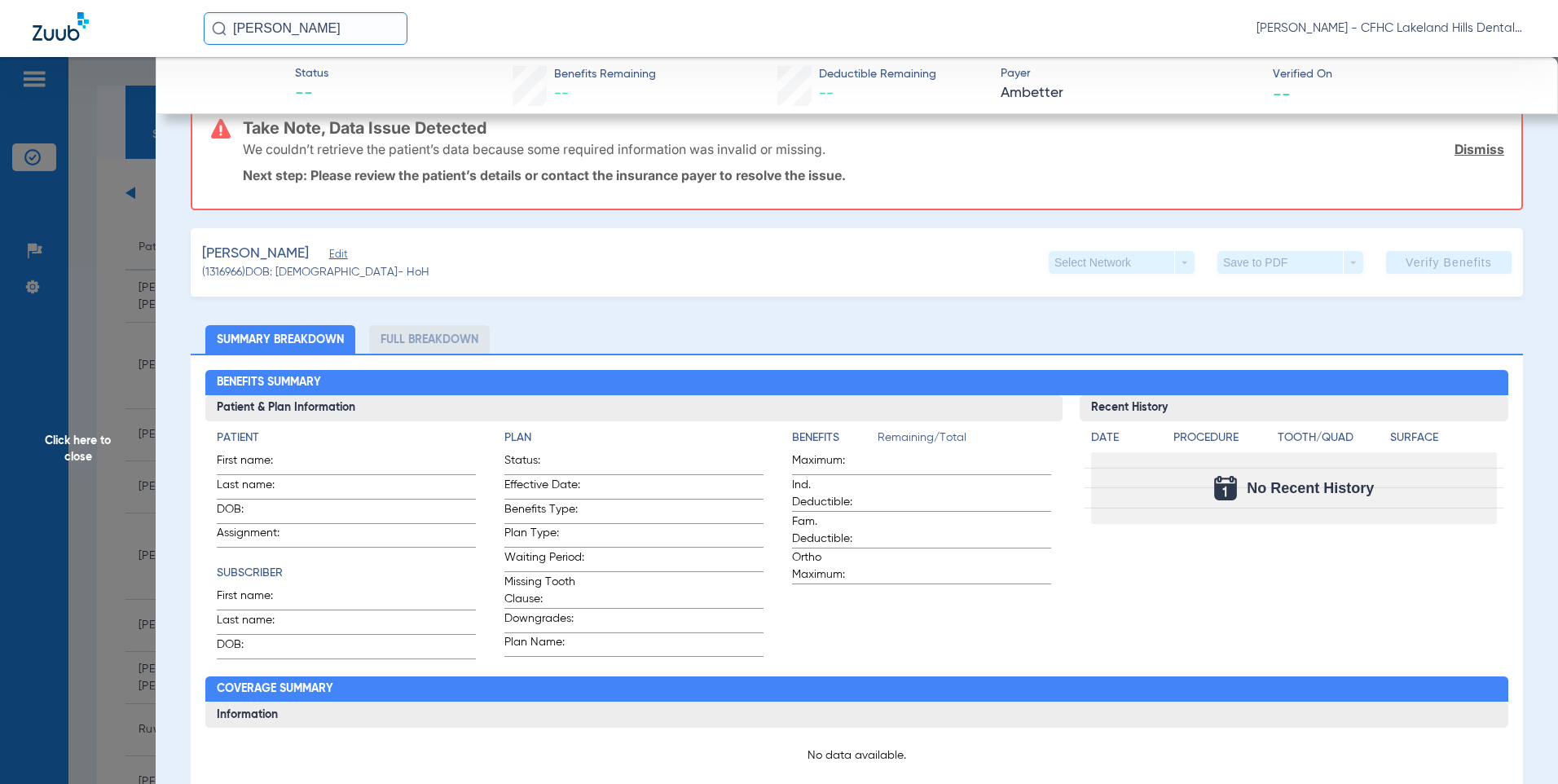
scroll to position [22, 0]
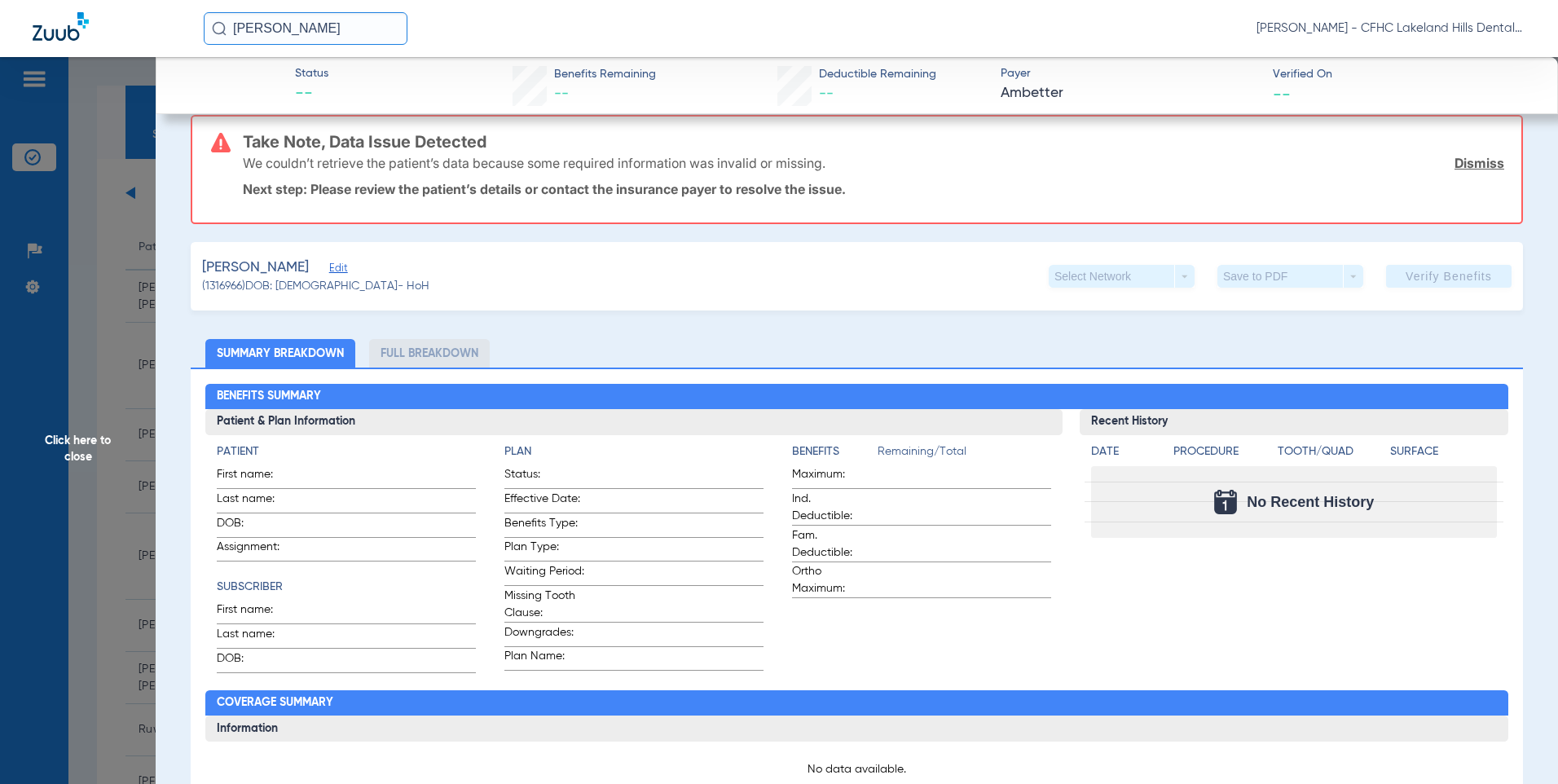
click at [344, 269] on span "Edit" at bounding box center [336, 270] width 14 height 15
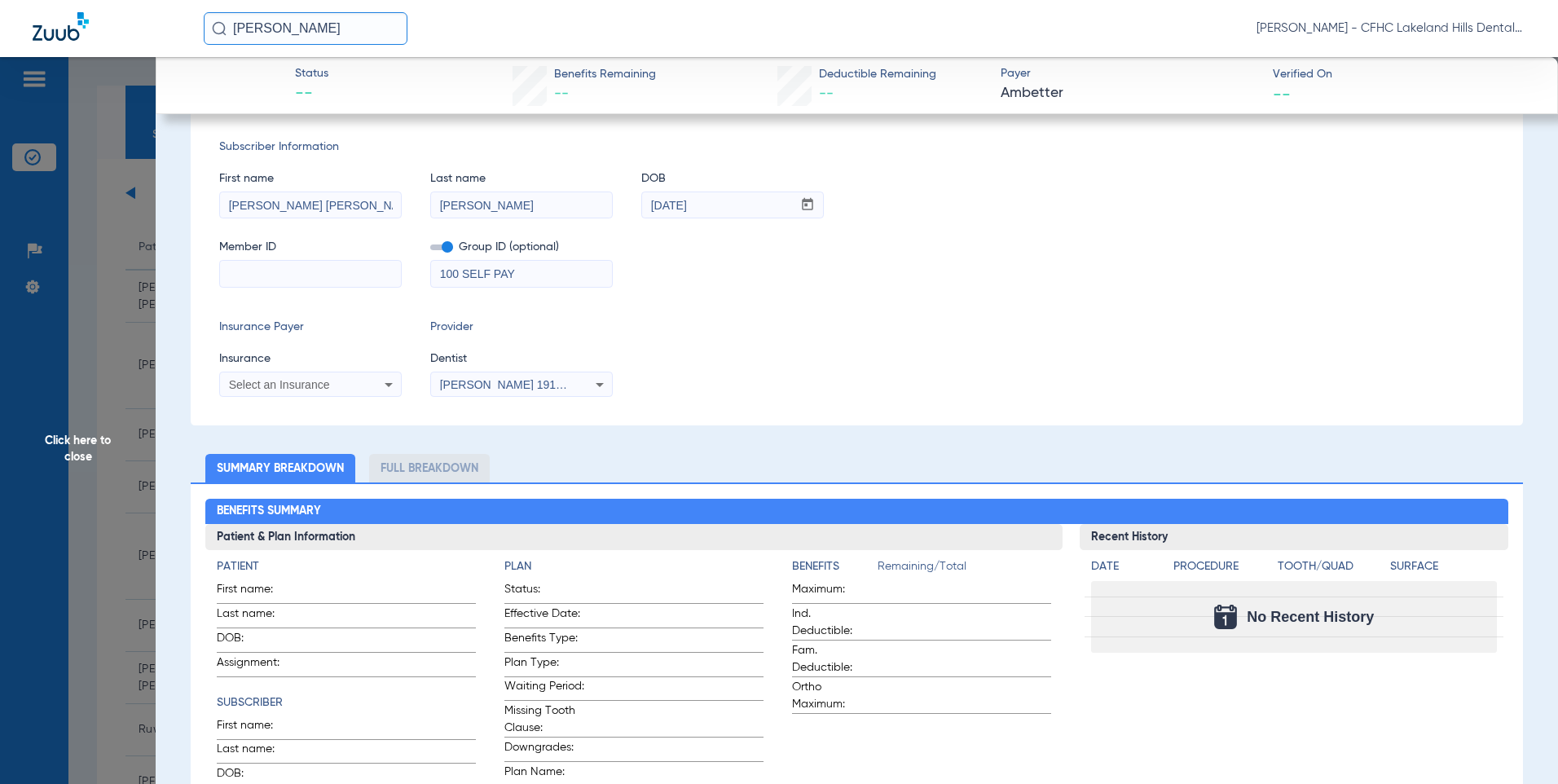
scroll to position [266, 0]
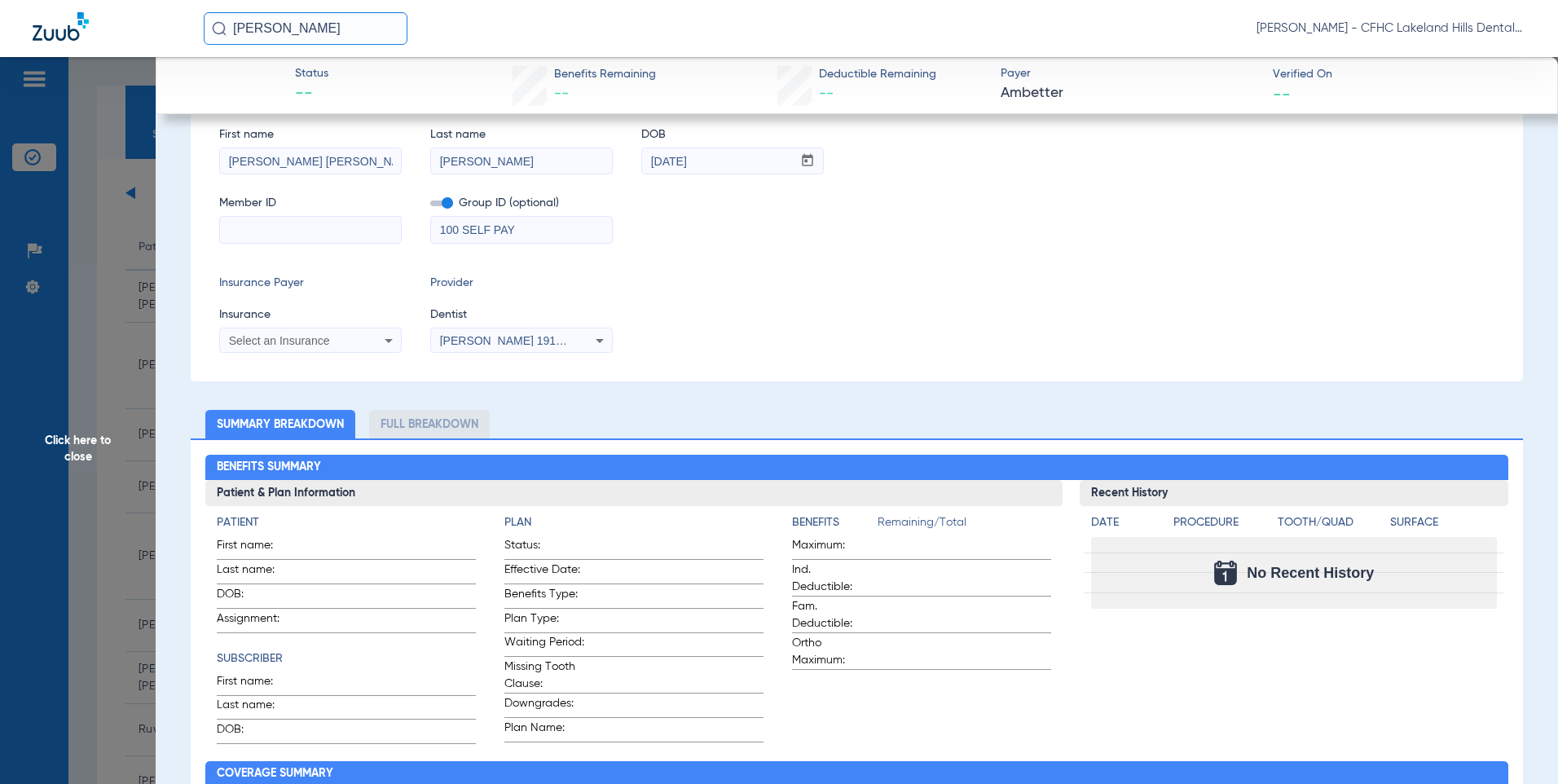
click at [313, 333] on div "Select an Insurance" at bounding box center [310, 340] width 181 height 19
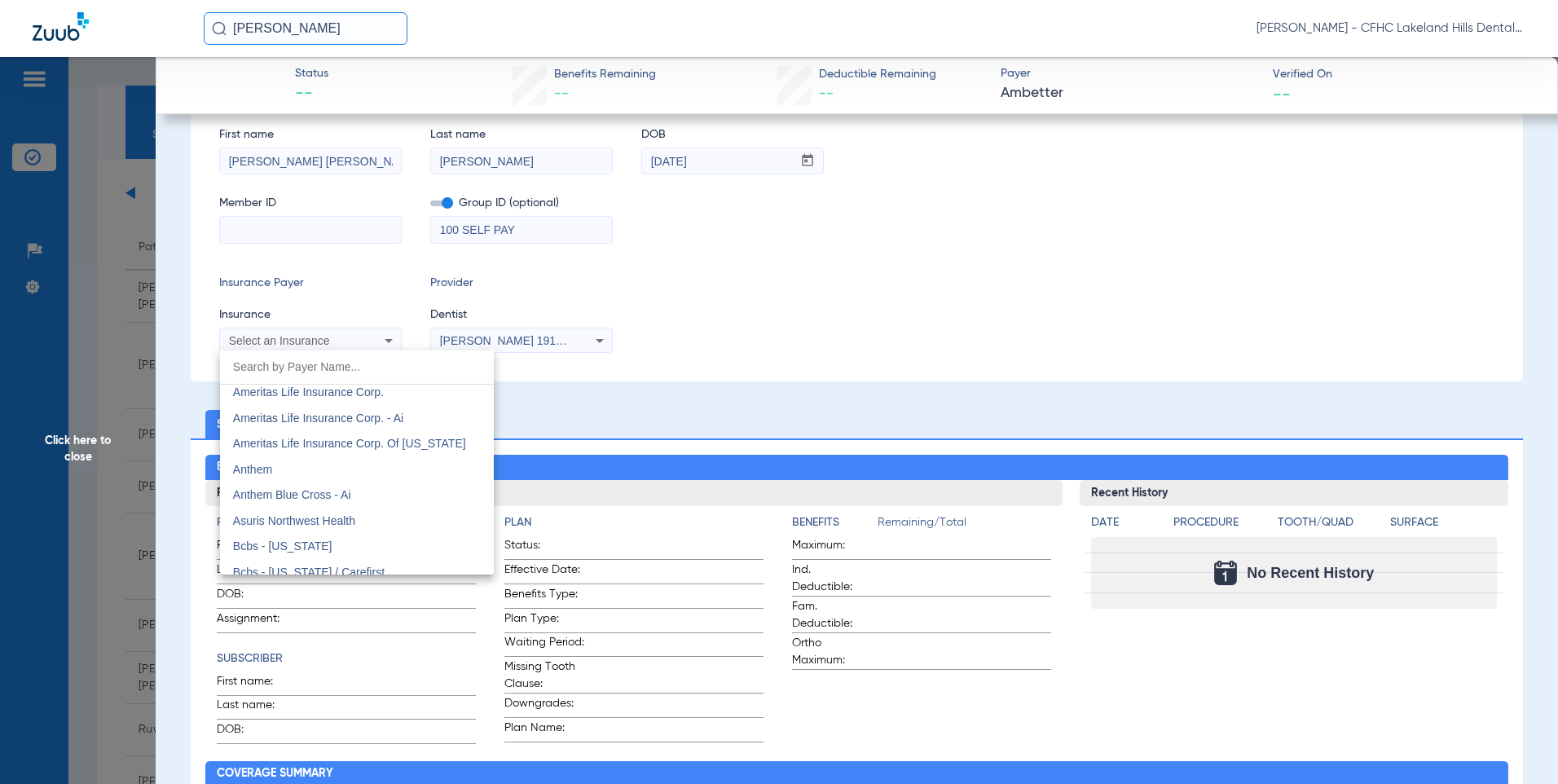
scroll to position [570, 0]
click at [297, 426] on mat-option "Ameritas Life Insurance Corp. - Ai" at bounding box center [357, 416] width 274 height 26
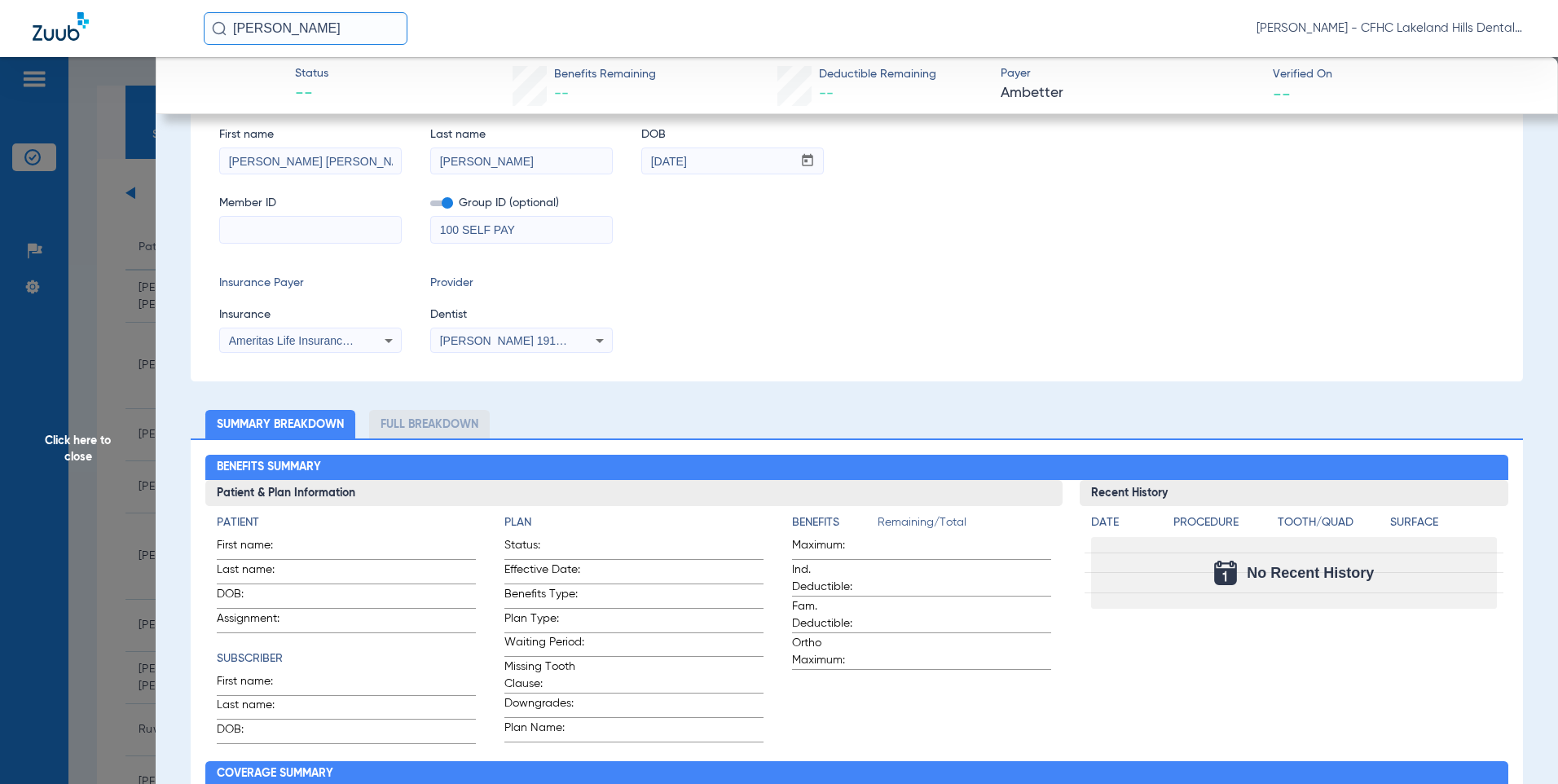
click at [387, 345] on icon at bounding box center [388, 340] width 19 height 19
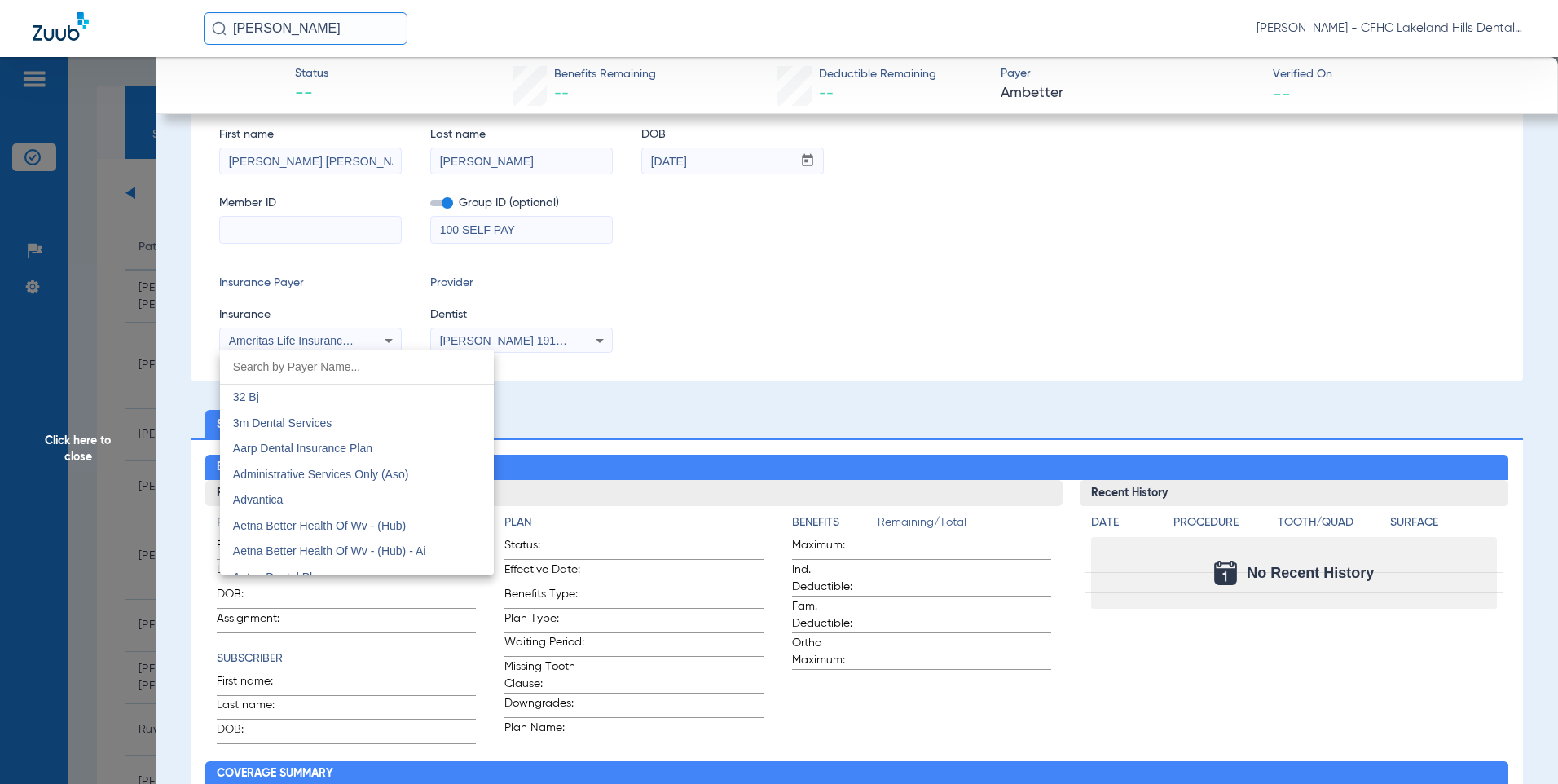
scroll to position [427, 0]
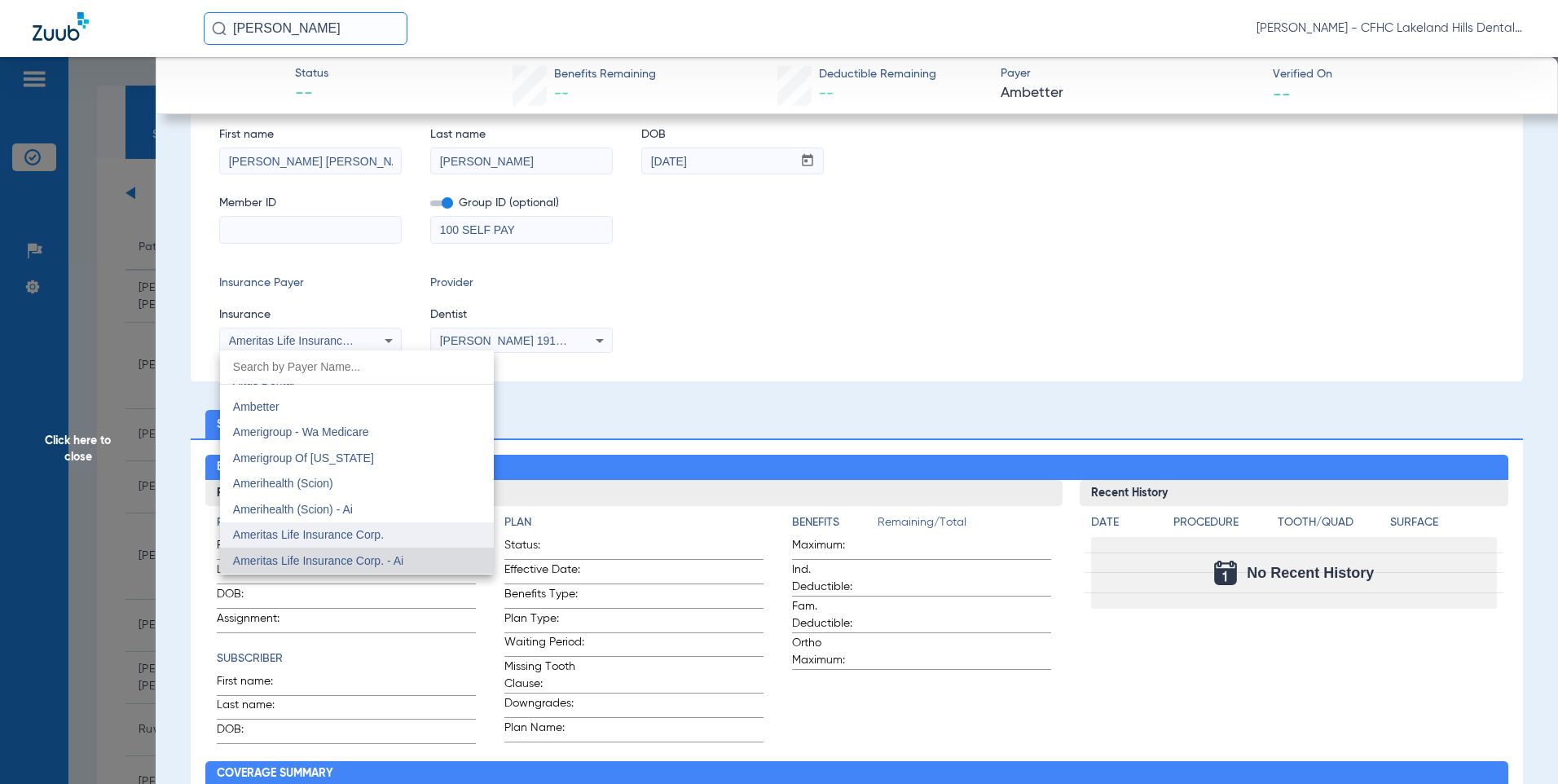
click at [296, 533] on span "Ameritas Life Insurance Corp." at bounding box center [308, 534] width 150 height 13
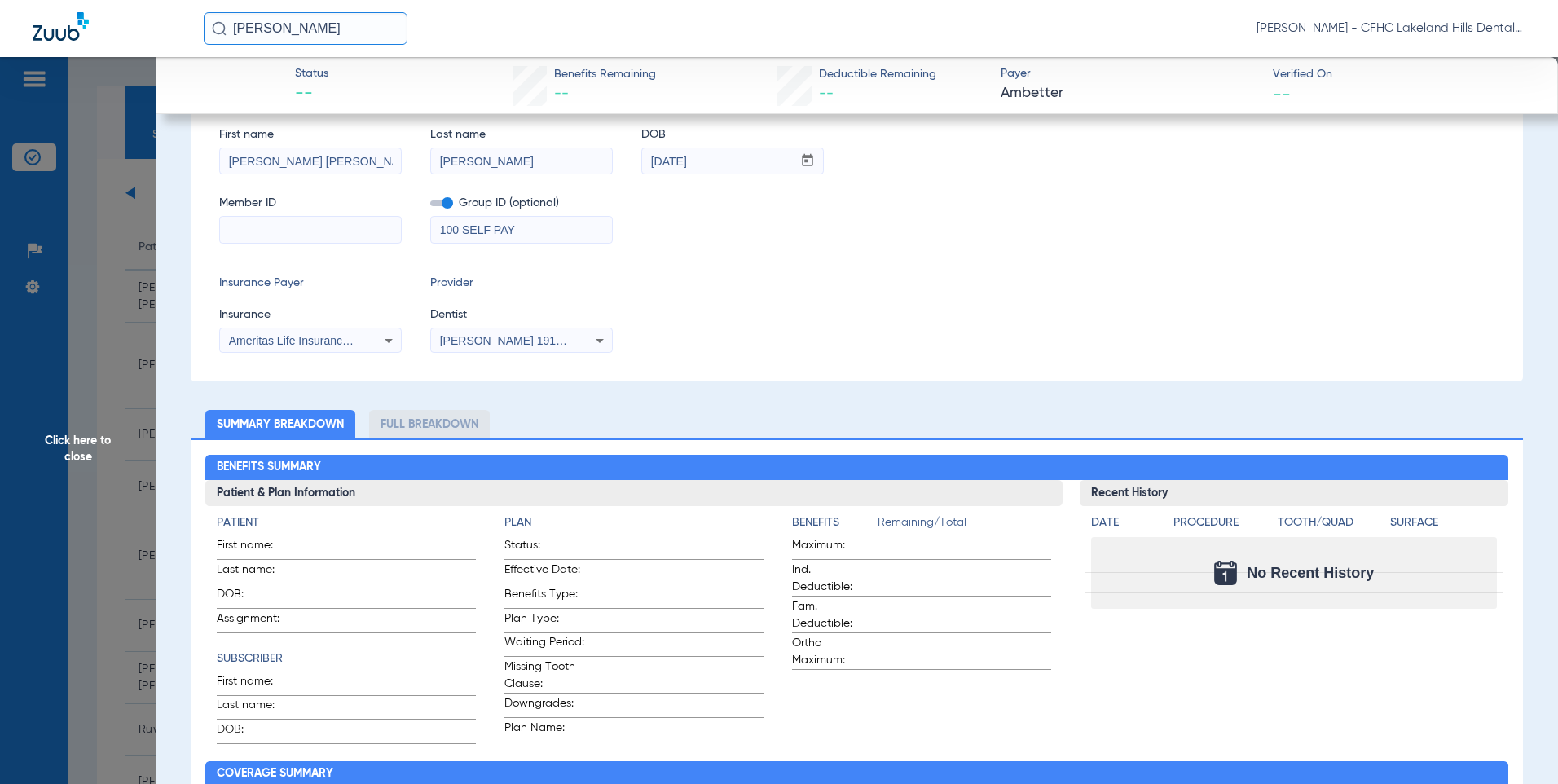
click at [270, 233] on input at bounding box center [310, 229] width 181 height 26
click at [276, 219] on input at bounding box center [310, 229] width 181 height 26
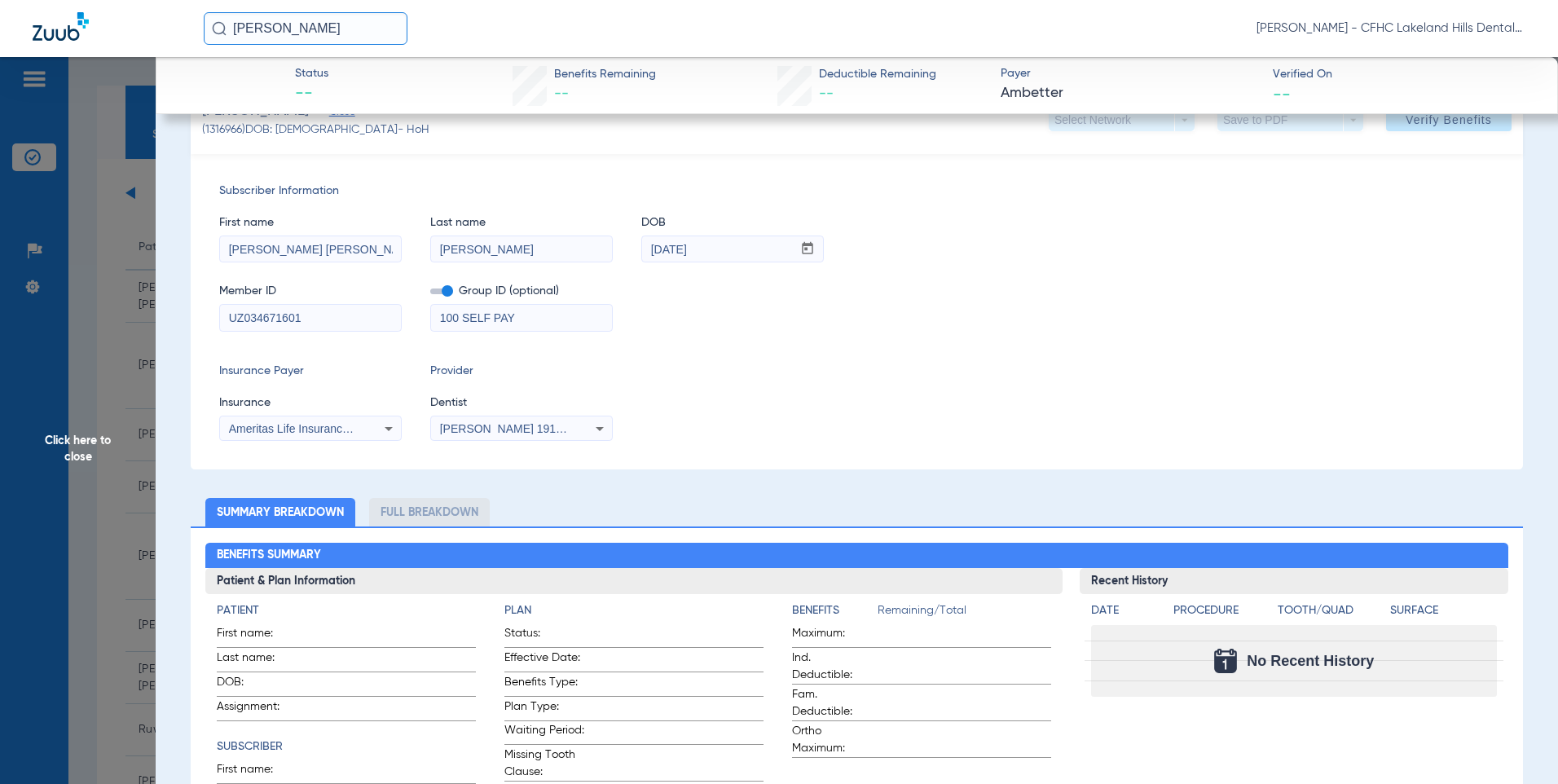
scroll to position [0, 0]
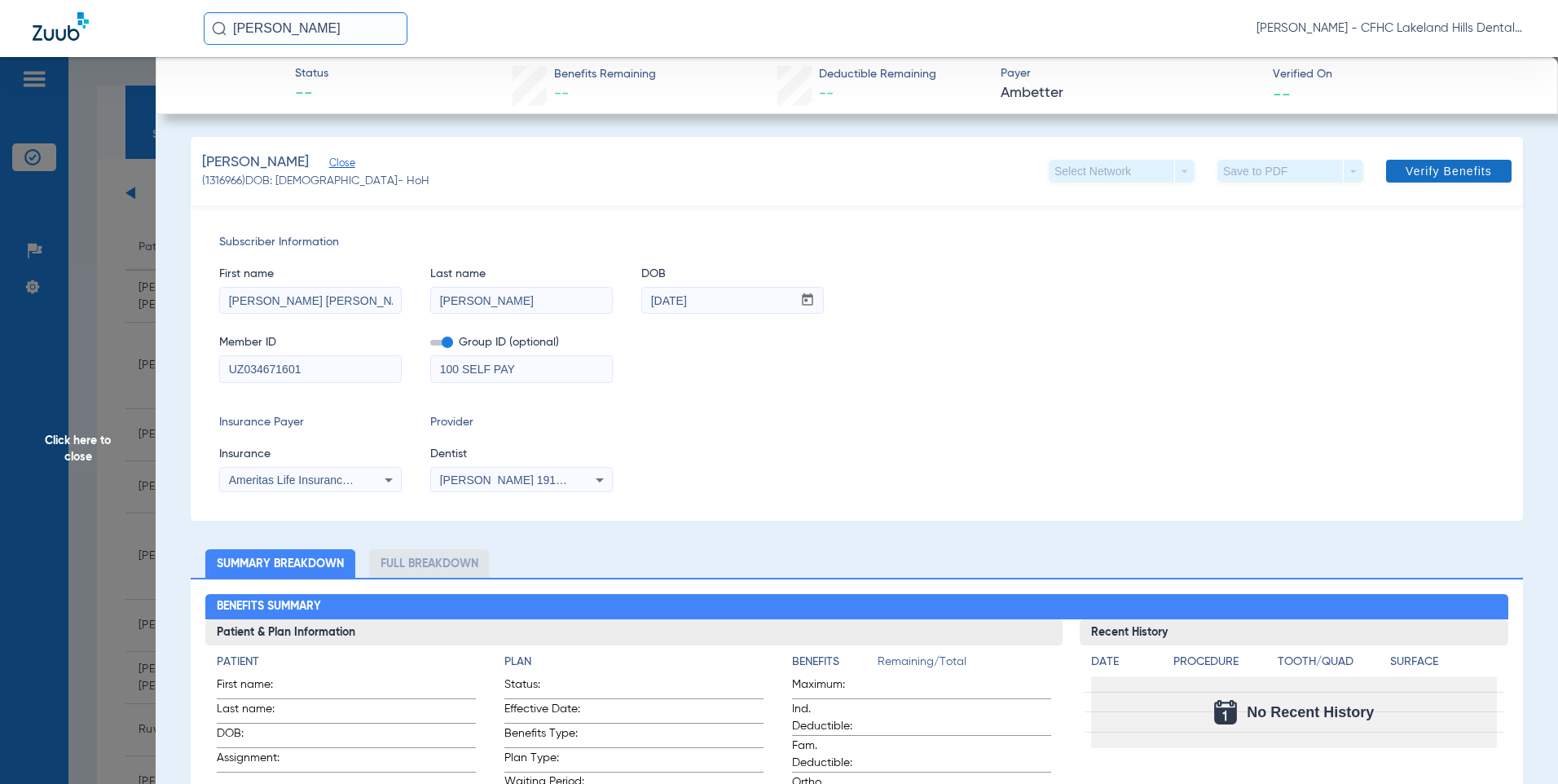
type input "UZ034671601"
click at [1445, 161] on span at bounding box center [1448, 171] width 125 height 39
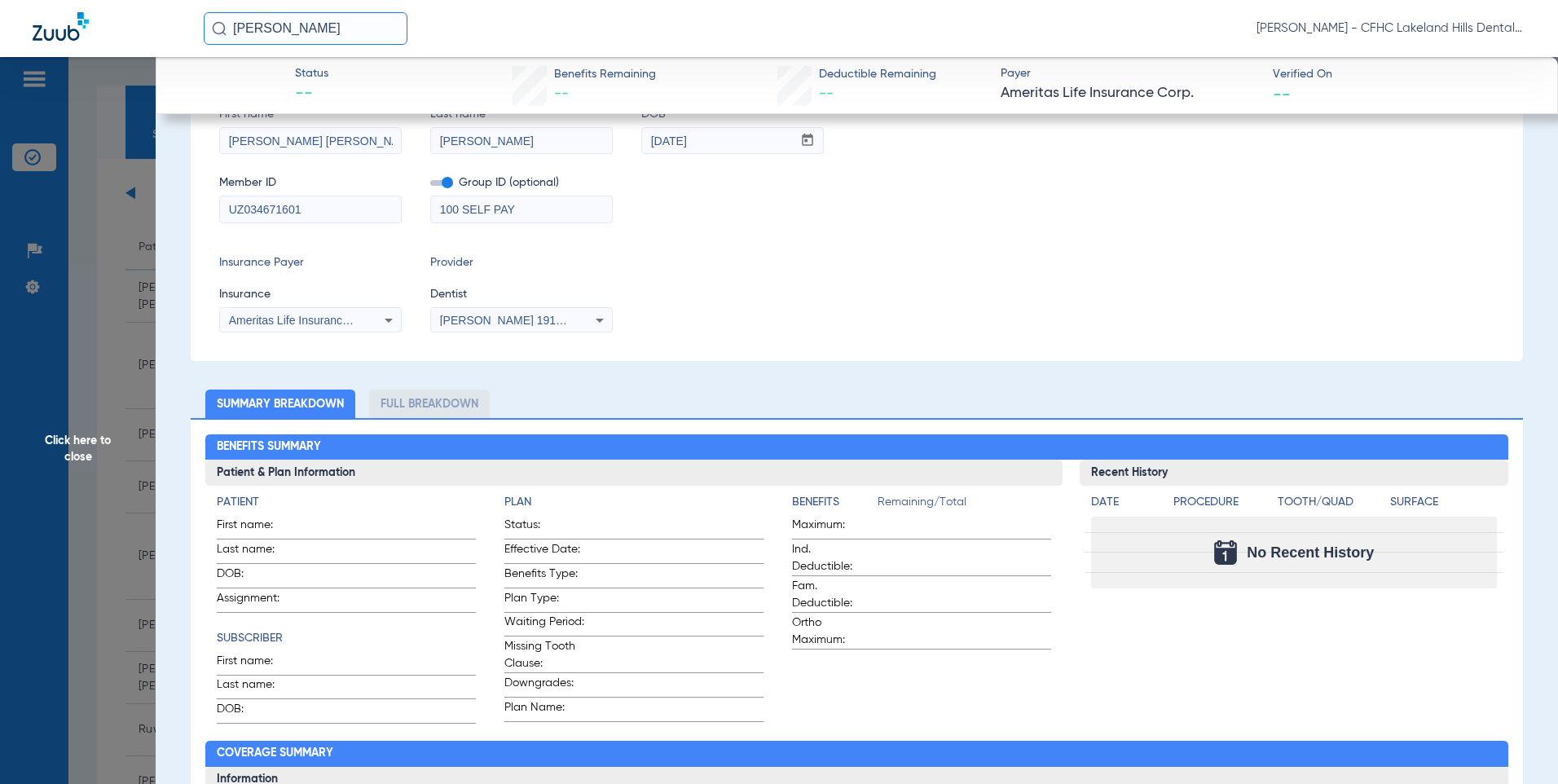
scroll to position [326, 0]
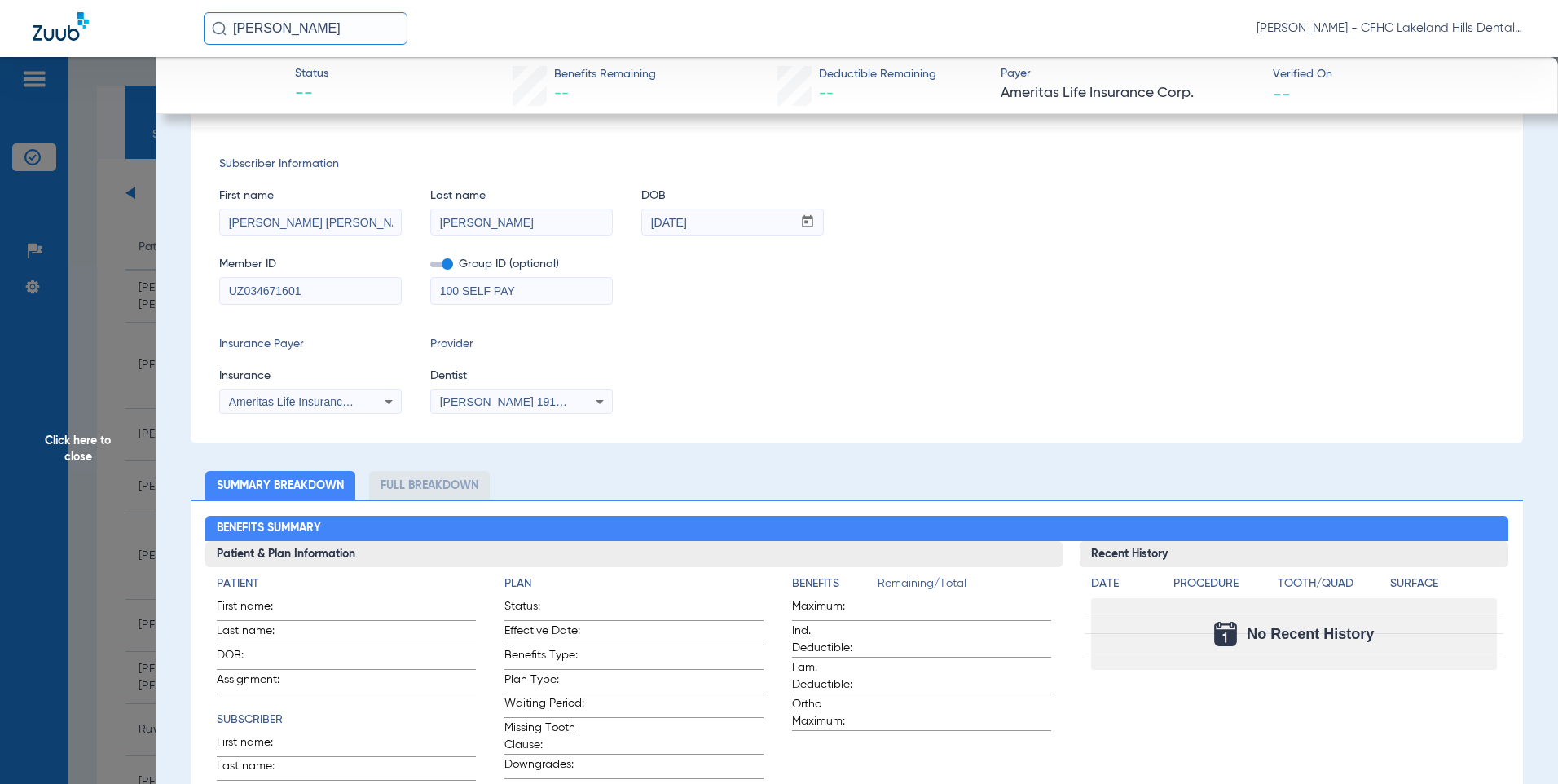
click at [78, 439] on span "Click here to close" at bounding box center [78, 449] width 155 height 784
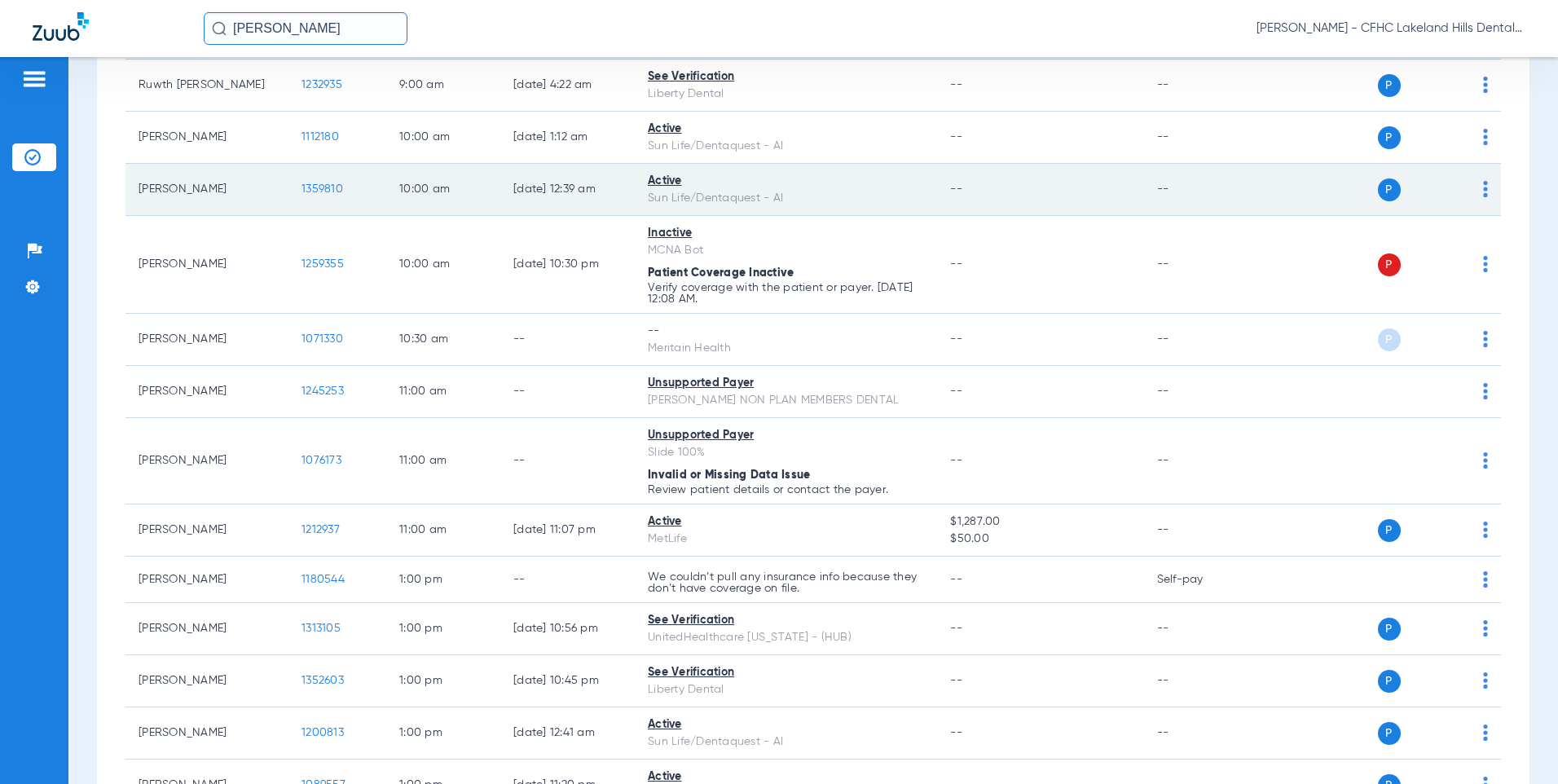
scroll to position [651, 0]
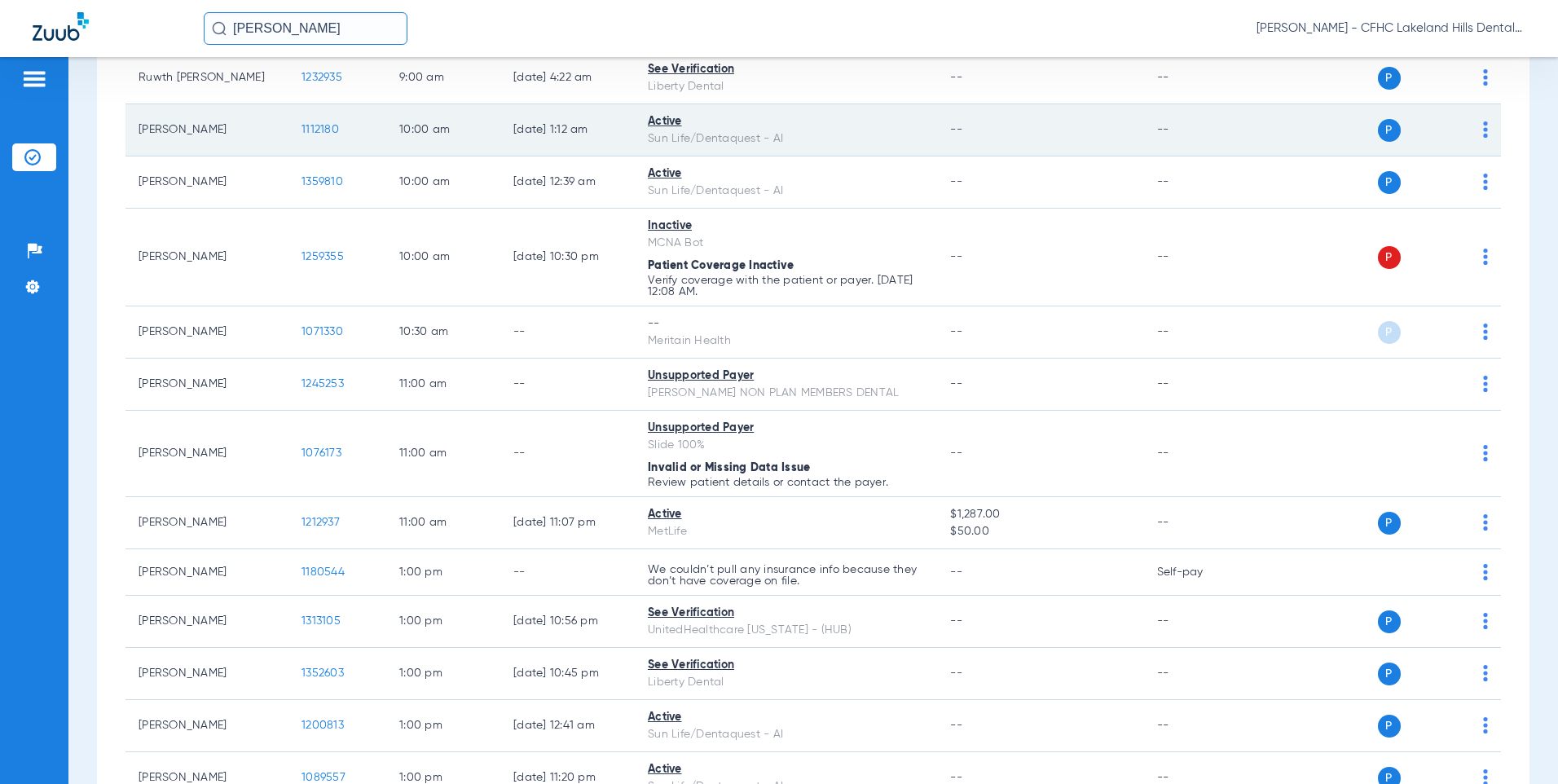
click at [312, 127] on span "1112180" at bounding box center [320, 129] width 37 height 11
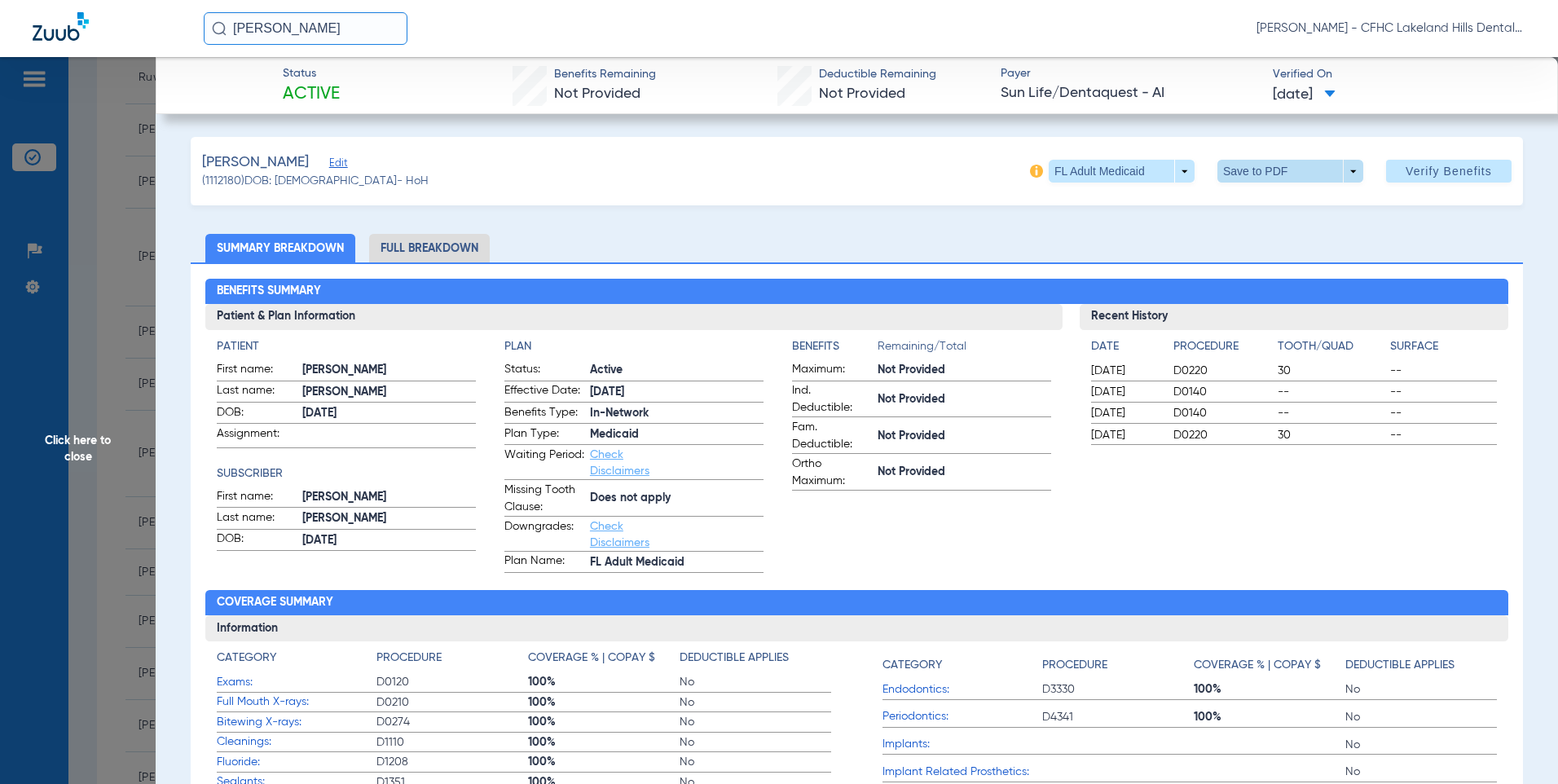
click at [1273, 173] on span at bounding box center [1289, 171] width 39 height 39
click at [1296, 205] on span "Save to PDF" at bounding box center [1283, 203] width 64 height 11
click at [74, 449] on span "Click here to close" at bounding box center [78, 449] width 155 height 784
